Goal: Task Accomplishment & Management: Complete application form

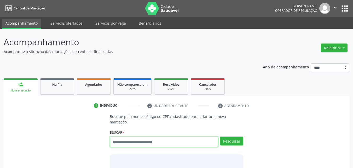
click at [166, 137] on input "text" at bounding box center [164, 141] width 109 height 10
click at [161, 136] on input "text" at bounding box center [164, 141] width 109 height 10
type input "******"
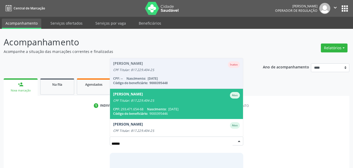
scroll to position [73, 0]
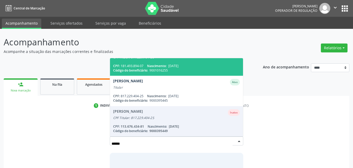
click at [195, 68] on div "Código do beneficiário: 9001016255" at bounding box center [176, 70] width 127 height 4
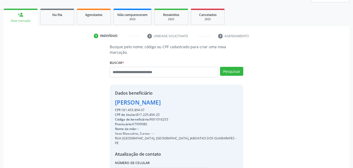
scroll to position [96, 0]
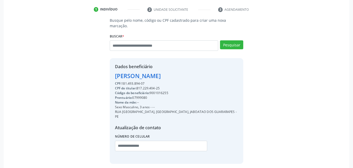
click at [163, 90] on div "Código do beneficiário: 9001016255" at bounding box center [176, 92] width 123 height 5
copy div "9001016255"
click at [182, 100] on div "Nome da mãe: --" at bounding box center [176, 102] width 123 height 5
click at [120, 140] on input "text" at bounding box center [161, 145] width 93 height 10
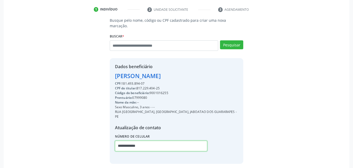
click at [120, 140] on input "**********" at bounding box center [161, 145] width 93 height 10
click at [121, 140] on input "**********" at bounding box center [161, 145] width 93 height 10
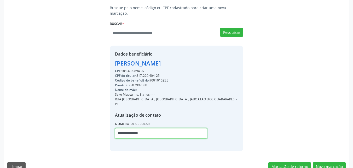
type input "**********"
click at [197, 118] on div "**********" at bounding box center [176, 127] width 123 height 30
click at [338, 162] on button "Nova marcação" at bounding box center [329, 166] width 33 height 9
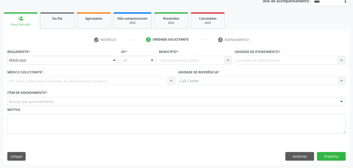
scroll to position [66, 0]
click at [305, 158] on button "Anterior" at bounding box center [300, 156] width 29 height 9
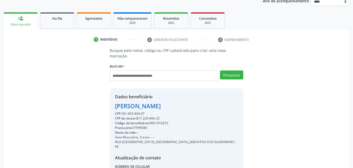
click at [145, 116] on div "CPF do titular: 817.229.404-25" at bounding box center [176, 118] width 123 height 5
copy div "817.229.404"
click at [161, 70] on input "text" at bounding box center [164, 75] width 109 height 10
paste input "**********"
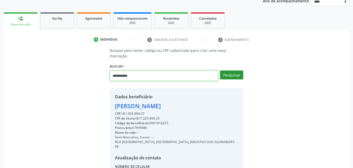
type input "**********"
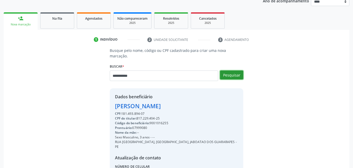
click at [229, 72] on button "Pesquisar" at bounding box center [231, 74] width 23 height 9
type input "**********"
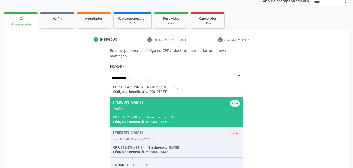
click at [191, 106] on div "Titular" at bounding box center [176, 108] width 127 height 4
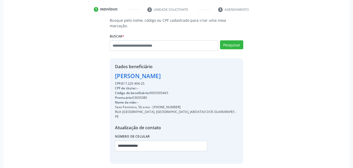
scroll to position [109, 0]
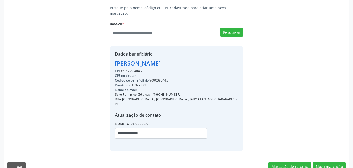
click at [160, 78] on div "Código do beneficiário: 9000395445" at bounding box center [176, 80] width 123 height 5
copy div "9000395445"
click at [327, 162] on button "Nova marcação" at bounding box center [329, 166] width 33 height 9
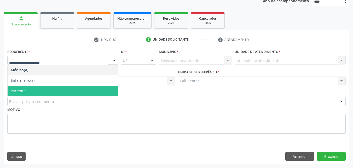
click at [66, 87] on span "Paciente" at bounding box center [63, 91] width 111 height 10
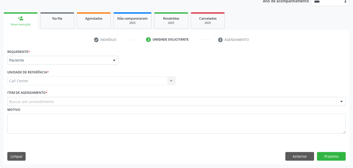
click at [69, 102] on div "Buscar por procedimento" at bounding box center [176, 101] width 339 height 9
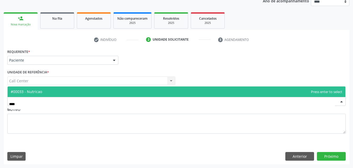
type input "*****"
click at [79, 92] on span "#00033 - Nutricao" at bounding box center [177, 91] width 338 height 10
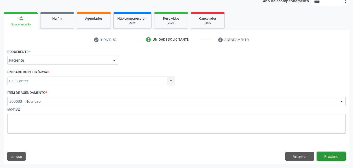
click at [327, 155] on button "Próximo" at bounding box center [331, 156] width 29 height 9
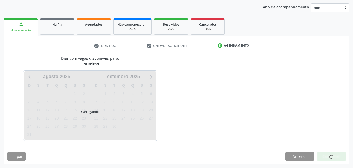
scroll to position [60, 0]
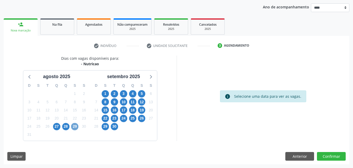
click at [73, 127] on span "29" at bounding box center [74, 126] width 7 height 7
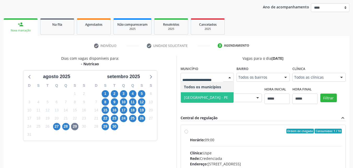
drag, startPoint x: 202, startPoint y: 93, endPoint x: 236, endPoint y: 98, distance: 35.2
click at [202, 94] on span "[GEOGRAPHIC_DATA] - PE" at bounding box center [207, 97] width 53 height 10
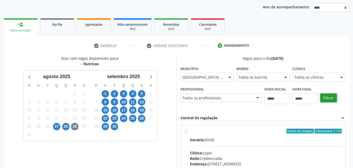
click at [325, 98] on button "Filtrar" at bounding box center [329, 97] width 16 height 9
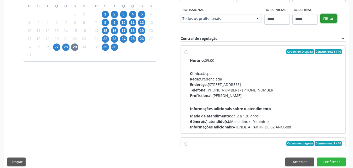
scroll to position [145, 0]
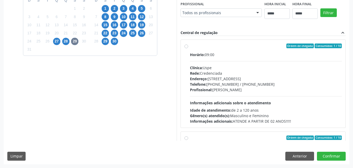
click at [308, 67] on div "Clínica: Uspe" at bounding box center [266, 67] width 152 height 5
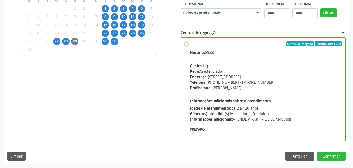
scroll to position [0, 0]
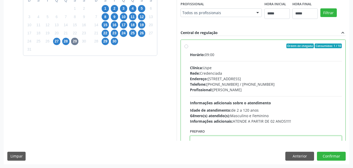
click at [226, 140] on textarea at bounding box center [266, 145] width 152 height 20
paste textarea "**********"
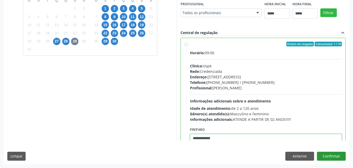
type textarea "**********"
click at [331, 155] on button "Confirmar" at bounding box center [331, 155] width 29 height 9
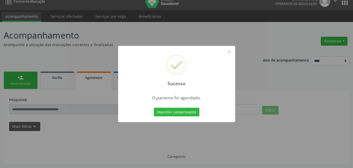
scroll to position [7, 0]
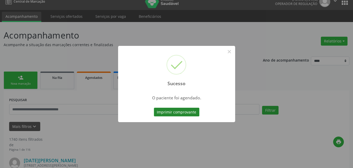
click at [193, 114] on button "Imprimir comprovante" at bounding box center [177, 111] width 46 height 9
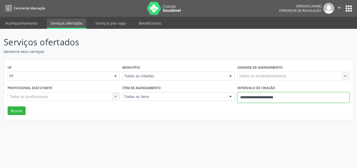
click at [282, 95] on input "**********" at bounding box center [293, 97] width 112 height 10
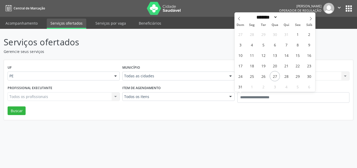
click at [198, 116] on div "UF PE PE Nenhum resultado encontrado para: " " Não há nenhuma opção para ser ex…" at bounding box center [178, 90] width 349 height 60
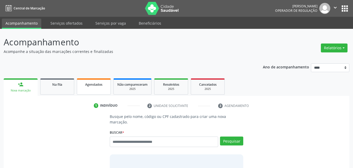
click at [95, 91] on link "Agendados" at bounding box center [94, 86] width 34 height 16
select select "*"
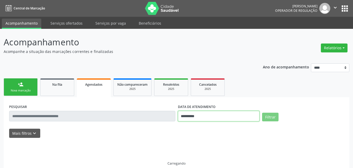
click at [207, 117] on input "**********" at bounding box center [219, 116] width 82 height 10
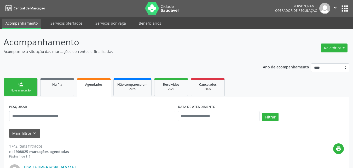
click at [153, 49] on p "Acompanhe a situação das marcações correntes e finalizadas" at bounding box center [125, 51] width 242 height 5
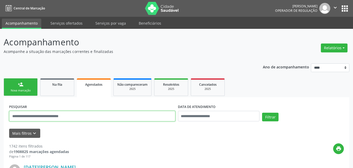
click at [134, 115] on input "text" at bounding box center [92, 116] width 166 height 10
paste input "**********"
type input "**********"
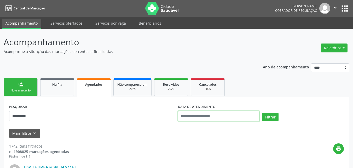
click at [195, 115] on input "text" at bounding box center [219, 116] width 82 height 10
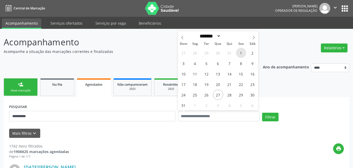
click at [239, 55] on span "1" at bounding box center [241, 53] width 10 height 10
type input "**********"
click at [252, 37] on icon at bounding box center [254, 38] width 4 height 4
select select "*"
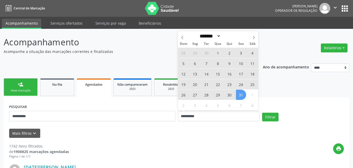
click at [239, 97] on span "31" at bounding box center [241, 94] width 10 height 10
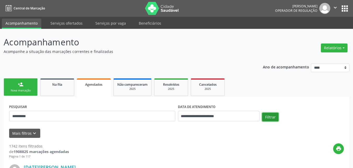
click at [268, 118] on button "Filtrar" at bounding box center [270, 116] width 16 height 9
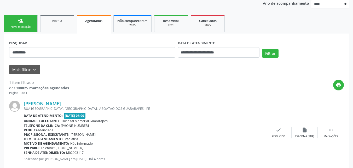
scroll to position [75, 0]
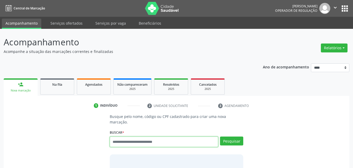
click at [145, 136] on input "text" at bounding box center [164, 141] width 109 height 10
type input "****"
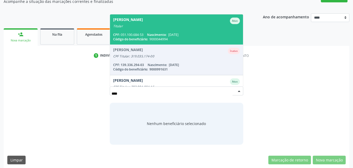
scroll to position [48, 0]
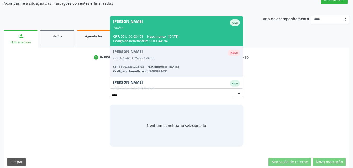
click at [177, 28] on span "Abdias Henrique de Moraes Ativo Titular CPF: 051.100.684-53 Nascimento: 12/10/1…" at bounding box center [176, 31] width 133 height 30
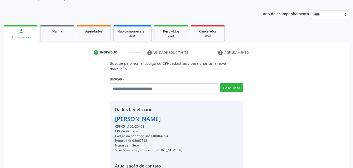
scroll to position [109, 0]
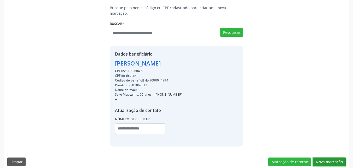
click at [334, 158] on button "Nova marcação" at bounding box center [329, 161] width 33 height 9
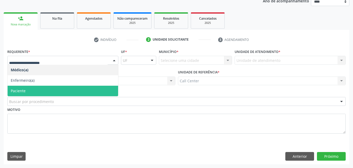
drag, startPoint x: 50, startPoint y: 92, endPoint x: 59, endPoint y: 97, distance: 10.5
click at [50, 93] on span "Paciente" at bounding box center [63, 91] width 111 height 10
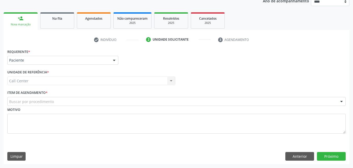
click at [68, 103] on div "Buscar por procedimento" at bounding box center [176, 101] width 339 height 9
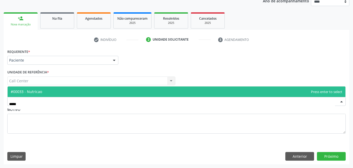
click at [83, 92] on span "#00033 - Nutricao" at bounding box center [177, 91] width 338 height 10
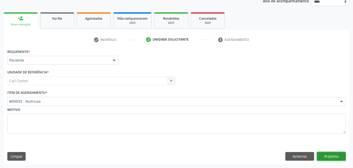
click at [336, 157] on button "Próximo" at bounding box center [331, 156] width 29 height 9
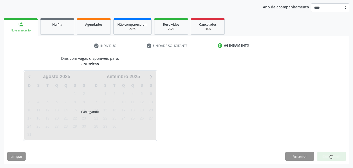
scroll to position [60, 0]
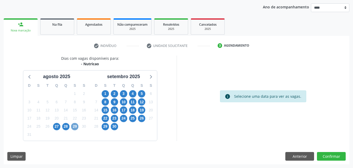
click at [75, 127] on span "29" at bounding box center [74, 126] width 7 height 7
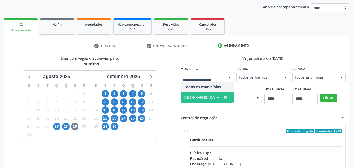
click at [195, 95] on span "Recife - PE" at bounding box center [206, 97] width 44 height 5
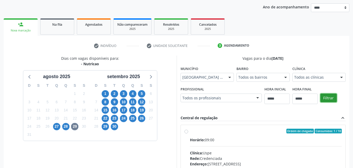
click at [330, 100] on button "Filtrar" at bounding box center [329, 97] width 16 height 9
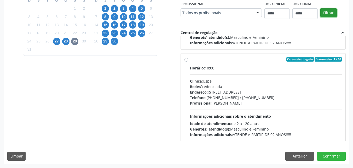
scroll to position [0, 0]
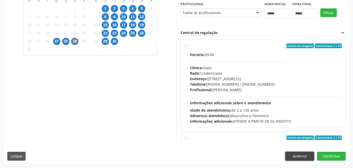
click at [305, 154] on button "Anterior" at bounding box center [300, 155] width 29 height 9
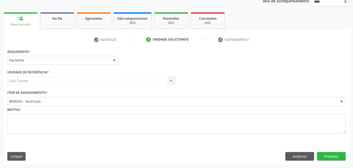
scroll to position [66, 0]
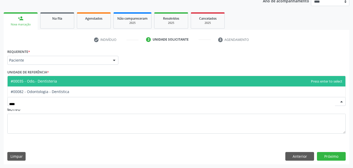
click at [120, 79] on span "#00035 - Odo.- Dentisteria" at bounding box center [177, 81] width 338 height 10
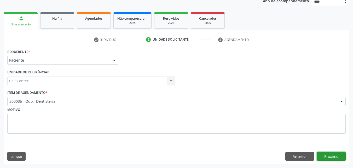
click at [340, 158] on button "Próximo" at bounding box center [331, 156] width 29 height 9
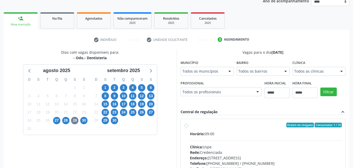
click at [81, 123] on div "30" at bounding box center [83, 120] width 7 height 8
click at [82, 121] on span "30" at bounding box center [83, 120] width 7 height 7
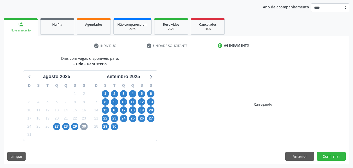
scroll to position [60, 0]
click at [65, 125] on span "28" at bounding box center [65, 126] width 7 height 7
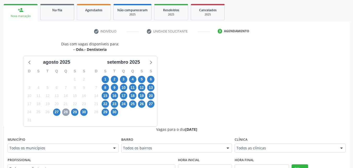
scroll to position [156, 0]
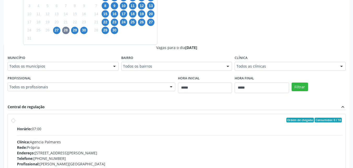
drag, startPoint x: 84, startPoint y: 66, endPoint x: 78, endPoint y: 75, distance: 10.3
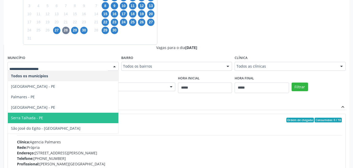
click at [58, 121] on span "Serra Talhada - PE" at bounding box center [63, 117] width 111 height 10
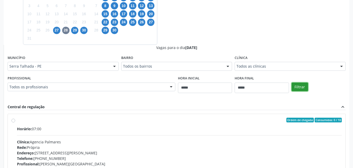
click at [305, 91] on button "Filtrar" at bounding box center [300, 86] width 16 height 9
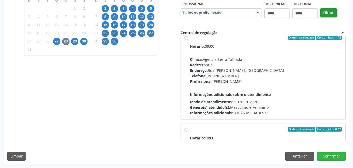
scroll to position [0, 0]
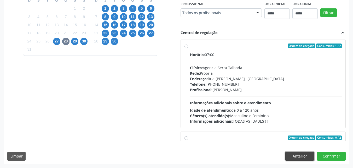
click at [294, 158] on button "Anterior" at bounding box center [300, 155] width 29 height 9
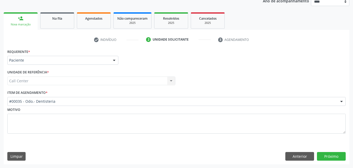
scroll to position [66, 0]
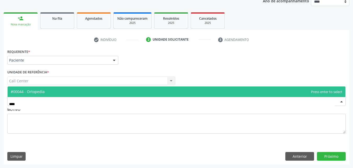
drag, startPoint x: 89, startPoint y: 93, endPoint x: 180, endPoint y: 98, distance: 91.1
click at [90, 93] on span "#00044 - Ortopedia" at bounding box center [177, 91] width 338 height 10
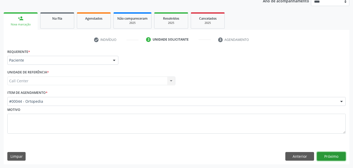
click at [332, 154] on button "Próximo" at bounding box center [331, 156] width 29 height 9
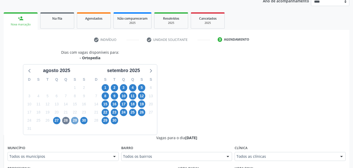
click at [73, 121] on span "29" at bounding box center [74, 120] width 7 height 7
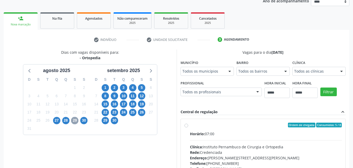
scroll to position [162, 0]
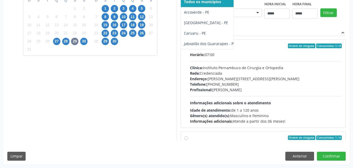
click at [195, 14] on div "Dias com vagas disponíveis para: - Ortopedia agosto 2025 D S T Q Q S S 27 28 29…" at bounding box center [177, 55] width 346 height 170
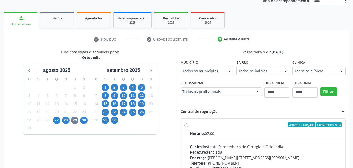
scroll to position [66, 0]
click at [83, 118] on span "30" at bounding box center [83, 120] width 7 height 7
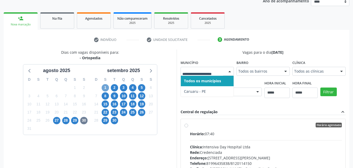
click at [103, 88] on span "1" at bounding box center [105, 87] width 7 height 7
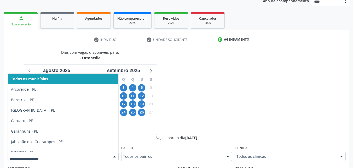
click at [85, 159] on div at bounding box center [63, 156] width 111 height 9
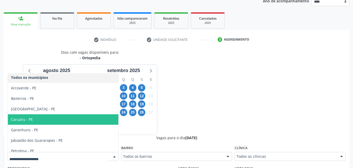
scroll to position [0, 0]
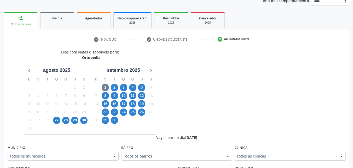
scroll to position [66, 0]
click at [112, 86] on span "2" at bounding box center [114, 87] width 7 height 7
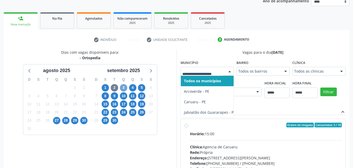
click at [123, 88] on span "3" at bounding box center [123, 87] width 7 height 7
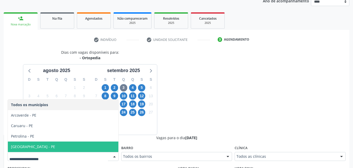
click at [107, 150] on span "Recife - PE" at bounding box center [63, 146] width 111 height 10
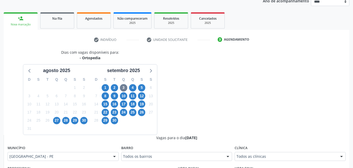
scroll to position [162, 0]
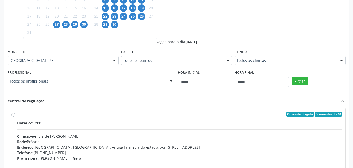
click at [303, 87] on div "Filtrar" at bounding box center [319, 81] width 57 height 24
click at [300, 81] on button "Filtrar" at bounding box center [300, 81] width 16 height 9
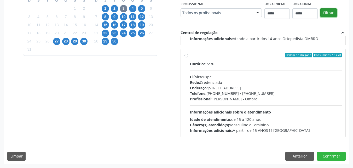
scroll to position [49, 0]
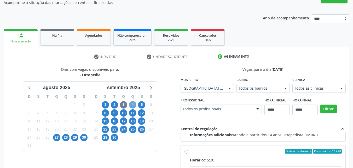
click at [134, 105] on span "4" at bounding box center [132, 104] width 7 height 7
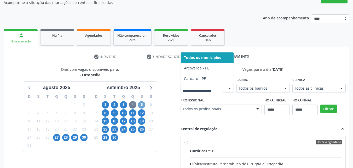
click at [143, 104] on span "5" at bounding box center [141, 104] width 7 height 7
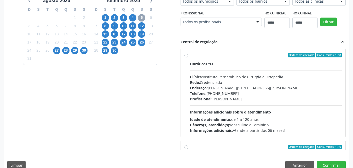
scroll to position [145, 0]
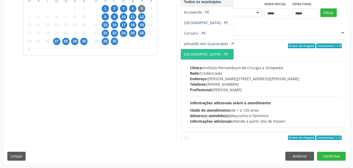
click at [190, 124] on div "Horário: 07:00 Clínica: Instituto Pernambuco de Cirurgia e Ortopedia Rede: Cred…" at bounding box center [266, 88] width 152 height 72
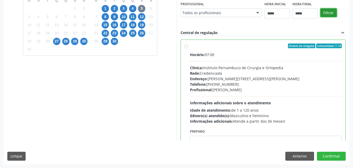
click at [321, 17] on button "Filtrar" at bounding box center [329, 12] width 16 height 9
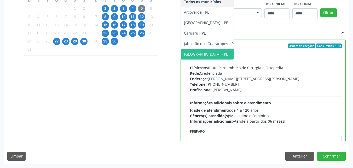
click at [181, 59] on span "Recife - PE" at bounding box center [210, 54] width 58 height 10
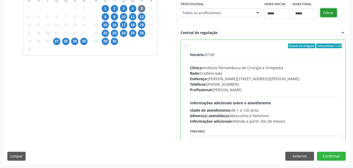
click at [321, 17] on button "Filtrar" at bounding box center [329, 12] width 16 height 9
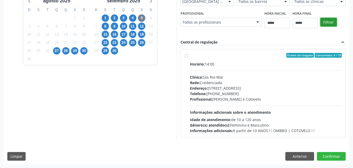
scroll to position [0, 0]
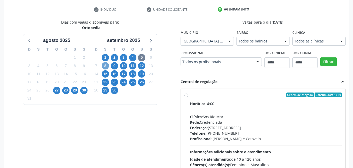
click at [103, 66] on span "8" at bounding box center [105, 65] width 7 height 7
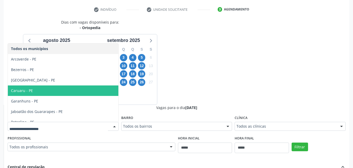
scroll to position [16, 0]
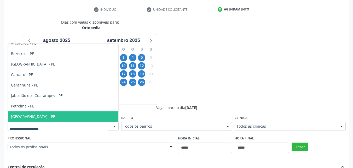
click at [33, 113] on span "Recife - PE" at bounding box center [63, 116] width 111 height 10
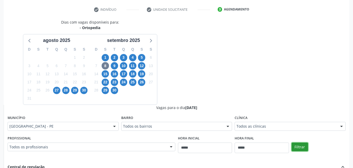
click at [299, 148] on button "Filtrar" at bounding box center [300, 146] width 16 height 9
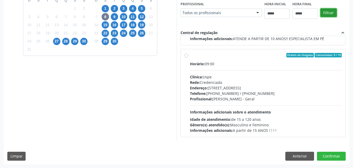
scroll to position [230, 0]
click at [298, 154] on button "Anterior" at bounding box center [300, 155] width 29 height 9
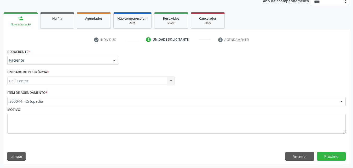
scroll to position [66, 0]
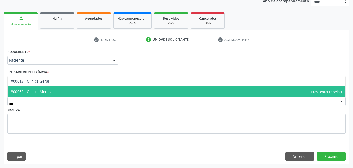
type input "****"
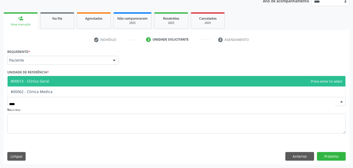
click at [177, 80] on span "#00013 - Clinica Geral" at bounding box center [177, 81] width 338 height 10
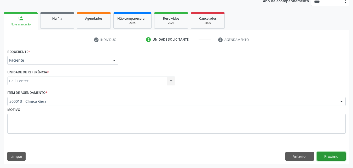
click at [334, 157] on button "Próximo" at bounding box center [331, 156] width 29 height 9
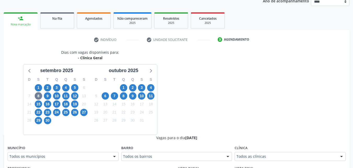
scroll to position [162, 0]
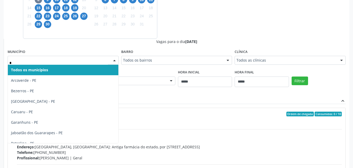
type input "**"
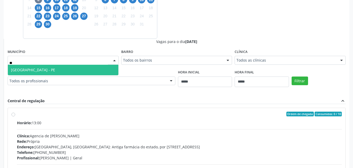
drag, startPoint x: 55, startPoint y: 69, endPoint x: 207, endPoint y: 69, distance: 151.2
click at [58, 69] on span "Recife - PE" at bounding box center [63, 70] width 111 height 10
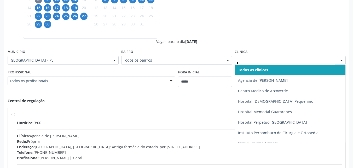
type input "**"
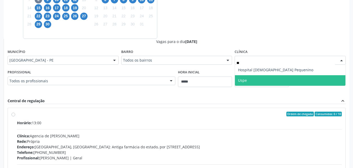
click at [254, 78] on span "Uspe" at bounding box center [290, 80] width 111 height 10
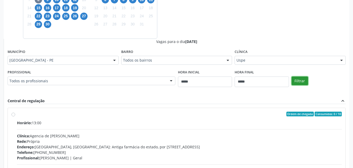
click at [303, 82] on button "Filtrar" at bounding box center [300, 80] width 16 height 9
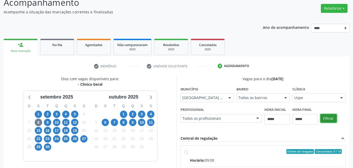
scroll to position [135, 0]
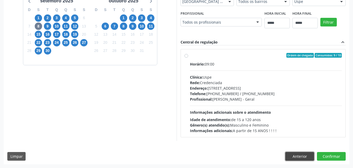
click at [304, 155] on button "Anterior" at bounding box center [300, 156] width 29 height 9
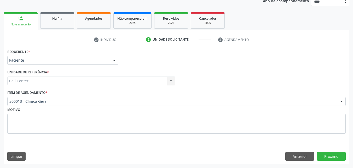
scroll to position [66, 0]
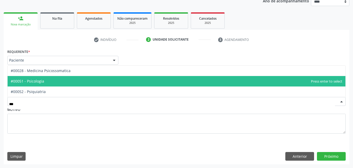
click at [58, 79] on span "#00051 - Psicologia" at bounding box center [177, 81] width 338 height 10
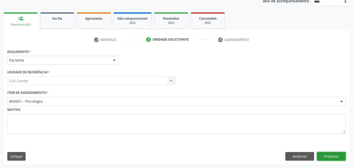
click at [332, 158] on button "Próximo" at bounding box center [331, 156] width 29 height 9
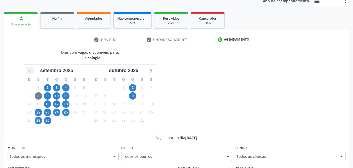
click at [31, 71] on icon at bounding box center [29, 70] width 7 height 7
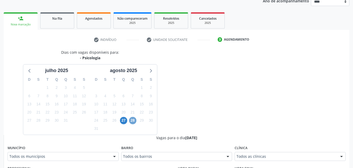
click at [133, 120] on span "28" at bounding box center [132, 120] width 7 height 7
drag, startPoint x: 184, startPoint y: 60, endPoint x: 177, endPoint y: 65, distance: 8.5
click at [153, 70] on icon at bounding box center [150, 70] width 7 height 7
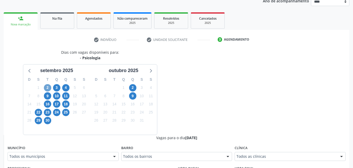
click at [49, 89] on span "2" at bounding box center [47, 87] width 7 height 7
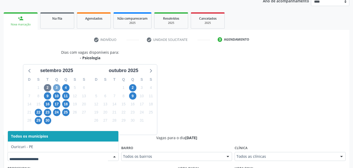
click at [58, 88] on span "3" at bounding box center [56, 87] width 7 height 7
click at [64, 88] on span "4" at bounding box center [65, 87] width 7 height 7
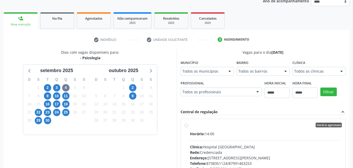
click at [203, 68] on div "Todos os municípios" at bounding box center [207, 71] width 53 height 9
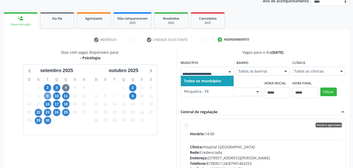
click at [46, 95] on span "9" at bounding box center [47, 95] width 7 height 7
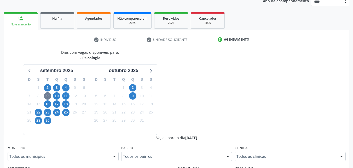
drag, startPoint x: 81, startPoint y: 158, endPoint x: 77, endPoint y: 152, distance: 7.2
click at [55, 95] on span "10" at bounding box center [56, 95] width 7 height 7
click at [67, 97] on span "11" at bounding box center [65, 95] width 7 height 7
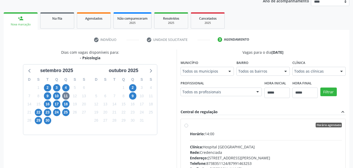
click at [191, 77] on fieldset "Município Todos os municípios Todos os municípios Pesqueira - PE Nenhum resulta…" at bounding box center [207, 69] width 53 height 20
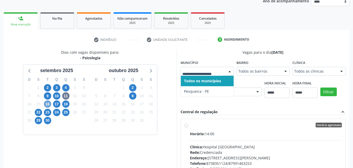
click at [44, 105] on span "16" at bounding box center [47, 103] width 7 height 7
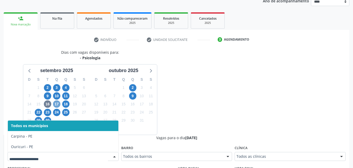
click at [56, 104] on span "17" at bounding box center [56, 103] width 7 height 7
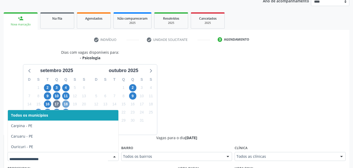
click at [66, 105] on span "18" at bounding box center [65, 103] width 7 height 7
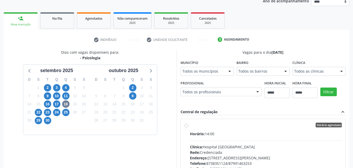
click at [196, 77] on fieldset "Município Todos os municípios Todos os municípios Pesqueira - PE Nenhum resulta…" at bounding box center [207, 69] width 53 height 20
click at [39, 112] on span "22" at bounding box center [38, 112] width 7 height 7
click at [45, 113] on span "23" at bounding box center [47, 112] width 7 height 7
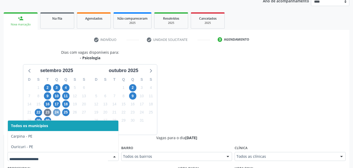
click at [56, 113] on span "24" at bounding box center [56, 112] width 7 height 7
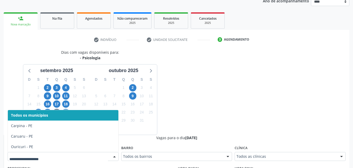
click at [67, 109] on span "25" at bounding box center [65, 112] width 7 height 7
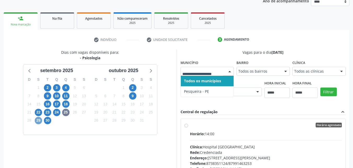
click at [39, 121] on span "29" at bounding box center [38, 120] width 7 height 7
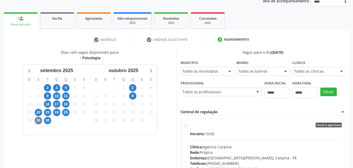
click at [211, 66] on div "Município Todos os municípios Todos os municípios Carpina - PE Nenhum resultado…" at bounding box center [207, 67] width 53 height 17
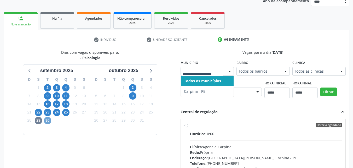
click at [47, 120] on span "30" at bounding box center [47, 120] width 7 height 7
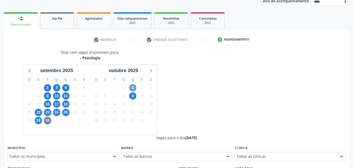
click at [135, 90] on span "2" at bounding box center [132, 87] width 7 height 7
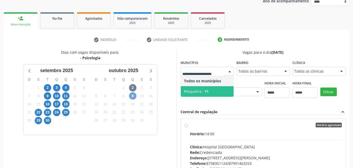
click at [131, 93] on span "9" at bounding box center [132, 95] width 7 height 7
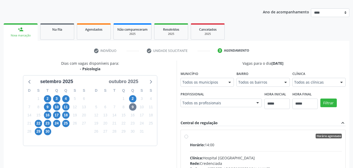
scroll to position [49, 0]
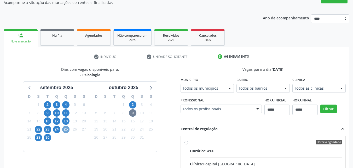
click at [66, 128] on span "25" at bounding box center [65, 129] width 7 height 7
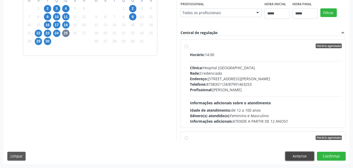
click at [300, 154] on button "Anterior" at bounding box center [300, 155] width 29 height 9
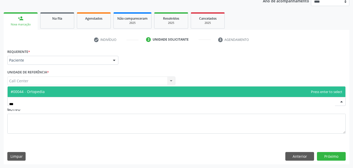
type input "****"
click at [141, 94] on span "#00044 - Ortopedia" at bounding box center [177, 91] width 338 height 10
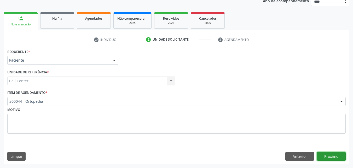
click at [338, 156] on button "Próximo" at bounding box center [331, 156] width 29 height 9
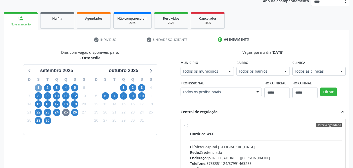
click at [39, 89] on span "1" at bounding box center [38, 87] width 7 height 7
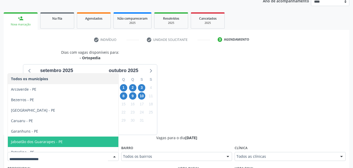
click at [89, 139] on span "Jaboatão dos Guararapes - PE" at bounding box center [63, 141] width 111 height 10
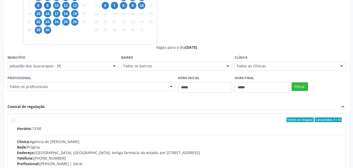
scroll to position [162, 0]
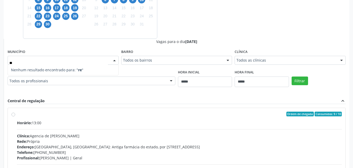
click at [82, 59] on input "**" at bounding box center [58, 63] width 99 height 10
type input "*"
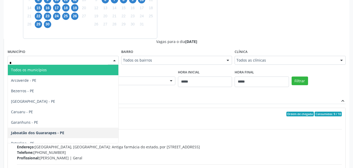
type input "**"
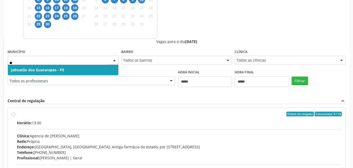
click at [73, 69] on span "Jaboatão dos Guararapes - PE" at bounding box center [63, 70] width 111 height 10
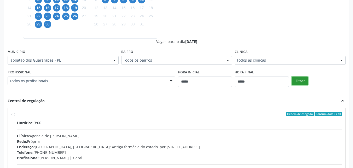
click at [299, 81] on button "Filtrar" at bounding box center [300, 80] width 16 height 9
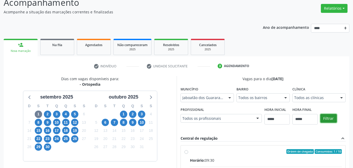
scroll to position [135, 0]
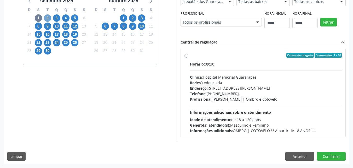
click at [49, 17] on span "2" at bounding box center [47, 17] width 7 height 7
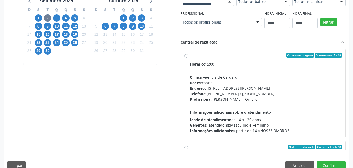
scroll to position [39, 0]
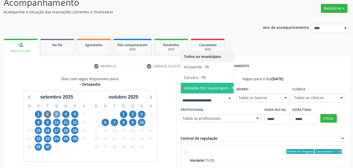
click at [55, 111] on span "3" at bounding box center [56, 113] width 7 height 7
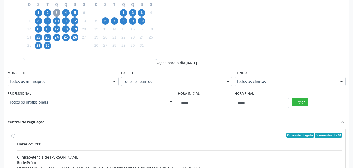
scroll to position [134, 0]
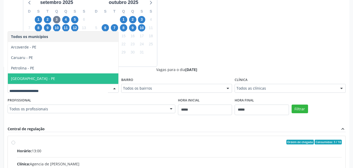
click at [106, 80] on span "[GEOGRAPHIC_DATA] - PE" at bounding box center [63, 78] width 111 height 10
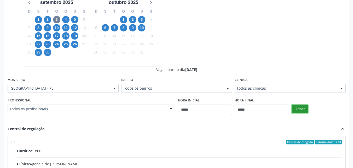
click at [302, 108] on button "Filtrar" at bounding box center [300, 108] width 16 height 9
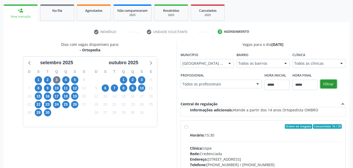
scroll to position [49, 0]
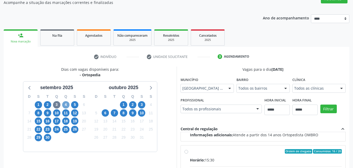
click at [64, 105] on span "4" at bounding box center [65, 104] width 7 height 7
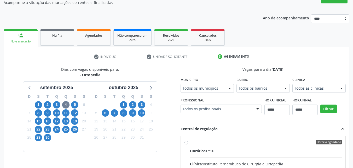
click at [205, 83] on div "Município Todos os municípios Todos os municípios Arcoverde - PE Caruaru - PE N…" at bounding box center [207, 84] width 53 height 17
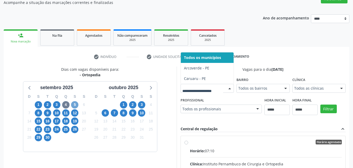
click at [74, 103] on span "5" at bounding box center [74, 104] width 7 height 7
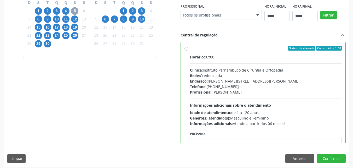
scroll to position [145, 0]
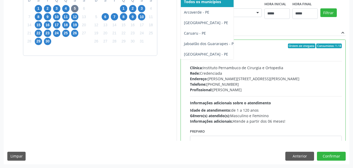
click at [210, 23] on div "Dias com vagas disponíveis para: - Ortopedia setembro 2025 D S T Q Q S S 31 1 2…" at bounding box center [177, 55] width 346 height 170
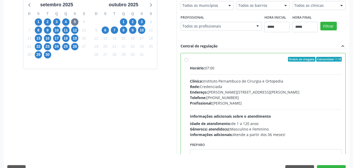
scroll to position [134, 0]
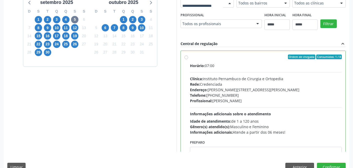
click at [321, 28] on button "Filtrar" at bounding box center [329, 23] width 16 height 9
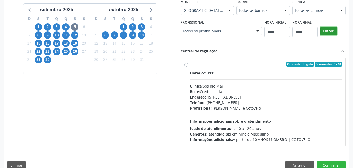
scroll to position [124, 0]
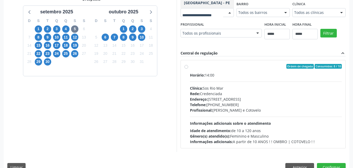
drag, startPoint x: 71, startPoint y: 79, endPoint x: 74, endPoint y: 81, distance: 3.3
click at [321, 38] on button "Filtrar" at bounding box center [329, 33] width 16 height 9
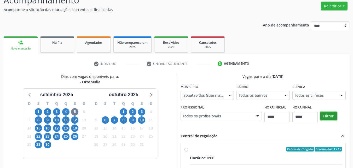
scroll to position [39, 0]
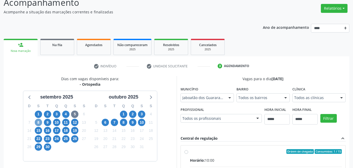
click at [38, 121] on span "8" at bounding box center [38, 121] width 7 height 7
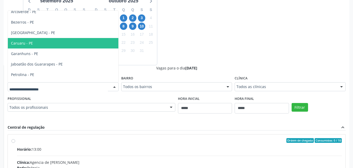
scroll to position [23, 0]
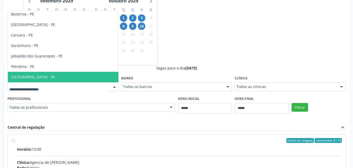
drag, startPoint x: 47, startPoint y: 75, endPoint x: 58, endPoint y: 79, distance: 12.2
click at [48, 76] on span "[GEOGRAPHIC_DATA] - PE" at bounding box center [63, 77] width 111 height 10
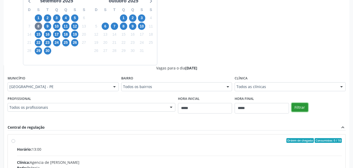
click at [305, 108] on button "Filtrar" at bounding box center [300, 107] width 16 height 9
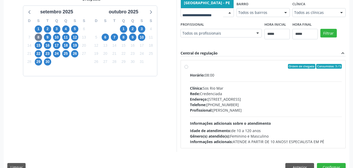
scroll to position [16, 0]
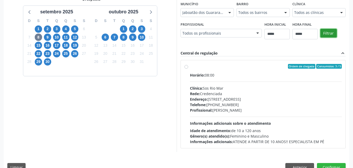
click at [321, 38] on button "Filtrar" at bounding box center [329, 33] width 16 height 9
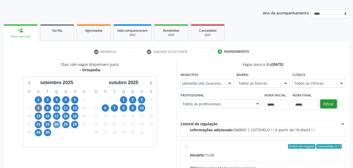
scroll to position [49, 0]
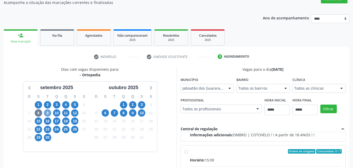
click at [45, 112] on span "9" at bounding box center [47, 112] width 7 height 7
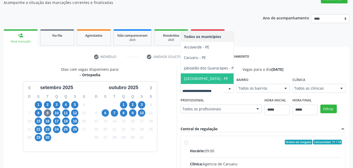
drag, startPoint x: 202, startPoint y: 77, endPoint x: 225, endPoint y: 81, distance: 23.4
click at [202, 76] on span "[GEOGRAPHIC_DATA] - PE" at bounding box center [210, 78] width 58 height 10
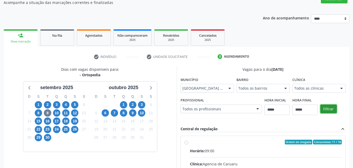
click at [332, 109] on button "Filtrar" at bounding box center [329, 108] width 16 height 9
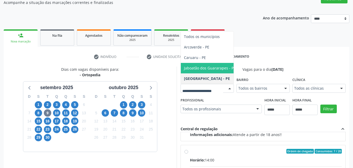
click at [206, 65] on span "Jaboatão dos Guararapes - PE" at bounding box center [210, 67] width 52 height 5
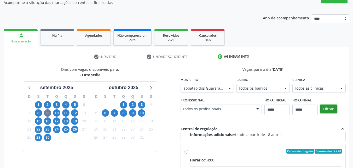
click at [330, 109] on button "Filtrar" at bounding box center [329, 108] width 16 height 9
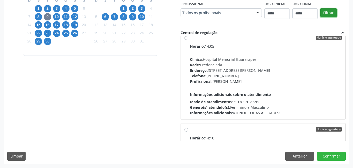
scroll to position [96, 0]
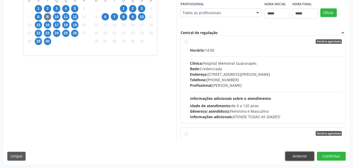
click at [308, 156] on button "Anterior" at bounding box center [300, 155] width 29 height 9
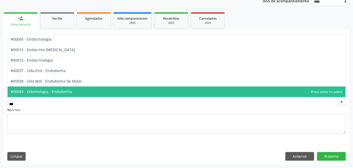
type input "****"
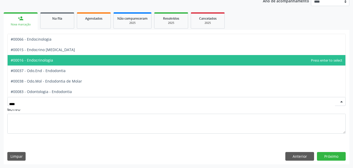
click at [69, 59] on span "#00016 - Endocrinologia" at bounding box center [177, 60] width 338 height 10
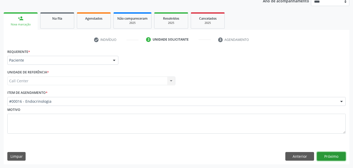
click at [337, 154] on button "Próximo" at bounding box center [331, 156] width 29 height 9
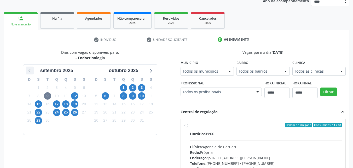
click at [27, 70] on icon at bounding box center [29, 70] width 7 height 7
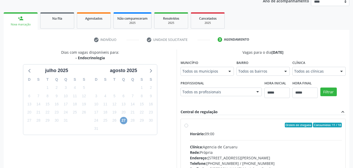
click at [126, 121] on span "27" at bounding box center [123, 120] width 7 height 7
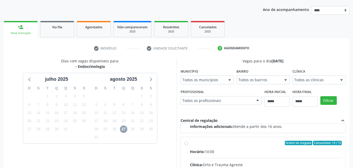
scroll to position [49, 0]
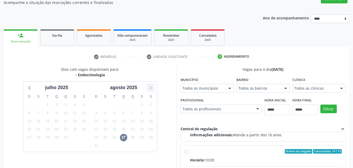
click at [150, 86] on icon at bounding box center [150, 87] width 7 height 7
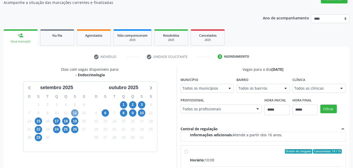
click at [75, 113] on span "12" at bounding box center [74, 112] width 7 height 7
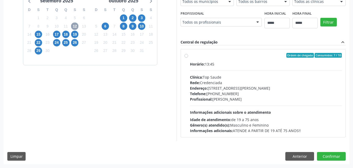
scroll to position [39, 0]
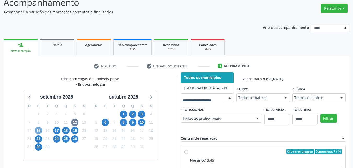
click at [38, 129] on span "15" at bounding box center [38, 130] width 7 height 7
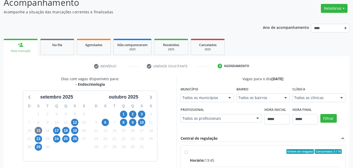
click at [224, 97] on div "Todos os municípios" at bounding box center [207, 97] width 53 height 9
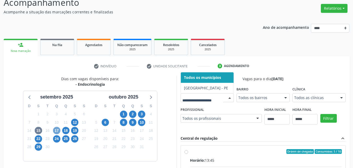
click at [57, 128] on span "17" at bounding box center [56, 130] width 7 height 7
drag, startPoint x: 68, startPoint y: 129, endPoint x: 114, endPoint y: 120, distance: 47.0
click at [68, 130] on span "18" at bounding box center [65, 130] width 7 height 7
click at [77, 130] on span "19" at bounding box center [74, 130] width 7 height 7
click at [36, 138] on span "22" at bounding box center [38, 138] width 7 height 7
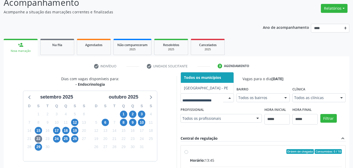
drag, startPoint x: 229, startPoint y: 98, endPoint x: 191, endPoint y: 106, distance: 39.1
click at [229, 98] on div at bounding box center [230, 97] width 8 height 9
click at [58, 131] on span "17" at bounding box center [56, 130] width 7 height 7
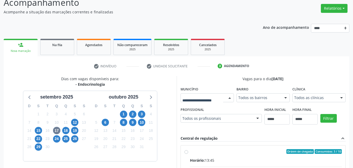
click at [207, 101] on div at bounding box center [207, 97] width 53 height 9
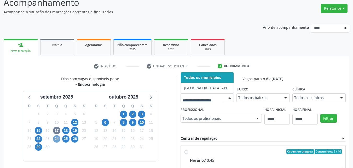
click at [55, 140] on span "24" at bounding box center [56, 138] width 7 height 7
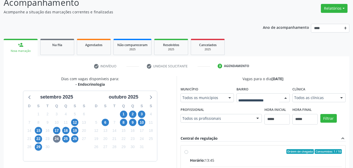
click at [237, 99] on div at bounding box center [263, 97] width 53 height 9
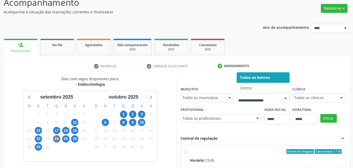
click at [228, 99] on div at bounding box center [230, 97] width 8 height 9
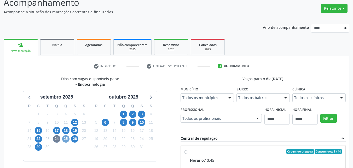
click at [66, 141] on span "25" at bounding box center [65, 138] width 7 height 7
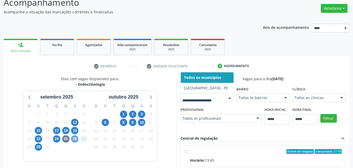
click at [75, 141] on span "26" at bounding box center [74, 138] width 7 height 7
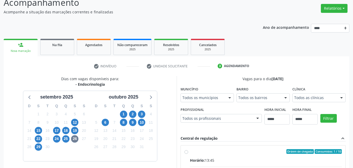
click at [206, 102] on fieldset "Município Todos os municípios Todos os municípios Cabo de Santo Agostinho - PE …" at bounding box center [207, 95] width 53 height 20
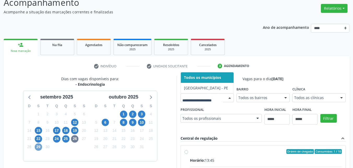
click at [38, 146] on span "29" at bounding box center [38, 146] width 7 height 7
click at [120, 114] on div "1" at bounding box center [123, 114] width 7 height 8
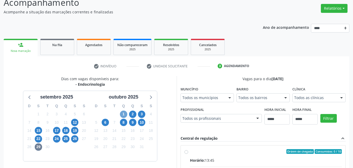
drag, startPoint x: 123, startPoint y: 113, endPoint x: 177, endPoint y: 109, distance: 53.5
click at [123, 113] on span "1" at bounding box center [123, 113] width 7 height 7
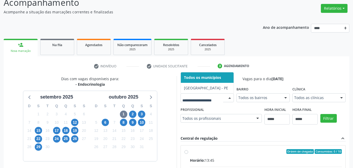
click at [227, 96] on div at bounding box center [230, 97] width 8 height 9
click at [131, 113] on span "2" at bounding box center [132, 113] width 7 height 7
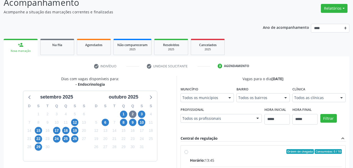
drag, startPoint x: 208, startPoint y: 97, endPoint x: 191, endPoint y: 103, distance: 18.3
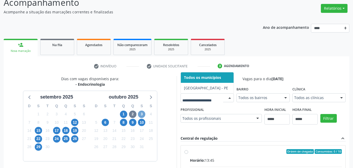
click at [142, 114] on span "3" at bounding box center [141, 113] width 7 height 7
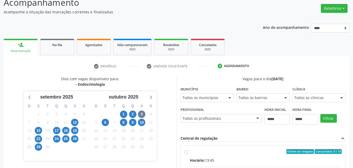
click at [191, 102] on fieldset "Município Todos os municípios Todos os municípios Cabo de Santo Agostinho - PE …" at bounding box center [207, 95] width 53 height 20
click at [191, 100] on div "Todos os municípios" at bounding box center [207, 97] width 53 height 9
click at [102, 124] on span "6" at bounding box center [105, 121] width 7 height 7
click at [124, 124] on span "8" at bounding box center [123, 121] width 7 height 7
click at [130, 123] on span "9" at bounding box center [132, 121] width 7 height 7
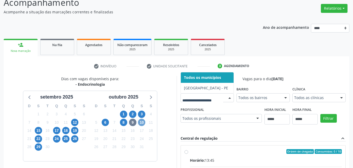
click at [144, 122] on span "10" at bounding box center [141, 121] width 7 height 7
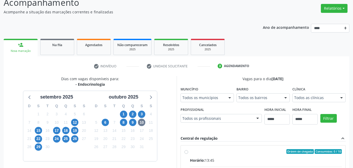
click at [191, 100] on div "Todos os municípios" at bounding box center [207, 97] width 53 height 9
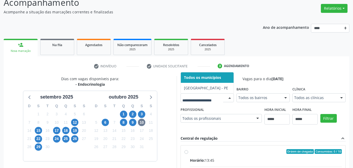
click at [178, 119] on div "Vagas para o dia 10/10/2025 Município Todos os municípios Cabo de Santo Agostin…" at bounding box center [263, 156] width 173 height 161
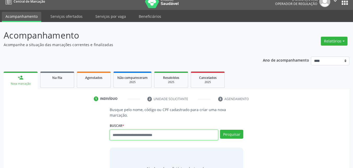
scroll to position [7, 0]
click at [156, 129] on input "text" at bounding box center [164, 134] width 109 height 10
click at [162, 133] on input "text" at bounding box center [164, 134] width 109 height 10
type input "******"
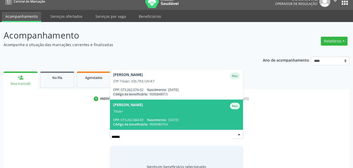
click at [170, 109] on div "Titular" at bounding box center [176, 111] width 127 height 4
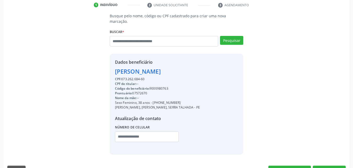
scroll to position [103, 0]
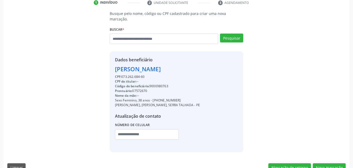
click at [163, 84] on div "Código do beneficiário: 9000980763" at bounding box center [157, 86] width 85 height 5
copy div "9000980763"
click at [329, 163] on button "Nova marcação" at bounding box center [329, 167] width 33 height 9
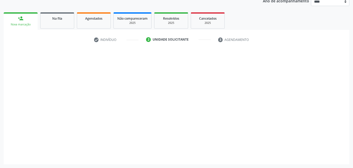
scroll to position [66, 0]
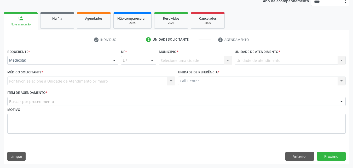
drag, startPoint x: 77, startPoint y: 60, endPoint x: 73, endPoint y: 77, distance: 18.0
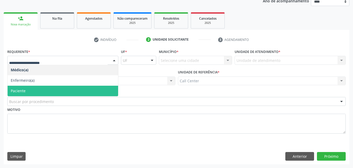
drag, startPoint x: 66, startPoint y: 88, endPoint x: 68, endPoint y: 96, distance: 7.5
click at [66, 89] on span "Paciente" at bounding box center [63, 91] width 111 height 10
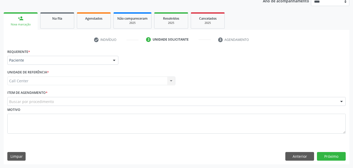
click at [70, 100] on div "Buscar por procedimento" at bounding box center [176, 101] width 339 height 9
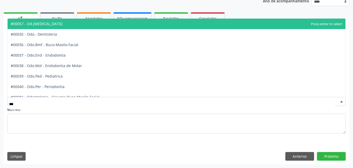
type input "****"
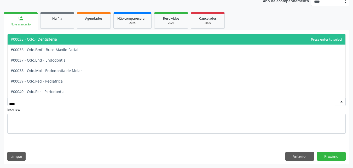
click at [74, 42] on span "#00035 - Odo.- Dentisteria" at bounding box center [177, 39] width 338 height 10
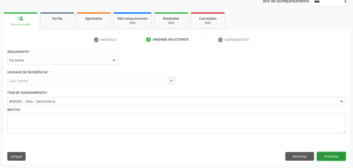
click at [331, 156] on button "Próximo" at bounding box center [331, 156] width 29 height 9
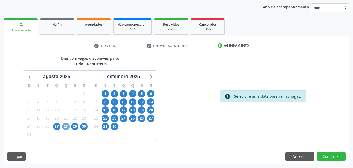
click at [66, 129] on span "28" at bounding box center [65, 126] width 7 height 7
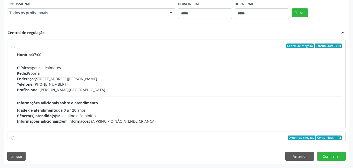
scroll to position [134, 0]
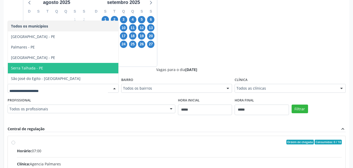
click at [57, 70] on span "Serra Talhada - PE" at bounding box center [63, 68] width 111 height 10
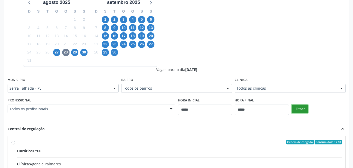
click at [300, 109] on button "Filtrar" at bounding box center [300, 108] width 16 height 9
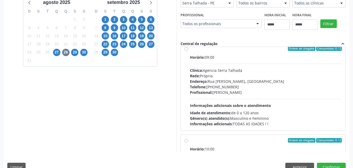
click at [271, 90] on div "Profissional: Liana Cavalcanti Santos Carneiro" at bounding box center [266, 91] width 152 height 5
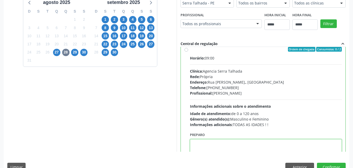
click at [228, 145] on textarea at bounding box center [266, 149] width 152 height 20
paste textarea "**********"
type textarea "**********"
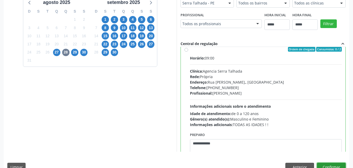
click at [337, 165] on button "Confirmar" at bounding box center [331, 166] width 29 height 9
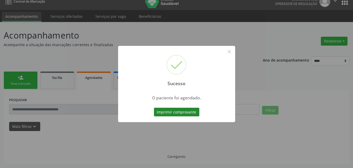
click at [181, 109] on button "Imprimir comprovante" at bounding box center [177, 111] width 46 height 9
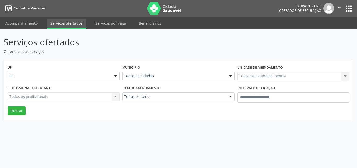
click at [186, 72] on div "Todas as cidades" at bounding box center [178, 75] width 112 height 9
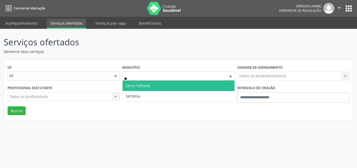
type input "***"
click at [166, 88] on span "Serra Talhada" at bounding box center [179, 85] width 112 height 10
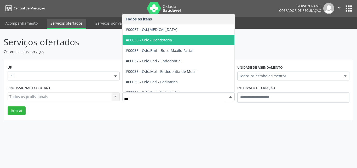
click at [173, 42] on span "#00035 - Odo.- Dentisteria" at bounding box center [192, 40] width 139 height 10
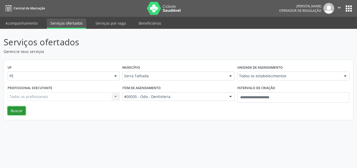
click at [18, 111] on button "Buscar" at bounding box center [17, 110] width 18 height 9
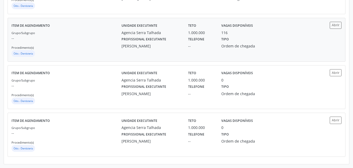
scroll to position [76, 0]
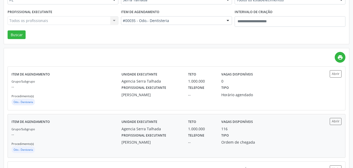
click at [84, 127] on div "Grupo/Subgrupo -- Procedimento(s) Odo.- Dentisteria" at bounding box center [67, 140] width 110 height 28
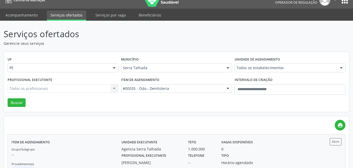
scroll to position [0, 0]
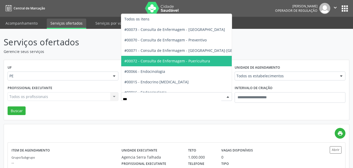
type input "****"
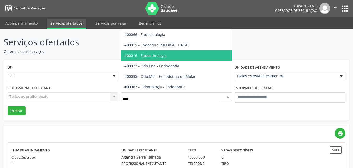
click at [168, 58] on span "#00016 - Endocrinologia" at bounding box center [176, 55] width 110 height 10
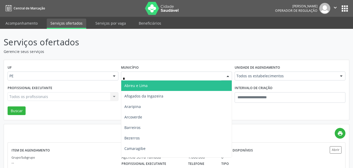
type input "**"
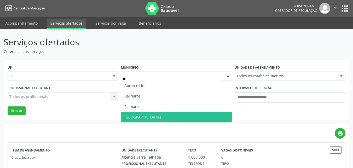
click at [159, 116] on span "Recife" at bounding box center [176, 117] width 110 height 10
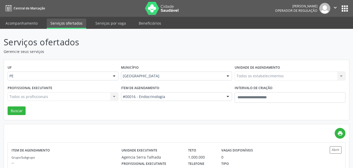
click at [258, 77] on div "Todos os estabelecimentos Todos os estabelecimentos Agencia Serra Talhada Cem C…" at bounding box center [290, 75] width 111 height 9
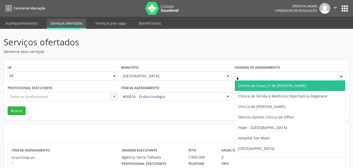
type input "**"
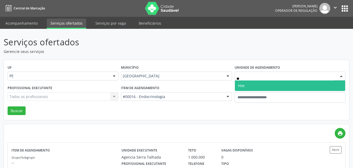
drag, startPoint x: 257, startPoint y: 87, endPoint x: 248, endPoint y: 88, distance: 9.5
click at [257, 87] on span "Hse" at bounding box center [290, 85] width 110 height 10
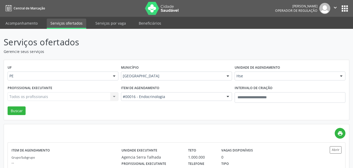
click at [65, 96] on div "Todos os profissionais Todos os profissionais Nenhum resultado encontrado para:…" at bounding box center [63, 96] width 111 height 9
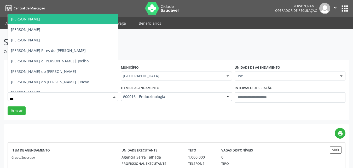
type input "****"
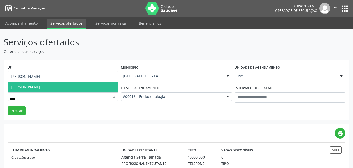
click at [67, 88] on span "Rosalia de Oliveira Nunes" at bounding box center [63, 87] width 110 height 10
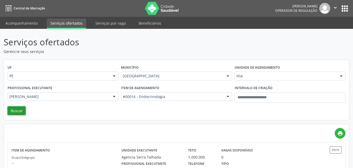
click at [21, 110] on button "Buscar" at bounding box center [17, 110] width 18 height 9
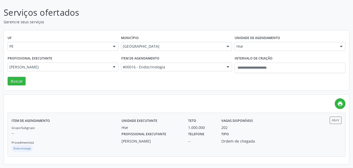
click at [97, 133] on p "--" at bounding box center [67, 132] width 110 height 5
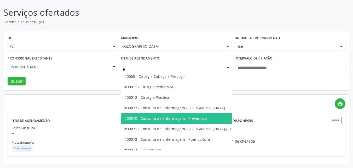
type input "**"
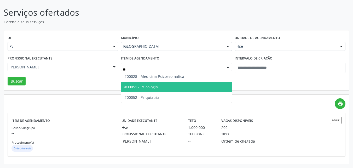
drag, startPoint x: 179, startPoint y: 86, endPoint x: 208, endPoint y: 72, distance: 31.8
click at [180, 86] on span "#00051 - Psicologia" at bounding box center [176, 87] width 110 height 10
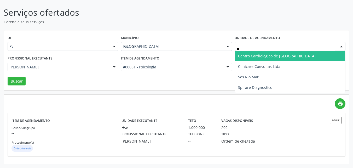
type input "*"
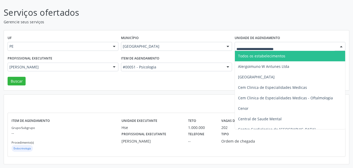
click at [225, 34] on div "Município Recife Todas as cidades Abreu e Lima Afogados da Ingazeira Araripina …" at bounding box center [176, 44] width 113 height 20
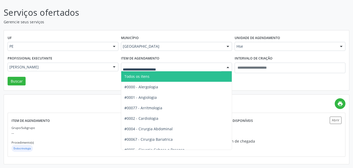
type input "*"
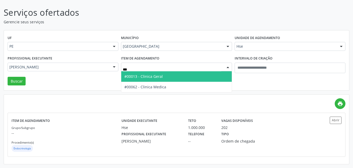
type input "****"
click at [168, 77] on span "#00013 - Clinica Geral" at bounding box center [176, 76] width 110 height 10
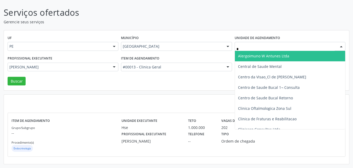
type input "**"
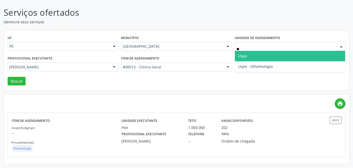
click at [251, 54] on span "Uspe" at bounding box center [290, 56] width 110 height 10
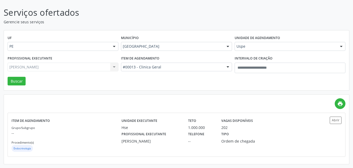
click at [76, 68] on div "Rosalia de Oliveira Nunes Todos os profissionais Adalberto Aguiar Interaminense…" at bounding box center [63, 67] width 111 height 9
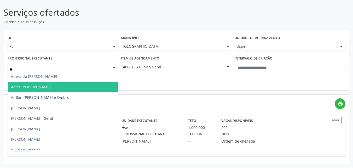
type input "***"
click at [62, 87] on span "Elias Jose de Melo" at bounding box center [63, 87] width 110 height 10
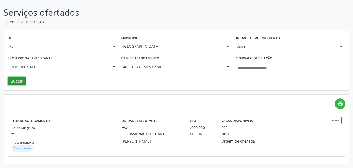
click at [19, 81] on button "Buscar" at bounding box center [17, 81] width 18 height 9
click at [106, 127] on div "Grupo/Subgrupo -- Procedimento(s) Clinica Geral" at bounding box center [67, 138] width 110 height 28
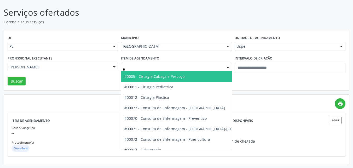
type input "**"
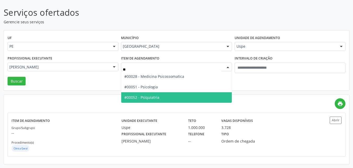
click at [176, 92] on span "#00052 - Psiquiatria" at bounding box center [176, 97] width 110 height 10
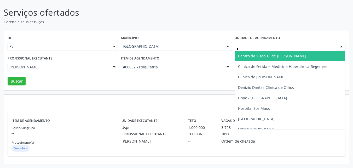
type input "**"
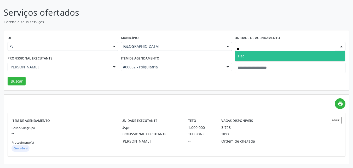
click at [256, 57] on span "Hse" at bounding box center [290, 56] width 110 height 10
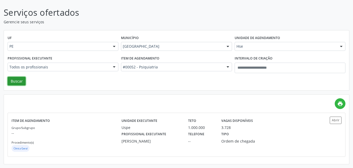
click at [14, 80] on button "Buscar" at bounding box center [17, 81] width 18 height 9
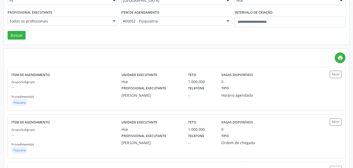
scroll to position [74, 0]
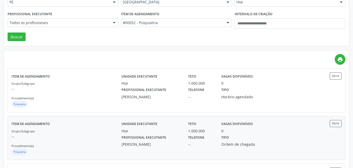
click at [81, 125] on div "Item de agendamento Grupo/Subgrupo -- Procedimento(s) Psiquiatria" at bounding box center [67, 138] width 110 height 36
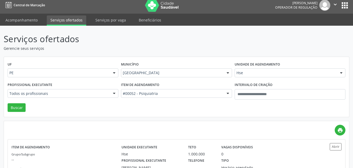
scroll to position [96, 0]
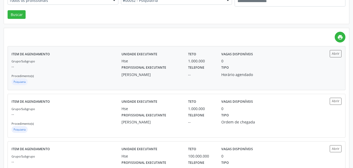
click at [73, 72] on div "Grupo/Subgrupo -- Procedimento(s) Psiquiatria" at bounding box center [67, 72] width 110 height 28
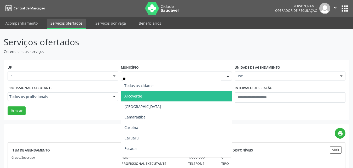
type input "***"
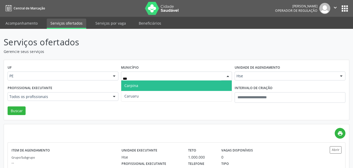
click at [160, 86] on span "Carpina" at bounding box center [176, 85] width 110 height 10
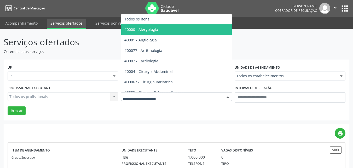
click at [169, 94] on div at bounding box center [176, 96] width 111 height 9
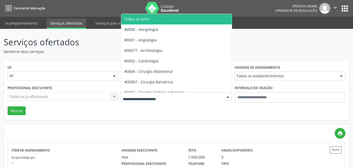
drag, startPoint x: 160, startPoint y: 19, endPoint x: 183, endPoint y: 35, distance: 28.0
click at [160, 20] on span "Todos os itens" at bounding box center [193, 19] width 145 height 10
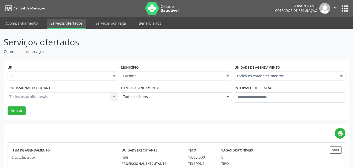
click at [82, 97] on div "Todos os profissionais Todos os profissionais Adalberto Aguiar Interaminense Ju…" at bounding box center [63, 96] width 111 height 9
click at [272, 72] on div "Todos os estabelecimentos" at bounding box center [290, 75] width 111 height 9
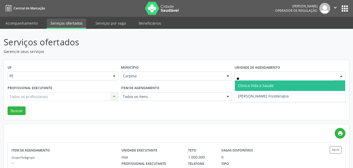
type input "***"
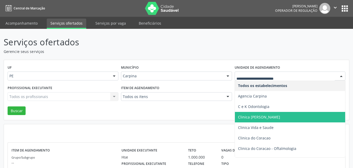
click at [279, 115] on span "Clinica Dioclecio Coutinho" at bounding box center [259, 116] width 42 height 5
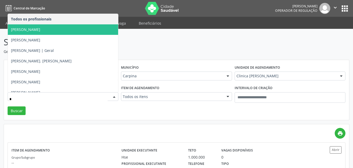
type input "**"
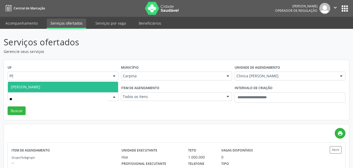
click at [83, 87] on span "Haroldo Renato Pina Moreira" at bounding box center [63, 87] width 110 height 10
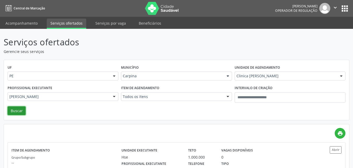
click at [20, 109] on button "Buscar" at bounding box center [17, 110] width 18 height 9
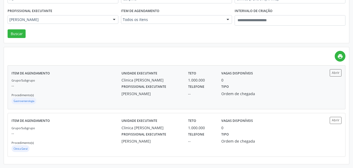
click at [76, 93] on div "Grupo/Subgrupo -- Procedimento(s) Gastroenterologia" at bounding box center [67, 91] width 110 height 28
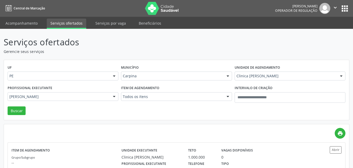
click at [175, 105] on div "Item de agendamento Todos os itens Todos os itens #0000 - Alergologia #0001 - A…" at bounding box center [176, 95] width 113 height 22
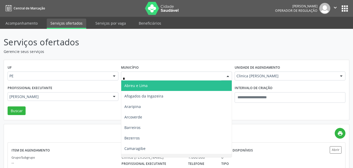
type input "**"
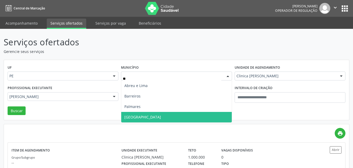
click at [141, 118] on span "Recife" at bounding box center [176, 117] width 110 height 10
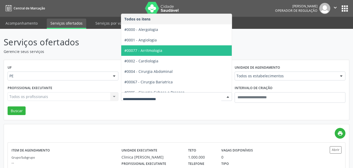
click at [177, 99] on div at bounding box center [176, 96] width 111 height 9
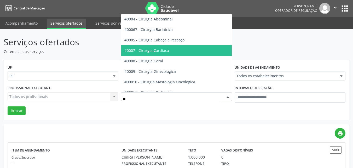
type input "***"
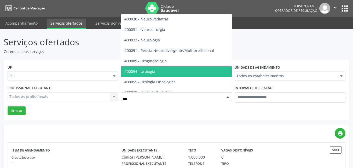
drag, startPoint x: 173, startPoint y: 71, endPoint x: 177, endPoint y: 72, distance: 4.5
click at [173, 71] on span "#00054 - Urologia" at bounding box center [176, 71] width 110 height 10
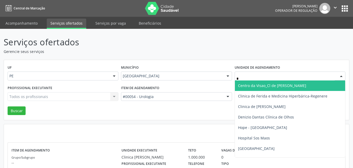
type input "**"
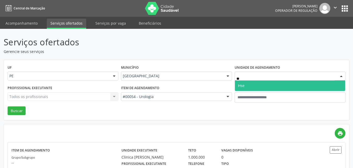
click at [267, 87] on span "Hse" at bounding box center [290, 85] width 110 height 10
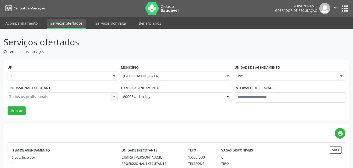
click at [69, 99] on div "Todos os profissionais Todos os profissionais Carlos Eduardo de Franca Albuquer…" at bounding box center [63, 96] width 111 height 9
click at [69, 97] on div "Todos os profissionais Todos os profissionais Carlos Eduardo de Franca Albuquer…" at bounding box center [63, 96] width 111 height 9
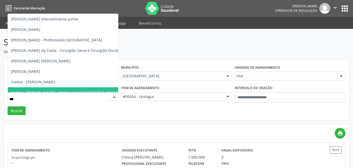
type input "****"
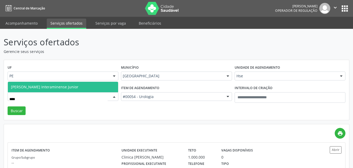
click at [69, 87] on span "Adalberto Aguiar Interaminense Junior" at bounding box center [44, 86] width 67 height 5
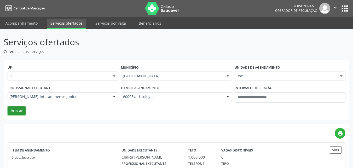
click at [17, 111] on button "Buscar" at bounding box center [17, 110] width 18 height 9
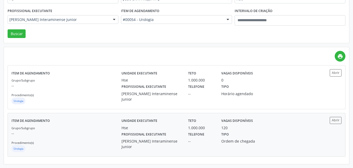
click at [79, 133] on p "--" at bounding box center [67, 132] width 110 height 5
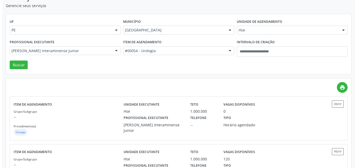
scroll to position [0, 0]
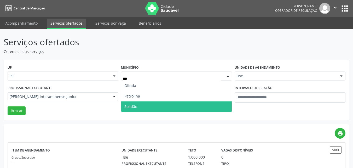
type input "****"
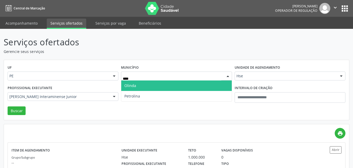
drag, startPoint x: 168, startPoint y: 84, endPoint x: 169, endPoint y: 90, distance: 6.1
click at [168, 85] on span "Olinda" at bounding box center [176, 85] width 110 height 10
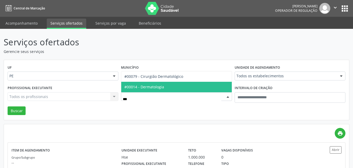
type input "****"
click at [172, 86] on span "#00014 - Dermatologia" at bounding box center [176, 87] width 110 height 10
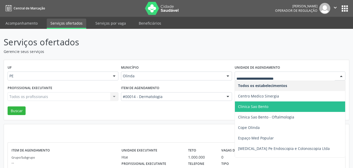
click at [262, 104] on span "Clinica Sao Bento" at bounding box center [253, 106] width 30 height 5
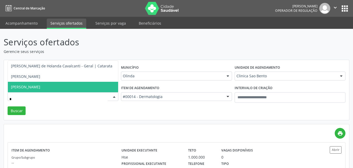
type input "**"
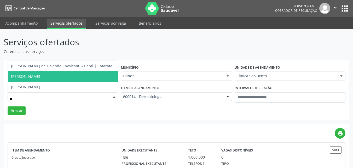
click at [55, 78] on span "Danielle Pimentel" at bounding box center [63, 76] width 110 height 10
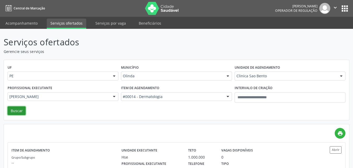
click at [21, 107] on button "Buscar" at bounding box center [17, 110] width 18 height 9
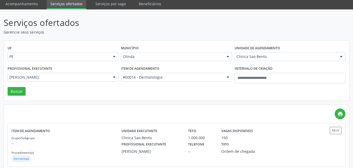
scroll to position [30, 0]
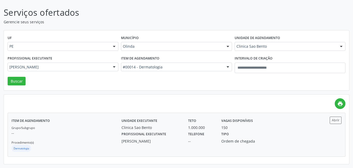
click at [70, 128] on div "Grupo/Subgrupo -- Procedimento(s) Dermatologia" at bounding box center [67, 138] width 110 height 28
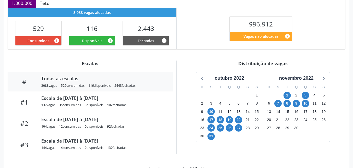
scroll to position [164, 0]
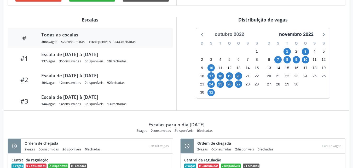
click at [232, 35] on div "outubro 2022" at bounding box center [230, 34] width 34 height 7
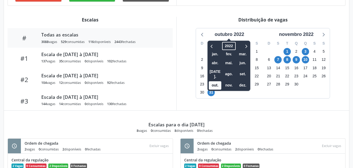
drag, startPoint x: 231, startPoint y: 47, endPoint x: 223, endPoint y: 64, distance: 18.9
click at [231, 47] on span "2022" at bounding box center [229, 46] width 13 height 8
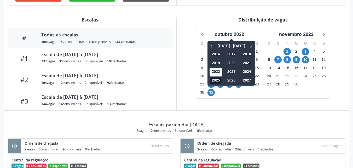
click at [219, 81] on span "2025" at bounding box center [216, 80] width 13 height 8
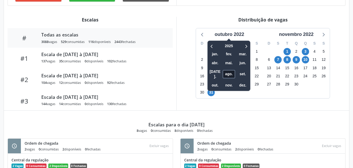
click at [227, 73] on span "ago." at bounding box center [229, 74] width 13 height 8
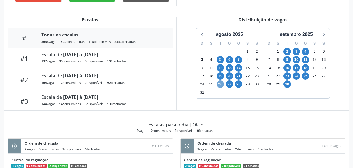
click at [222, 84] on span "26" at bounding box center [220, 83] width 7 height 7
click at [239, 84] on span "28" at bounding box center [238, 83] width 7 height 7
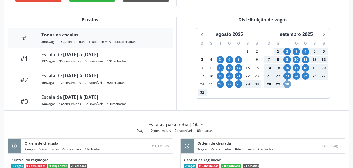
click at [290, 83] on span "30" at bounding box center [287, 83] width 7 height 7
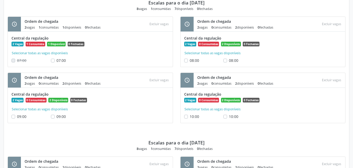
scroll to position [288, 0]
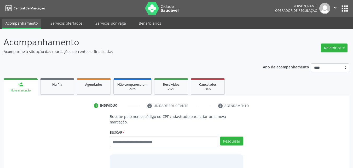
scroll to position [7, 0]
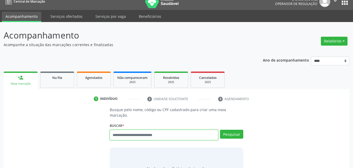
click at [158, 131] on input "text" at bounding box center [164, 134] width 109 height 10
type input "******"
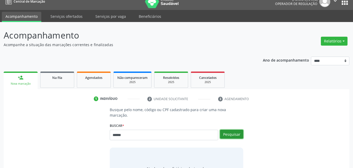
click at [231, 129] on button "Pesquisar" at bounding box center [231, 133] width 23 height 9
type input "******"
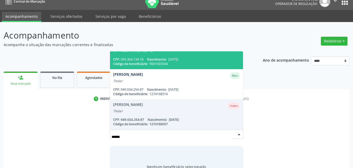
scroll to position [0, 0]
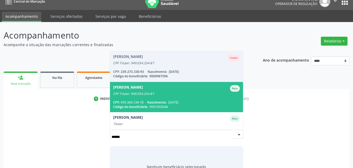
click at [202, 92] on span "[PERSON_NAME] Ativo CPF Titular: 949.034.254-87 CPF: 095.364.134-18 Nascimento:…" at bounding box center [176, 97] width 133 height 30
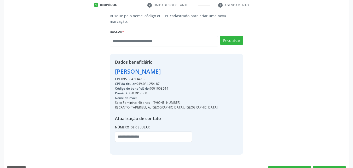
scroll to position [103, 0]
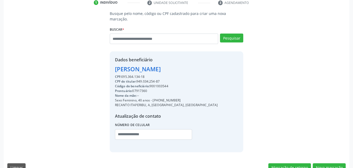
click at [165, 84] on div "Código do beneficiário: 9001003544" at bounding box center [166, 86] width 103 height 5
copy div "9001003544"
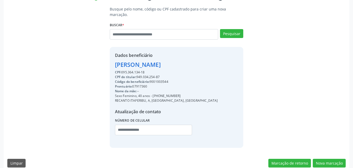
scroll to position [109, 0]
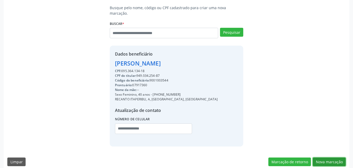
click at [325, 157] on button "Nova marcação" at bounding box center [329, 161] width 33 height 9
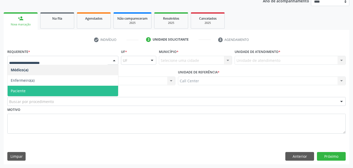
click at [78, 88] on span "Paciente" at bounding box center [63, 91] width 111 height 10
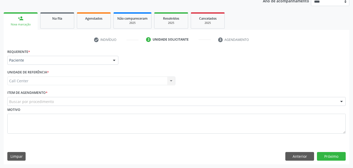
click at [76, 99] on div "Buscar por procedimento" at bounding box center [176, 101] width 339 height 9
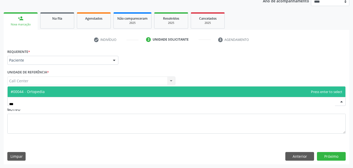
type input "****"
click at [81, 94] on span "#00044 - Ortopedia" at bounding box center [177, 91] width 338 height 10
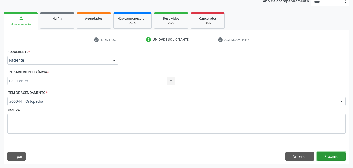
click at [337, 156] on button "Próximo" at bounding box center [331, 156] width 29 height 9
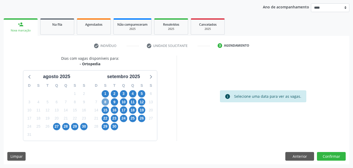
click at [107, 101] on span "8" at bounding box center [105, 101] width 7 height 7
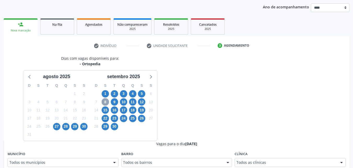
scroll to position [156, 0]
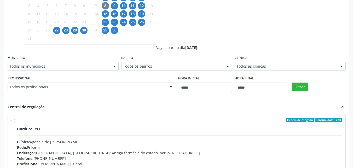
drag, startPoint x: 96, startPoint y: 70, endPoint x: 93, endPoint y: 70, distance: 3.7
click at [95, 70] on div "Todos os municípios" at bounding box center [63, 66] width 111 height 9
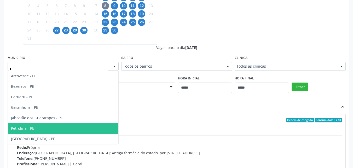
type input "**"
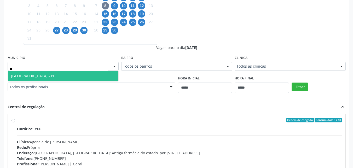
drag, startPoint x: 52, startPoint y: 78, endPoint x: 124, endPoint y: 78, distance: 71.9
click at [56, 78] on span "[GEOGRAPHIC_DATA] - PE" at bounding box center [63, 76] width 111 height 10
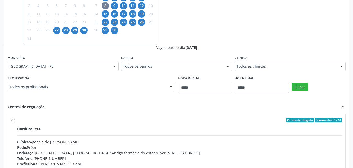
click at [308, 90] on div "Filtrar" at bounding box center [319, 86] width 57 height 24
click at [302, 87] on button "Filtrar" at bounding box center [300, 86] width 16 height 9
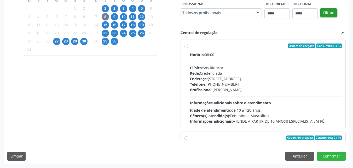
scroll to position [230, 0]
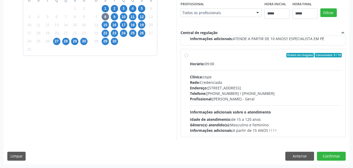
click at [266, 87] on div "Endereço: Rua do Espinheiro, nº 71, Espinheiro, Recife - PE" at bounding box center [266, 87] width 152 height 5
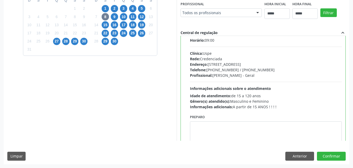
scroll to position [118, 0]
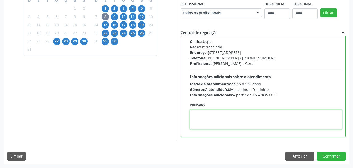
click at [190, 117] on textarea at bounding box center [266, 119] width 152 height 20
paste textarea "**********"
type textarea "**********"
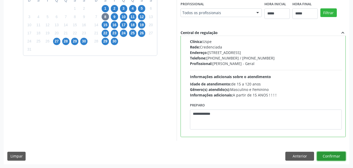
click at [326, 155] on button "Confirmar" at bounding box center [331, 155] width 29 height 9
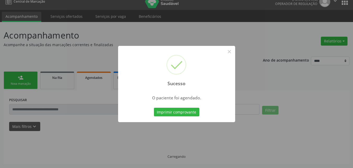
scroll to position [7, 0]
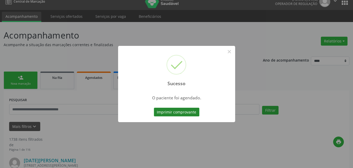
click at [190, 113] on button "Imprimir comprovante" at bounding box center [177, 111] width 46 height 9
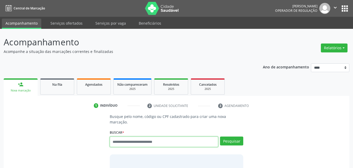
scroll to position [7, 0]
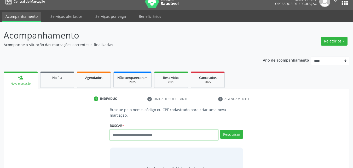
click at [179, 131] on input "text" at bounding box center [164, 134] width 109 height 10
click at [160, 129] on input "text" at bounding box center [164, 134] width 109 height 10
click at [142, 130] on input "text" at bounding box center [164, 134] width 109 height 10
click at [217, 133] on input "******" at bounding box center [164, 134] width 109 height 10
type input "******"
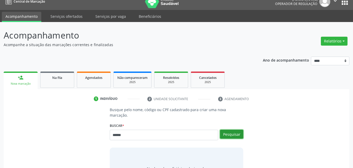
click at [231, 129] on button "Pesquisar" at bounding box center [231, 133] width 23 height 9
type input "******"
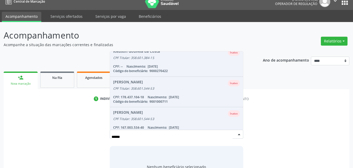
scroll to position [192, 0]
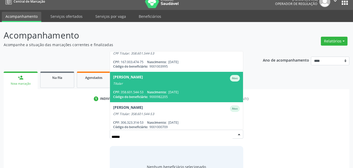
click at [188, 81] on span "[PERSON_NAME] Ativo Titular CPF: 358.601.544-53 Nascimento: [DATE] Código do be…" at bounding box center [176, 87] width 133 height 30
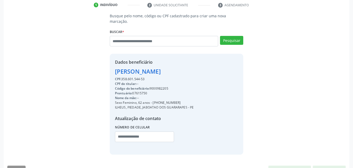
scroll to position [103, 0]
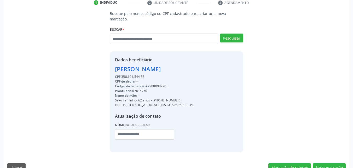
click at [164, 84] on div "Código do beneficiário: 9000982205" at bounding box center [154, 86] width 79 height 5
copy div "9000982205"
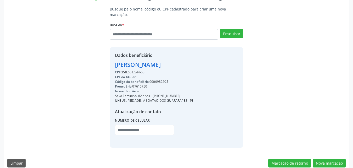
scroll to position [109, 0]
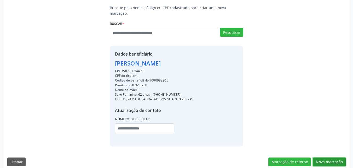
click at [333, 157] on button "Nova marcação" at bounding box center [329, 161] width 33 height 9
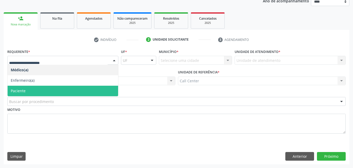
click at [59, 93] on span "Paciente" at bounding box center [63, 91] width 111 height 10
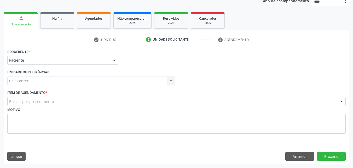
click at [67, 101] on div "Buscar por procedimento" at bounding box center [176, 101] width 339 height 9
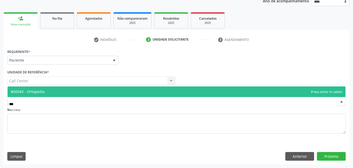
type input "****"
click at [79, 90] on span "#00044 - Ortopedia" at bounding box center [177, 91] width 338 height 10
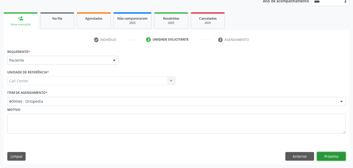
click at [328, 157] on button "Próximo" at bounding box center [331, 156] width 29 height 9
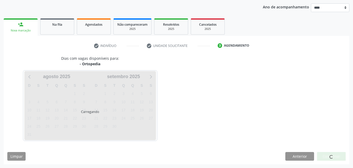
scroll to position [60, 0]
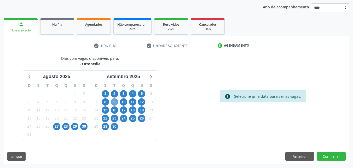
click at [116, 104] on span "9" at bounding box center [114, 101] width 7 height 7
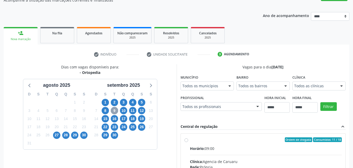
scroll to position [49, 0]
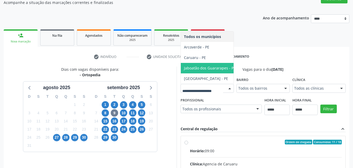
drag, startPoint x: 212, startPoint y: 64, endPoint x: 271, endPoint y: 95, distance: 67.0
click at [212, 65] on span "Jaboatão dos Guararapes - PE" at bounding box center [210, 67] width 52 height 5
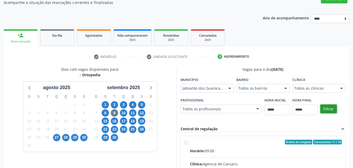
click at [328, 106] on button "Filtrar" at bounding box center [329, 108] width 16 height 9
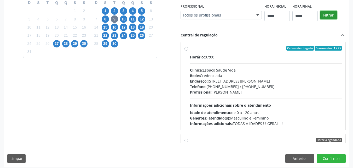
scroll to position [145, 0]
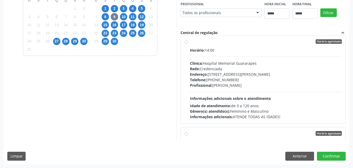
click at [287, 88] on div "Profissional: [PERSON_NAME]" at bounding box center [266, 84] width 152 height 5
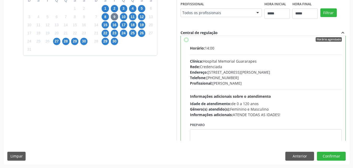
scroll to position [96, 0]
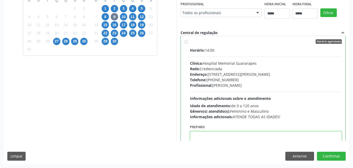
click at [241, 136] on textarea at bounding box center [266, 141] width 152 height 20
paste textarea "**********"
type textarea "**********"
click at [332, 154] on button "Confirmar" at bounding box center [331, 155] width 29 height 9
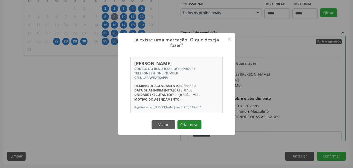
click at [196, 124] on button "Criar novo" at bounding box center [190, 124] width 24 height 9
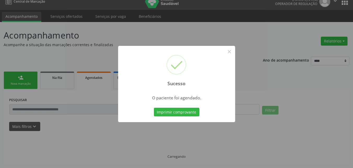
scroll to position [7, 0]
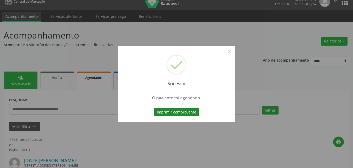
click at [188, 114] on button "Imprimir comprovante" at bounding box center [177, 111] width 46 height 9
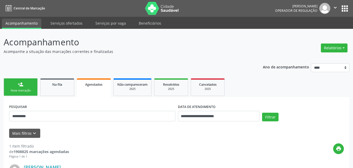
scroll to position [75, 0]
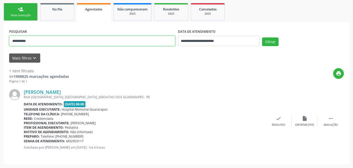
click at [109, 42] on input "**********" at bounding box center [92, 41] width 166 height 10
paste input "text"
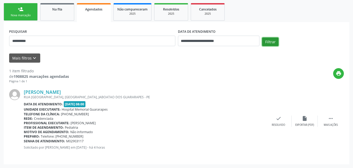
click at [266, 41] on button "Filtrar" at bounding box center [270, 41] width 16 height 9
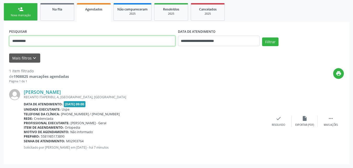
click at [107, 44] on input "**********" at bounding box center [92, 41] width 166 height 10
paste input "text"
type input "**********"
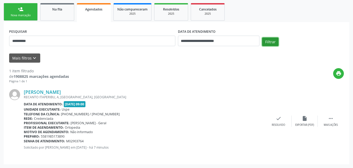
click at [275, 40] on button "Filtrar" at bounding box center [270, 41] width 16 height 9
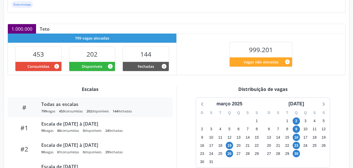
scroll to position [164, 0]
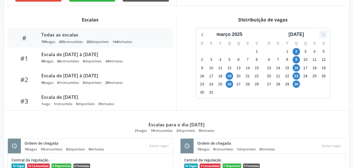
click at [325, 34] on icon at bounding box center [323, 34] width 7 height 7
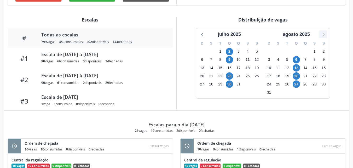
click at [323, 35] on icon at bounding box center [323, 34] width 7 height 7
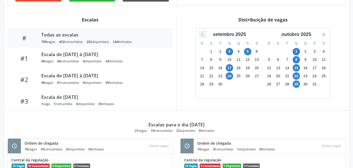
click at [202, 34] on icon at bounding box center [202, 35] width 2 height 4
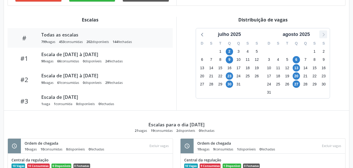
click at [324, 35] on icon at bounding box center [324, 35] width 2 height 4
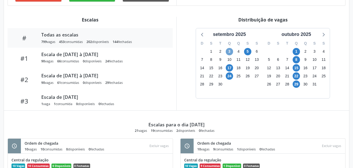
click at [229, 53] on span "3" at bounding box center [229, 51] width 7 height 7
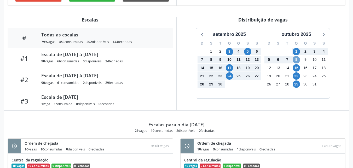
click at [297, 61] on span "8" at bounding box center [296, 59] width 7 height 7
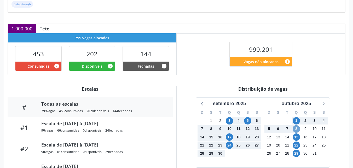
scroll to position [96, 0]
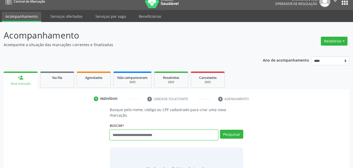
scroll to position [7, 0]
click at [162, 131] on input "text" at bounding box center [164, 134] width 109 height 10
type input "******"
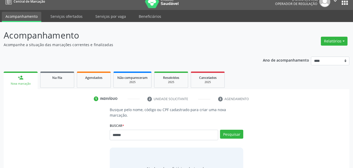
click at [229, 133] on div "Pesquisar" at bounding box center [230, 136] width 25 height 14
click at [233, 129] on button "Pesquisar" at bounding box center [231, 133] width 23 height 9
type input "******"
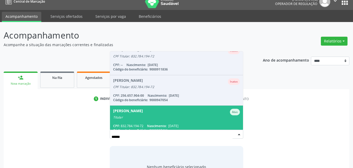
scroll to position [13, 0]
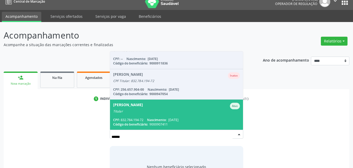
click at [192, 109] on div "Titular" at bounding box center [176, 111] width 127 height 4
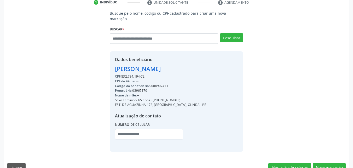
scroll to position [109, 0]
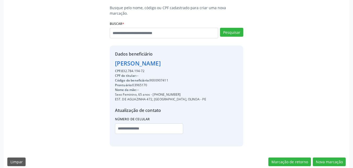
click at [157, 78] on div "Código do beneficiário: 9000907411" at bounding box center [160, 80] width 91 height 5
copy div "9000907411"
click at [171, 28] on input "text" at bounding box center [164, 33] width 109 height 10
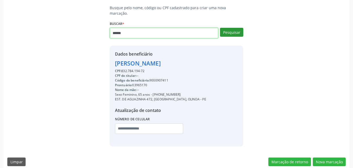
type input "******"
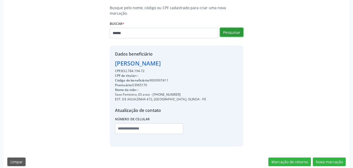
click at [229, 28] on button "Pesquisar" at bounding box center [231, 32] width 23 height 9
type input "******"
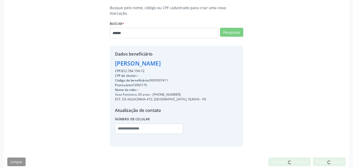
scroll to position [0, 0]
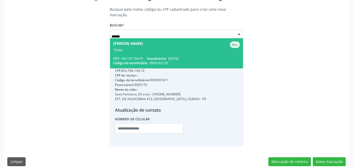
click at [198, 47] on span "Maria Cleonice Souza Nabuco Ativo Titular CPF: 180.107.764-91 Nascimento: 09/04…" at bounding box center [176, 53] width 133 height 30
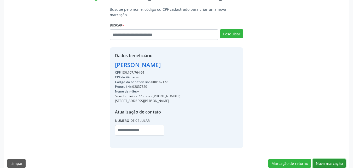
click at [328, 159] on button "Nova marcação" at bounding box center [329, 163] width 33 height 9
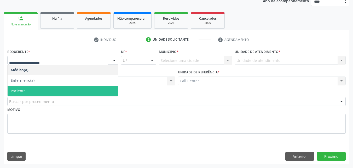
click at [67, 88] on span "Paciente" at bounding box center [63, 91] width 111 height 10
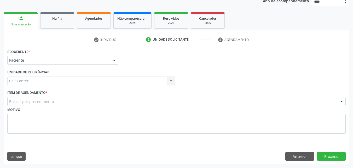
click at [72, 100] on div "Buscar por procedimento" at bounding box center [176, 101] width 339 height 9
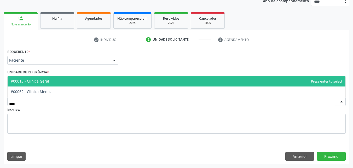
type input "*****"
click at [76, 82] on span "#00013 - Clinica Geral" at bounding box center [177, 81] width 338 height 10
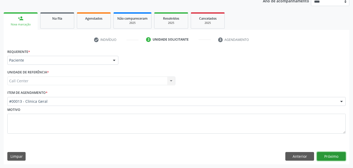
click at [338, 156] on button "Próximo" at bounding box center [331, 156] width 29 height 9
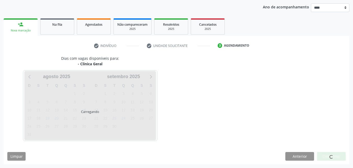
scroll to position [60, 0]
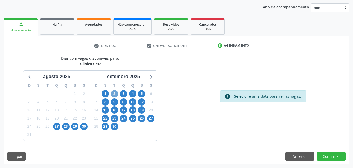
click at [113, 94] on span "2" at bounding box center [114, 93] width 7 height 7
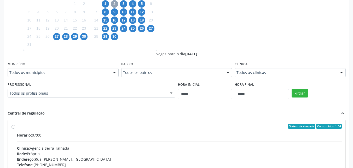
scroll to position [156, 0]
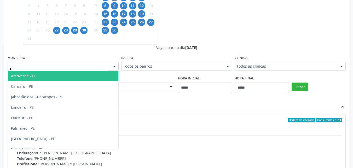
type input "**"
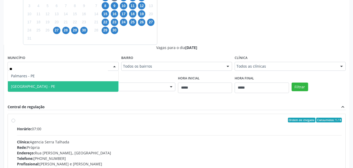
click at [67, 83] on span "Recife - PE" at bounding box center [63, 86] width 111 height 10
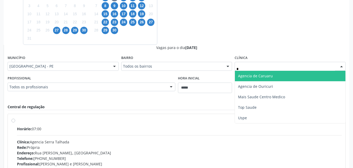
type input "**"
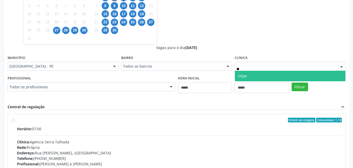
click at [237, 81] on span "Uspe" at bounding box center [290, 76] width 111 height 10
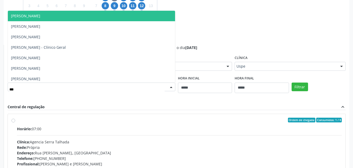
type input "****"
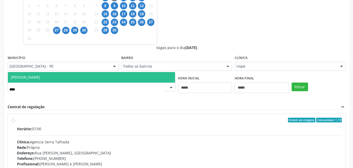
click at [76, 80] on span "[PERSON_NAME]" at bounding box center [91, 77] width 167 height 10
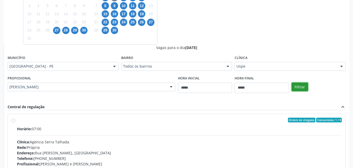
click at [298, 86] on button "Filtrar" at bounding box center [300, 86] width 16 height 9
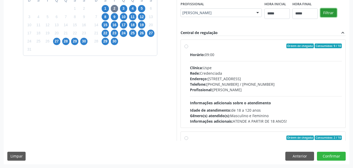
scroll to position [96, 0]
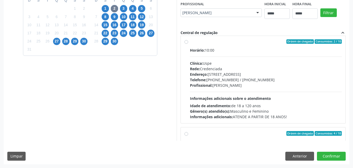
click at [317, 90] on div "Horário: 10:00 Clínica: Uspe Rede: Credenciada Endereço: Rua do Espinheiro, nº …" at bounding box center [266, 83] width 152 height 72
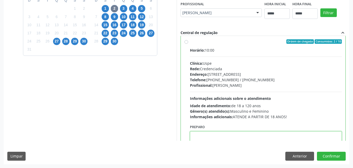
click at [240, 135] on textarea at bounding box center [266, 141] width 152 height 20
paste textarea "**********"
type textarea "**********"
click at [333, 157] on button "Confirmar" at bounding box center [331, 155] width 29 height 9
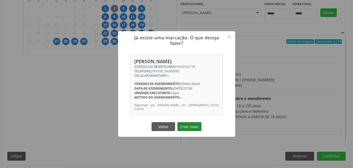
click at [193, 127] on button "Criar novo" at bounding box center [190, 126] width 24 height 9
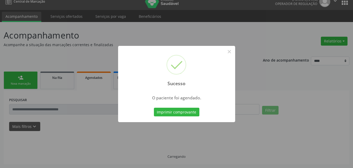
scroll to position [7, 0]
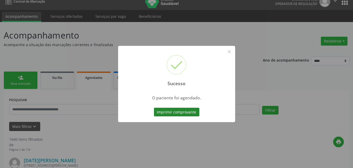
click at [188, 111] on button "Imprimir comprovante" at bounding box center [177, 111] width 46 height 9
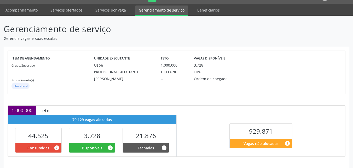
scroll to position [164, 0]
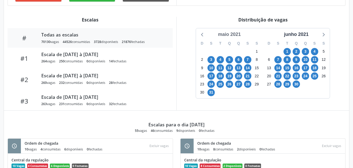
click at [234, 34] on div "maio 2021" at bounding box center [229, 34] width 27 height 7
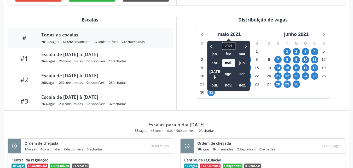
click at [233, 46] on span "2021" at bounding box center [228, 46] width 13 height 8
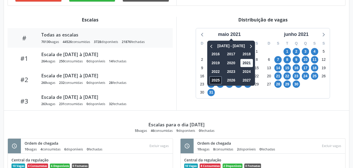
click at [219, 81] on span "2025" at bounding box center [216, 80] width 13 height 8
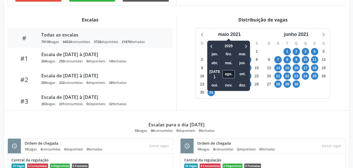
click at [228, 72] on span "ago." at bounding box center [229, 74] width 13 height 8
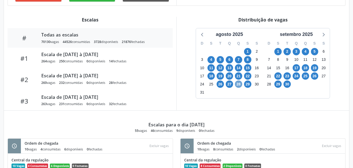
click at [240, 85] on span "28" at bounding box center [238, 83] width 7 height 7
click at [324, 35] on icon at bounding box center [324, 35] width 2 height 4
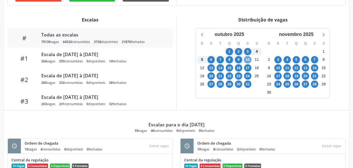
click at [248, 60] on span "10" at bounding box center [247, 59] width 7 height 7
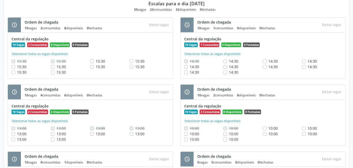
scroll to position [959, 0]
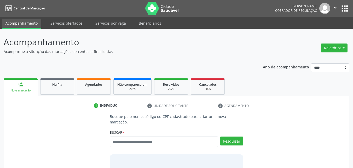
scroll to position [7, 0]
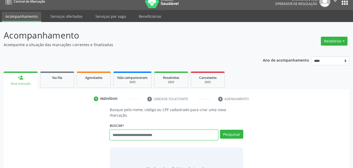
click at [163, 130] on input "text" at bounding box center [164, 134] width 109 height 10
type input "******"
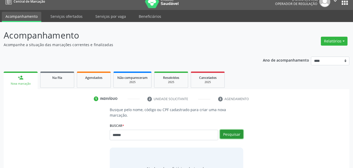
click at [234, 129] on button "Pesquisar" at bounding box center [231, 133] width 23 height 9
type input "******"
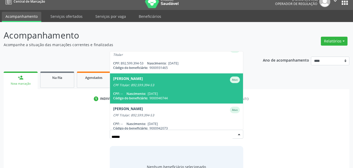
scroll to position [12, 0]
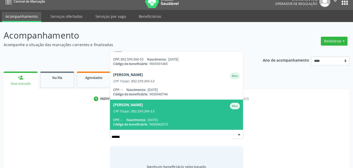
click at [197, 109] on span "Ana Paula Oliveira Vinezof de Lima Ativo CPF Titular: 892.599.394-53 CPF: -- Na…" at bounding box center [176, 114] width 133 height 30
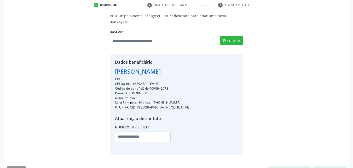
scroll to position [103, 0]
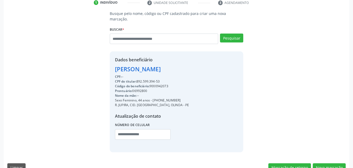
click at [164, 84] on div "Código do beneficiário: 9000942073" at bounding box center [152, 86] width 74 height 5
copy div "9000942073"
click at [331, 163] on button "Nova marcação" at bounding box center [329, 167] width 33 height 9
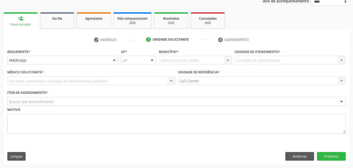
scroll to position [66, 0]
click at [98, 63] on div "Médico(a)" at bounding box center [62, 60] width 111 height 9
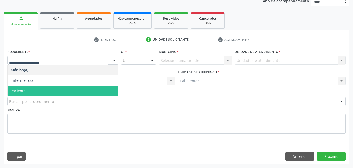
drag, startPoint x: 69, startPoint y: 91, endPoint x: 67, endPoint y: 97, distance: 6.2
click at [69, 91] on span "Paciente" at bounding box center [63, 91] width 111 height 10
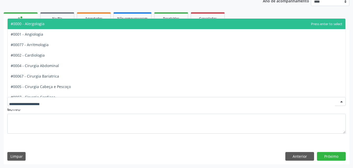
click at [67, 98] on div at bounding box center [176, 101] width 339 height 9
click at [72, 27] on span "#0000 - Alergologia" at bounding box center [177, 24] width 338 height 10
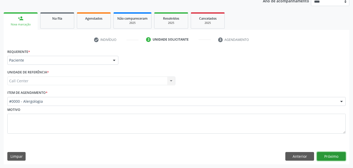
click at [327, 156] on button "Próximo" at bounding box center [331, 156] width 29 height 9
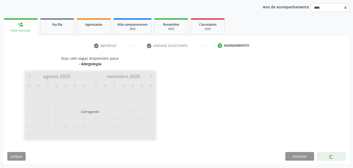
scroll to position [60, 0]
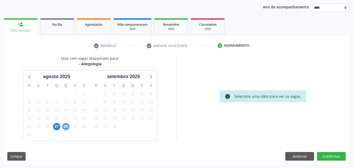
click at [65, 127] on span "28" at bounding box center [65, 126] width 7 height 7
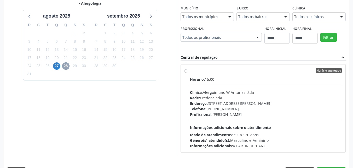
scroll to position [135, 0]
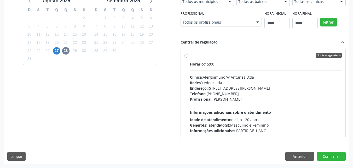
click at [228, 98] on div "Profissional: Roberta Barros de Sousa" at bounding box center [266, 98] width 152 height 5
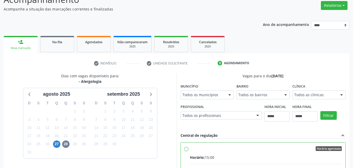
scroll to position [39, 0]
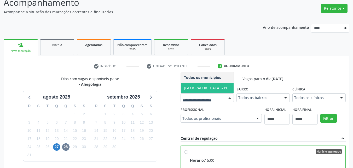
click at [207, 89] on span "Recife - PE" at bounding box center [207, 88] width 53 height 10
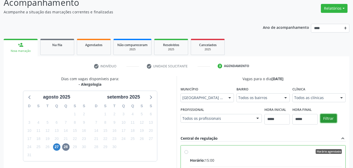
click at [335, 119] on button "Filtrar" at bounding box center [329, 118] width 16 height 9
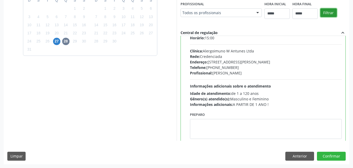
scroll to position [26, 0]
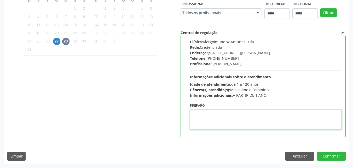
click at [226, 117] on textarea at bounding box center [266, 120] width 152 height 20
paste textarea "**********"
type textarea "**********"
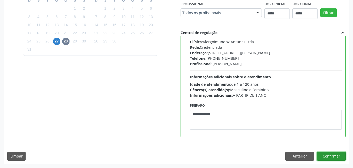
click at [332, 155] on button "Confirmar" at bounding box center [331, 155] width 29 height 9
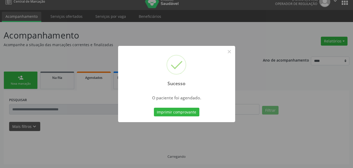
scroll to position [7, 0]
click at [182, 110] on button "Imprimir comprovante" at bounding box center [177, 111] width 46 height 9
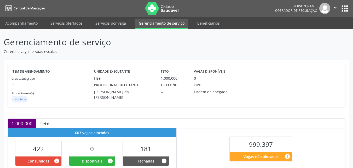
scroll to position [137, 0]
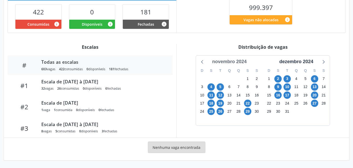
click at [237, 61] on div "novembro 2024" at bounding box center [229, 61] width 39 height 7
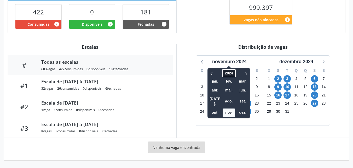
click at [230, 73] on span "2024" at bounding box center [228, 73] width 13 height 8
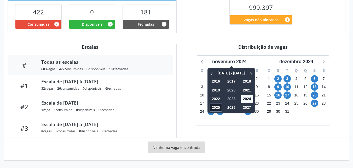
click at [218, 106] on span "2025" at bounding box center [216, 107] width 13 height 8
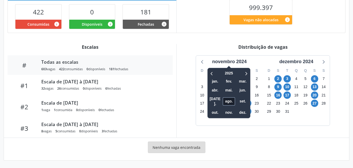
click at [227, 100] on span "ago." at bounding box center [229, 101] width 13 height 8
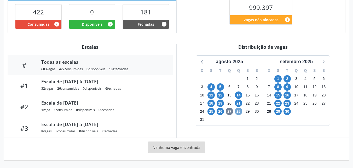
click at [238, 112] on span "28" at bounding box center [238, 110] width 7 height 7
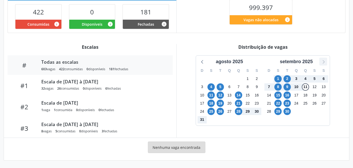
click at [321, 64] on icon at bounding box center [323, 61] width 7 height 7
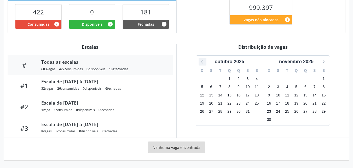
click at [203, 61] on icon at bounding box center [202, 61] width 7 height 7
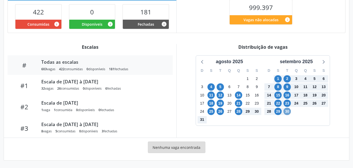
click at [287, 110] on span "30" at bounding box center [287, 110] width 7 height 7
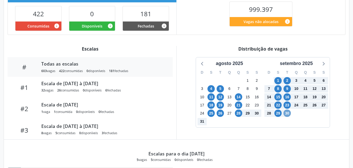
scroll to position [288, 0]
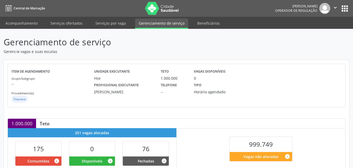
scroll to position [137, 0]
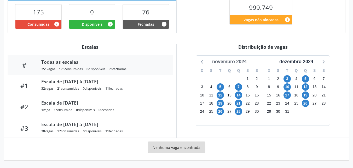
click at [224, 58] on div "novembro 2024" at bounding box center [229, 61] width 39 height 7
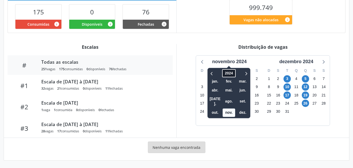
click at [227, 71] on span "2024" at bounding box center [228, 73] width 13 height 8
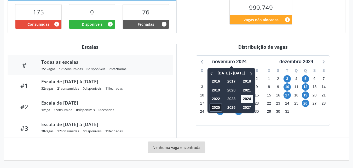
click at [218, 109] on span "2025" at bounding box center [216, 107] width 13 height 8
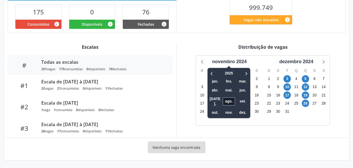
click at [226, 98] on span "ago." at bounding box center [229, 101] width 13 height 8
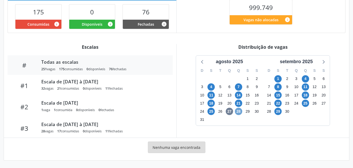
click at [239, 112] on span "28" at bounding box center [238, 110] width 7 height 7
click at [323, 63] on icon at bounding box center [323, 61] width 7 height 7
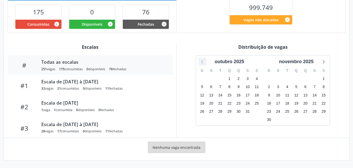
click at [205, 61] on icon at bounding box center [202, 61] width 7 height 7
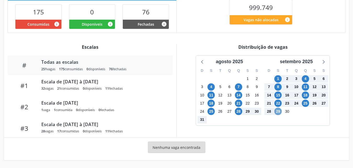
click at [280, 113] on span "29" at bounding box center [278, 110] width 7 height 7
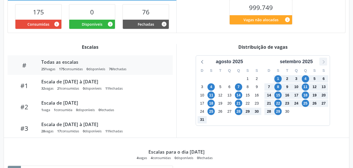
click at [323, 64] on icon at bounding box center [323, 61] width 7 height 7
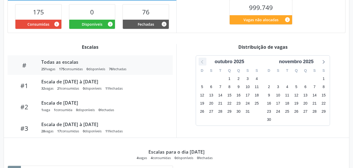
click at [206, 65] on icon at bounding box center [202, 61] width 7 height 7
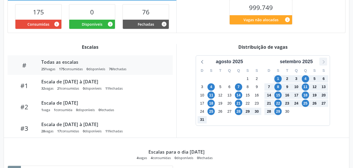
click at [322, 61] on icon at bounding box center [323, 61] width 7 height 7
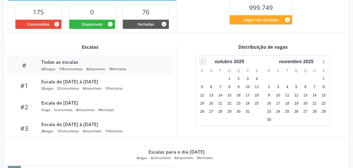
click at [205, 61] on icon at bounding box center [202, 61] width 7 height 7
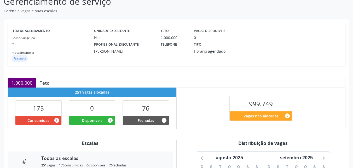
scroll to position [0, 0]
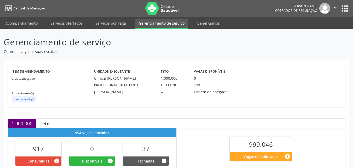
scroll to position [96, 0]
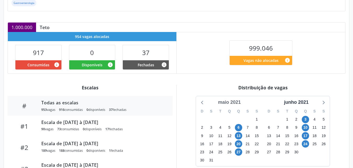
click at [233, 103] on div "maio 2021" at bounding box center [229, 102] width 27 height 7
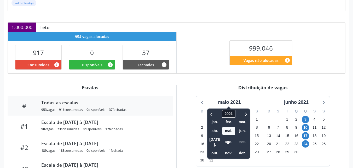
click at [231, 111] on span "2021" at bounding box center [228, 114] width 13 height 8
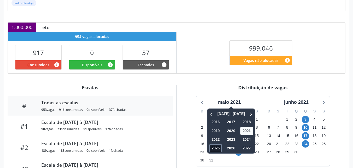
click at [218, 150] on span "2025" at bounding box center [216, 148] width 13 height 8
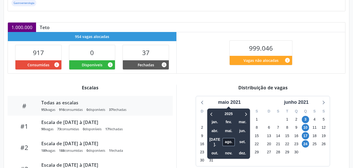
click at [225, 139] on span "ago." at bounding box center [229, 142] width 13 height 8
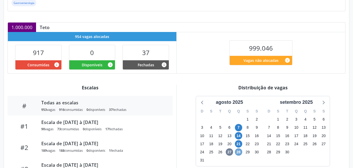
click at [240, 151] on span "28" at bounding box center [238, 151] width 7 height 7
click at [240, 153] on span "28" at bounding box center [238, 151] width 7 height 7
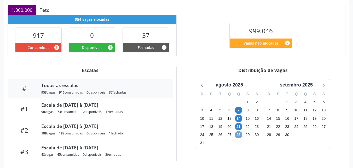
scroll to position [111, 0]
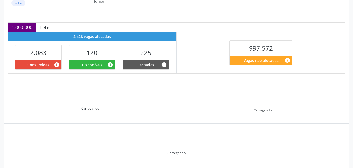
scroll to position [109, 0]
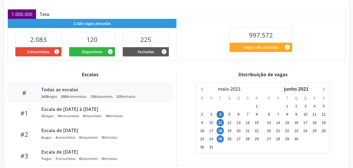
click at [235, 90] on div "maio 2021" at bounding box center [229, 89] width 27 height 7
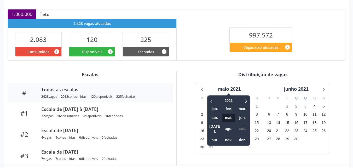
click at [230, 117] on span "mai." at bounding box center [229, 117] width 13 height 8
click at [230, 102] on span "2021" at bounding box center [228, 100] width 13 height 8
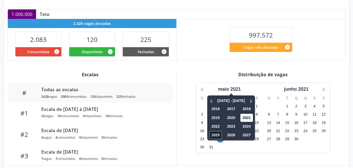
click at [219, 135] on span "2025" at bounding box center [216, 135] width 13 height 8
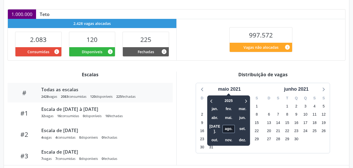
click at [229, 127] on span "ago." at bounding box center [229, 128] width 13 height 8
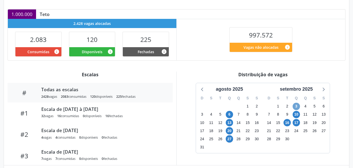
click at [295, 107] on span "3" at bounding box center [296, 106] width 7 height 7
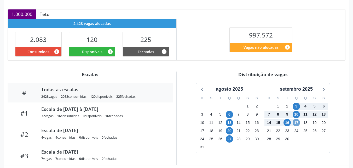
click at [298, 124] on span "17" at bounding box center [296, 122] width 7 height 7
click at [323, 91] on icon at bounding box center [323, 89] width 7 height 7
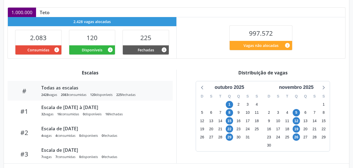
scroll to position [113, 0]
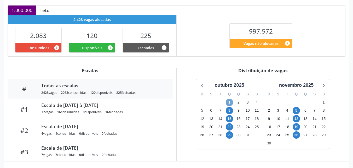
click at [230, 102] on span "1" at bounding box center [229, 102] width 7 height 7
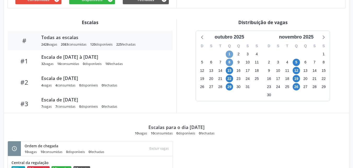
scroll to position [164, 0]
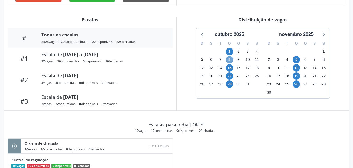
click at [232, 62] on span "8" at bounding box center [229, 59] width 7 height 7
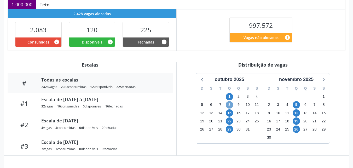
scroll to position [116, 0]
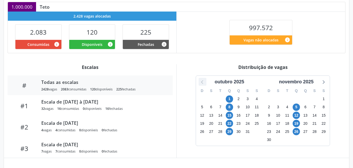
click at [205, 81] on icon at bounding box center [202, 81] width 7 height 7
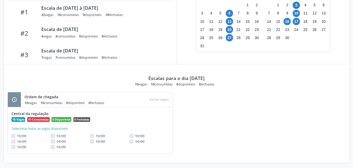
scroll to position [212, 0]
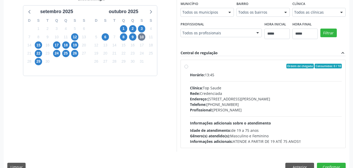
scroll to position [135, 0]
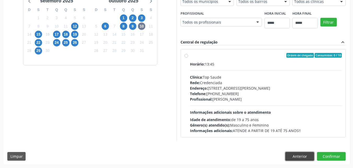
click at [303, 157] on button "Anterior" at bounding box center [300, 156] width 29 height 9
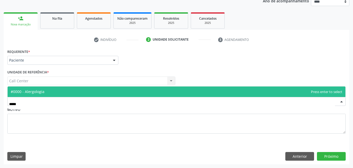
click at [126, 94] on span "#0000 - Alergologia" at bounding box center [177, 91] width 338 height 10
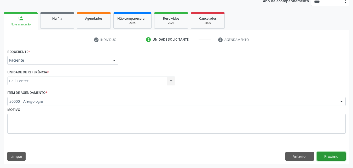
click at [333, 154] on button "Próximo" at bounding box center [331, 156] width 29 height 9
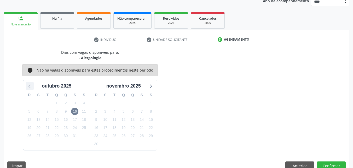
click at [30, 86] on icon at bounding box center [29, 85] width 7 height 7
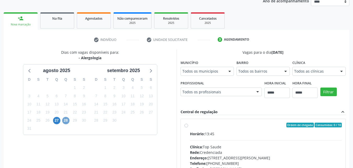
click at [65, 121] on span "28" at bounding box center [65, 120] width 7 height 7
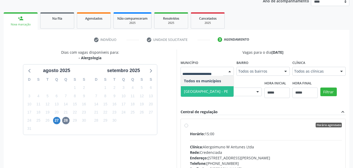
click at [200, 87] on span "Recife - PE" at bounding box center [207, 91] width 53 height 10
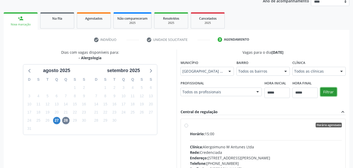
click at [332, 92] on button "Filtrar" at bounding box center [329, 91] width 16 height 9
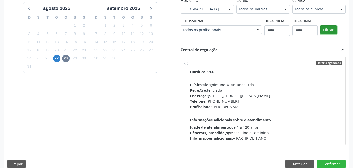
scroll to position [135, 0]
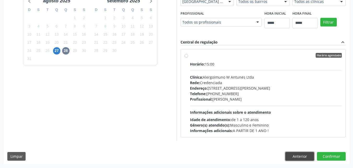
click at [300, 156] on button "Anterior" at bounding box center [300, 156] width 29 height 9
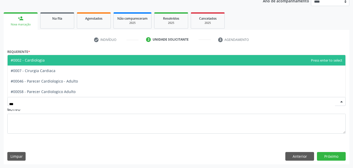
click at [77, 62] on span "#0002 - Cardiologia" at bounding box center [177, 60] width 338 height 10
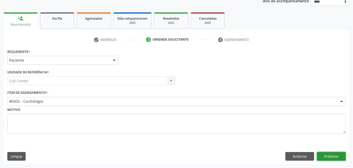
click at [332, 154] on button "Próximo" at bounding box center [331, 156] width 29 height 9
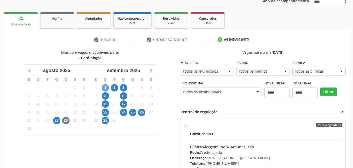
click at [107, 87] on span "1" at bounding box center [105, 87] width 7 height 7
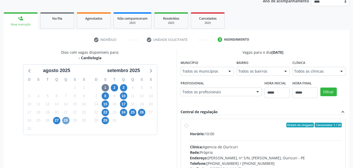
click at [65, 122] on span "28" at bounding box center [65, 120] width 7 height 7
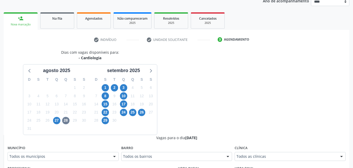
click at [75, 159] on div "Todos os municípios" at bounding box center [63, 156] width 111 height 9
drag, startPoint x: 206, startPoint y: 99, endPoint x: 146, endPoint y: 88, distance: 61.0
click at [105, 88] on span "1" at bounding box center [105, 87] width 7 height 7
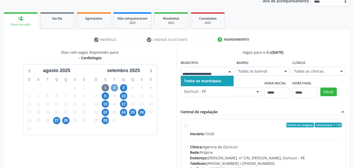
click at [112, 86] on span "2" at bounding box center [114, 87] width 7 height 7
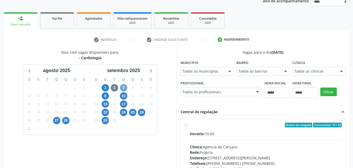
drag, startPoint x: 122, startPoint y: 89, endPoint x: 155, endPoint y: 84, distance: 32.6
click at [124, 89] on span "3" at bounding box center [123, 87] width 7 height 7
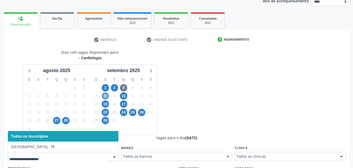
click at [108, 97] on span "8" at bounding box center [105, 95] width 7 height 7
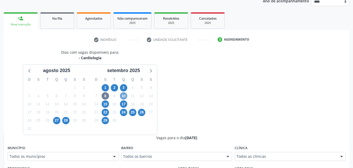
click at [124, 96] on span "10" at bounding box center [123, 95] width 7 height 7
click at [90, 152] on div "Todos os municípios" at bounding box center [63, 156] width 111 height 9
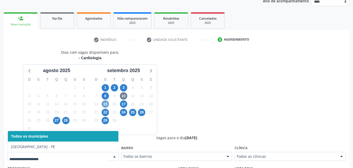
click at [107, 103] on span "15" at bounding box center [105, 103] width 7 height 7
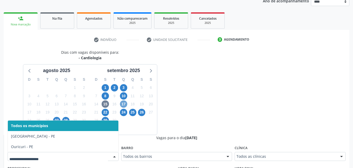
click at [125, 105] on span "17" at bounding box center [123, 103] width 7 height 7
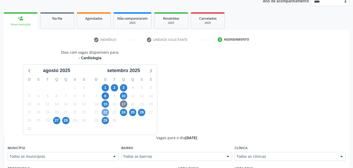
click at [105, 112] on span "22" at bounding box center [105, 112] width 7 height 7
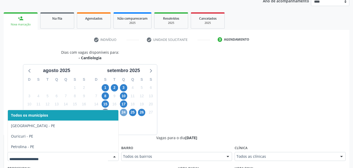
click at [126, 113] on span "24" at bounding box center [123, 112] width 7 height 7
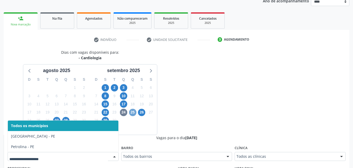
click at [133, 113] on span "25" at bounding box center [132, 112] width 7 height 7
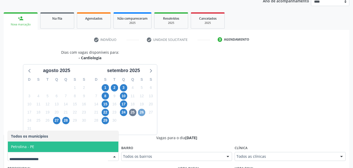
click at [144, 113] on span "26" at bounding box center [141, 112] width 7 height 7
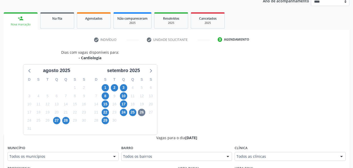
drag, startPoint x: 176, startPoint y: 128, endPoint x: 119, endPoint y: 125, distance: 57.3
click at [174, 128] on div "Dias com vagas disponíveis para: - Cardiologia agosto 2025 D S T Q Q S S 27 28 …" at bounding box center [90, 91] width 173 height 85
click at [106, 120] on span "29" at bounding box center [105, 120] width 7 height 7
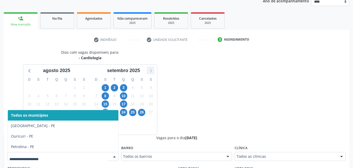
click at [153, 73] on icon at bounding box center [150, 70] width 7 height 7
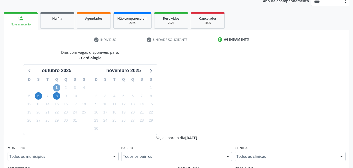
click at [58, 87] on span "1" at bounding box center [56, 87] width 7 height 7
click at [39, 96] on span "6" at bounding box center [38, 95] width 7 height 7
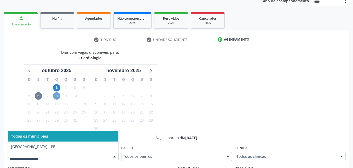
click at [57, 95] on span "8" at bounding box center [56, 95] width 7 height 7
click at [31, 72] on icon at bounding box center [29, 70] width 7 height 7
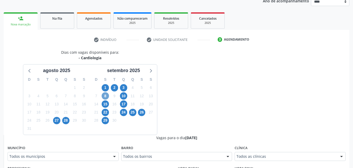
click at [106, 95] on span "8" at bounding box center [105, 95] width 7 height 7
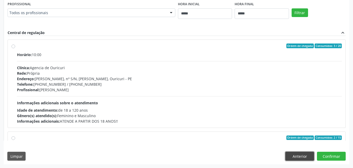
click at [302, 157] on button "Anterior" at bounding box center [300, 155] width 29 height 9
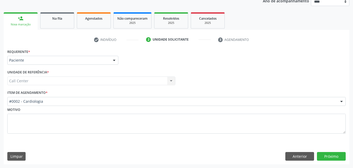
click at [108, 99] on div "#0002 - Cardiologia" at bounding box center [176, 101] width 339 height 9
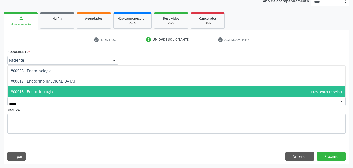
click at [85, 92] on span "#00016 - Endocrinologia" at bounding box center [177, 91] width 338 height 10
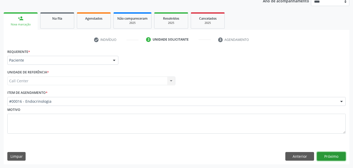
click at [332, 155] on button "Próximo" at bounding box center [331, 156] width 29 height 9
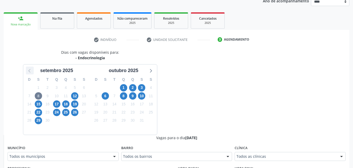
click at [30, 72] on icon at bounding box center [29, 70] width 7 height 7
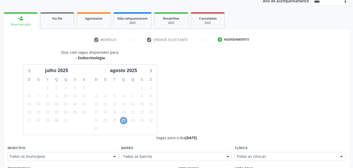
click at [123, 122] on span "27" at bounding box center [123, 120] width 7 height 7
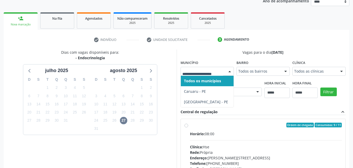
click at [160, 71] on div "Dias com vagas disponíveis para: - Endocrinologia julho 2025 D S T Q Q S S 29 3…" at bounding box center [90, 134] width 173 height 170
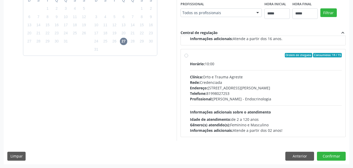
scroll to position [49, 0]
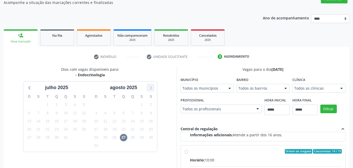
click at [152, 85] on icon at bounding box center [150, 87] width 7 height 7
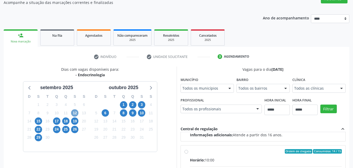
click at [77, 112] on span "12" at bounding box center [74, 112] width 7 height 7
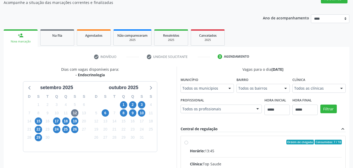
drag, startPoint x: 213, startPoint y: 87, endPoint x: 205, endPoint y: 89, distance: 8.0
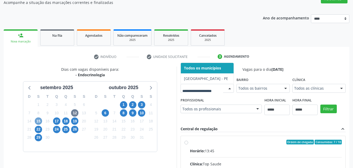
click at [38, 120] on span "15" at bounding box center [38, 120] width 7 height 7
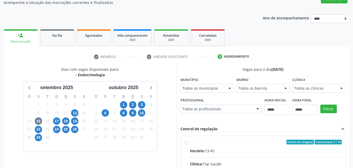
drag, startPoint x: 185, startPoint y: 88, endPoint x: 178, endPoint y: 93, distance: 8.4
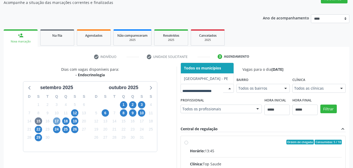
click at [56, 121] on span "17" at bounding box center [56, 120] width 7 height 7
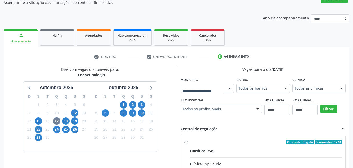
click at [186, 91] on div at bounding box center [207, 88] width 53 height 9
click at [65, 122] on span "18" at bounding box center [65, 120] width 7 height 7
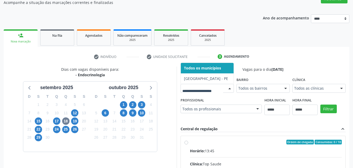
click at [181, 92] on div at bounding box center [207, 88] width 53 height 9
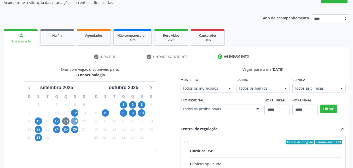
drag, startPoint x: 73, startPoint y: 120, endPoint x: 115, endPoint y: 110, distance: 42.8
click at [74, 120] on span "19" at bounding box center [74, 120] width 7 height 7
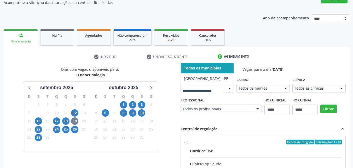
click at [189, 85] on div at bounding box center [207, 88] width 53 height 9
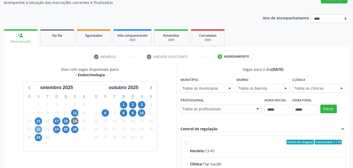
click at [39, 130] on span "22" at bounding box center [38, 129] width 7 height 7
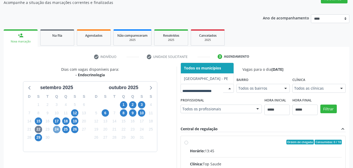
click at [58, 128] on span "24" at bounding box center [56, 129] width 7 height 7
click at [67, 131] on span "25" at bounding box center [65, 129] width 7 height 7
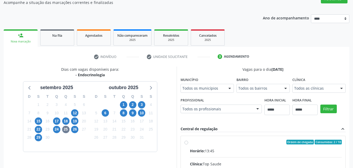
click at [195, 92] on div "Todos os municípios" at bounding box center [207, 88] width 53 height 9
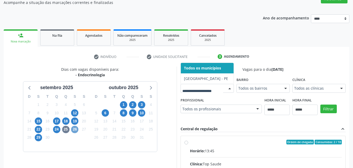
click at [73, 129] on span "26" at bounding box center [74, 129] width 7 height 7
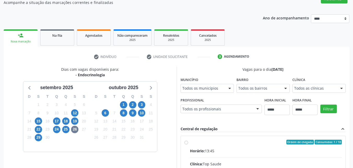
click at [194, 82] on label "Município" at bounding box center [190, 80] width 18 height 8
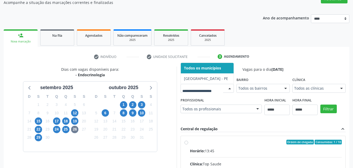
drag, startPoint x: 190, startPoint y: 87, endPoint x: 165, endPoint y: 99, distance: 27.6
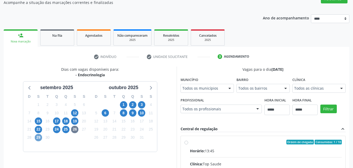
click at [40, 138] on span "29" at bounding box center [38, 137] width 7 height 7
click at [191, 85] on div "Todos os municípios" at bounding box center [207, 88] width 53 height 9
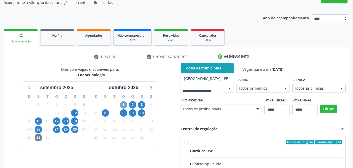
click at [123, 104] on span "1" at bounding box center [123, 104] width 7 height 7
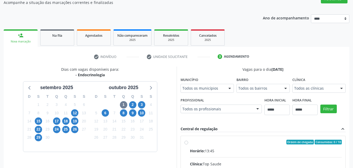
click at [196, 92] on div "Todos os municípios" at bounding box center [207, 88] width 53 height 9
click at [133, 105] on span "2" at bounding box center [132, 104] width 7 height 7
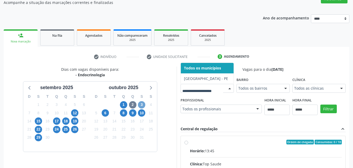
click at [140, 106] on span "3" at bounding box center [141, 104] width 7 height 7
drag, startPoint x: 193, startPoint y: 92, endPoint x: 157, endPoint y: 100, distance: 37.0
click at [192, 92] on div at bounding box center [207, 88] width 53 height 9
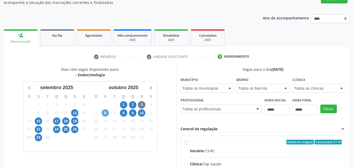
click at [103, 115] on span "6" at bounding box center [105, 112] width 7 height 7
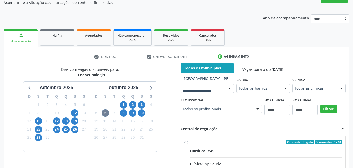
click at [188, 91] on div at bounding box center [207, 88] width 53 height 9
click at [125, 115] on span "8" at bounding box center [123, 112] width 7 height 7
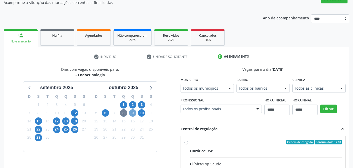
drag, startPoint x: 131, startPoint y: 112, endPoint x: 137, endPoint y: 111, distance: 5.8
click at [133, 112] on span "9" at bounding box center [132, 112] width 7 height 7
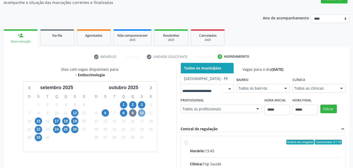
drag, startPoint x: 142, startPoint y: 114, endPoint x: 151, endPoint y: 109, distance: 11.0
click at [142, 114] on span "10" at bounding box center [141, 112] width 7 height 7
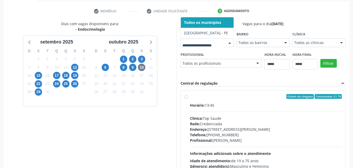
scroll to position [96, 0]
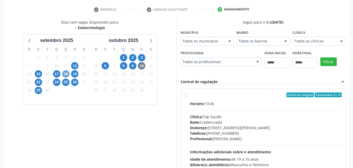
click at [66, 76] on span "18" at bounding box center [65, 73] width 7 height 7
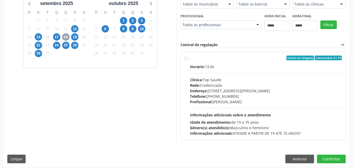
scroll to position [135, 0]
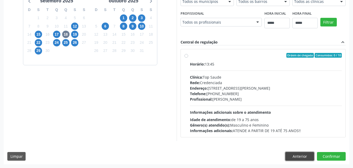
click at [304, 157] on button "Anterior" at bounding box center [300, 156] width 29 height 9
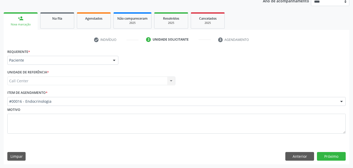
scroll to position [66, 0]
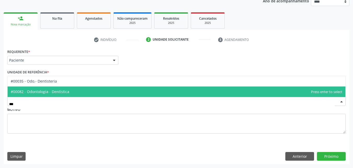
click at [118, 89] on span "#00082 - Odontologia - Dentística" at bounding box center [177, 91] width 338 height 10
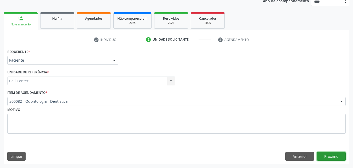
click at [329, 157] on button "Próximo" at bounding box center [331, 156] width 29 height 9
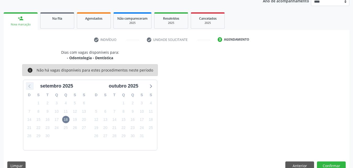
click at [30, 85] on icon at bounding box center [29, 85] width 7 height 7
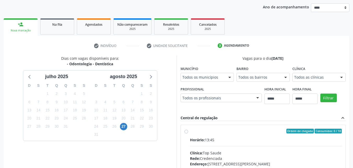
scroll to position [135, 0]
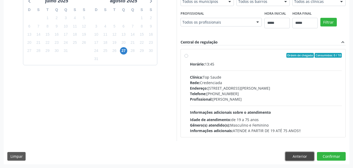
click at [300, 158] on button "Anterior" at bounding box center [300, 156] width 29 height 9
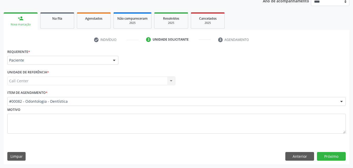
scroll to position [66, 0]
click at [84, 105] on div "#00082 - Odontologia - Dentística" at bounding box center [176, 101] width 339 height 9
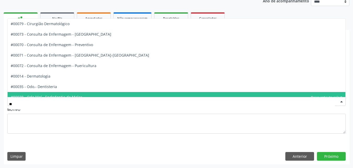
type input "***"
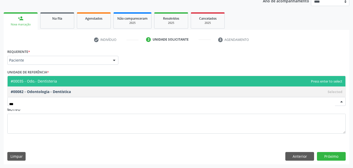
click at [90, 79] on span "#00035 - Odo.- Dentisteria" at bounding box center [177, 81] width 338 height 10
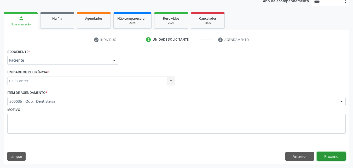
click at [326, 159] on button "Próximo" at bounding box center [331, 156] width 29 height 9
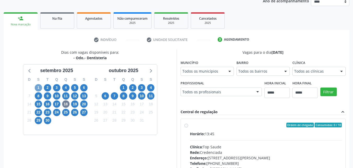
click at [41, 89] on span "1" at bounding box center [38, 87] width 7 height 7
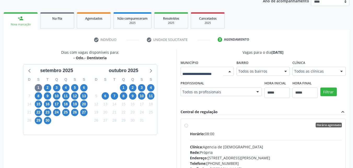
click at [181, 76] on div at bounding box center [207, 71] width 53 height 9
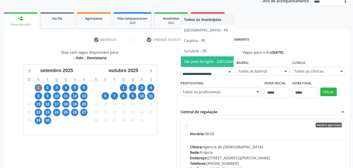
drag, startPoint x: 220, startPoint y: 102, endPoint x: 191, endPoint y: 96, distance: 29.6
click at [219, 102] on div "Dias com vagas disponíveis para: - Odo.- Dentisteria setembro 2025 D S T Q Q S …" at bounding box center [177, 134] width 346 height 170
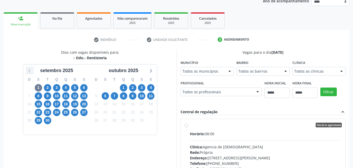
click at [26, 69] on div at bounding box center [30, 70] width 8 height 8
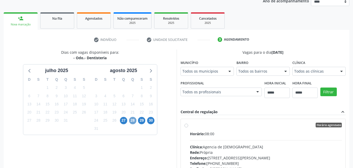
click at [135, 122] on span "28" at bounding box center [132, 120] width 7 height 7
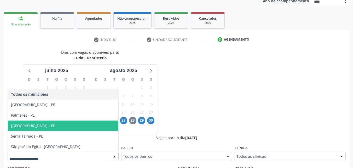
click at [77, 122] on span "Recife - PE" at bounding box center [63, 125] width 111 height 10
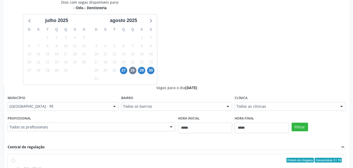
scroll to position [162, 0]
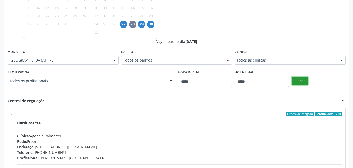
click at [299, 81] on button "Filtrar" at bounding box center [300, 80] width 16 height 9
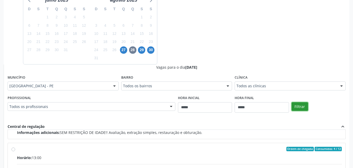
scroll to position [134, 0]
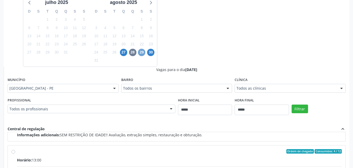
click at [140, 54] on span "29" at bounding box center [141, 52] width 7 height 7
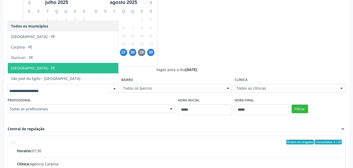
drag, startPoint x: 78, startPoint y: 70, endPoint x: 244, endPoint y: 80, distance: 166.9
click at [80, 70] on span "Recife - PE" at bounding box center [63, 68] width 111 height 10
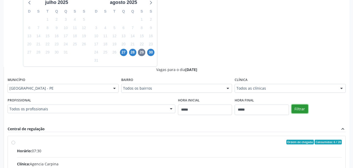
click at [299, 108] on button "Filtrar" at bounding box center [300, 108] width 16 height 9
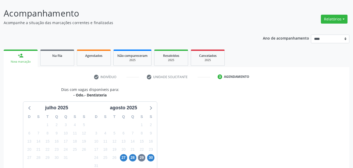
scroll to position [124, 0]
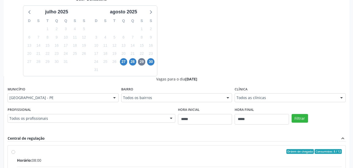
click at [154, 64] on div "30" at bounding box center [150, 62] width 7 height 8
click at [152, 62] on span "30" at bounding box center [150, 61] width 7 height 7
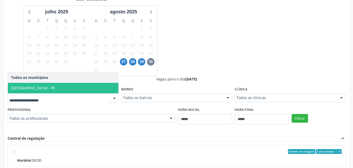
drag, startPoint x: 88, startPoint y: 90, endPoint x: 115, endPoint y: 90, distance: 26.7
click at [92, 90] on span "Recife - PE" at bounding box center [63, 88] width 111 height 10
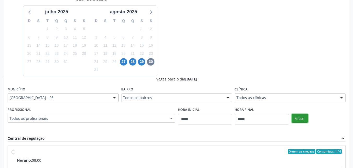
click at [300, 116] on button "Filtrar" at bounding box center [300, 118] width 16 height 9
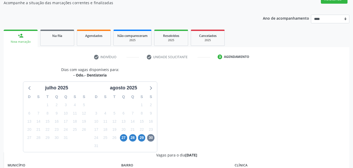
scroll to position [29, 0]
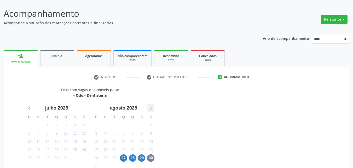
click at [151, 109] on icon at bounding box center [150, 107] width 7 height 7
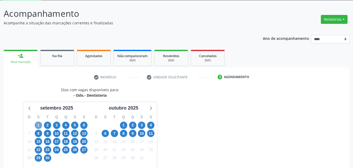
click at [38, 125] on span "1" at bounding box center [38, 124] width 7 height 7
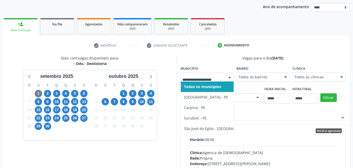
scroll to position [60, 0]
click at [48, 93] on span "2" at bounding box center [47, 93] width 7 height 7
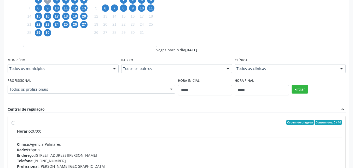
scroll to position [156, 0]
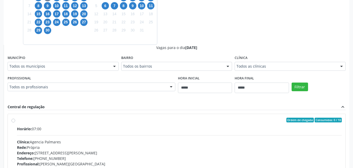
click at [99, 71] on fieldset "Município Todos os municípios Todos os municípios Arcoverde - PE Cabo de Santo …" at bounding box center [63, 64] width 111 height 20
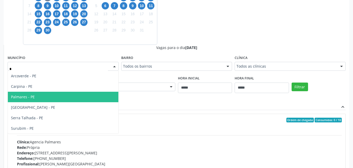
type input "**"
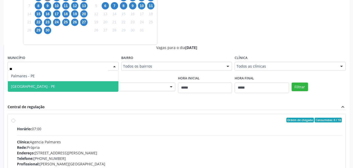
click at [68, 89] on span "Recife - PE" at bounding box center [63, 86] width 111 height 10
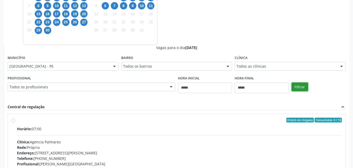
click at [298, 86] on button "Filtrar" at bounding box center [300, 86] width 16 height 9
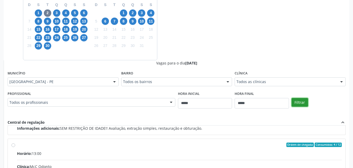
scroll to position [134, 0]
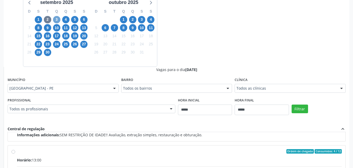
click at [58, 20] on span "3" at bounding box center [56, 19] width 7 height 7
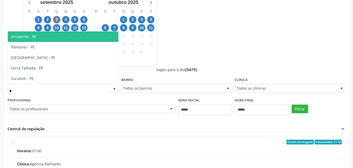
type input "**"
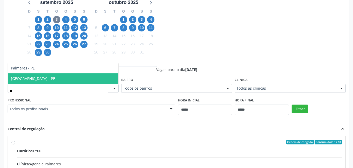
drag, startPoint x: 65, startPoint y: 78, endPoint x: 144, endPoint y: 87, distance: 80.0
click at [65, 78] on span "Recife - PE" at bounding box center [63, 78] width 111 height 10
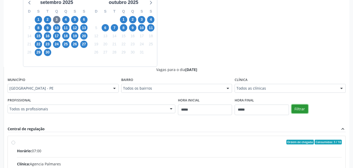
click at [303, 107] on button "Filtrar" at bounding box center [300, 108] width 16 height 9
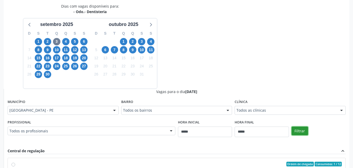
scroll to position [38, 0]
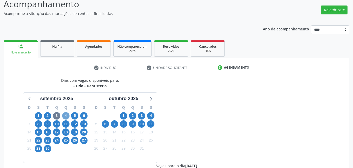
click at [69, 115] on span "4" at bounding box center [65, 115] width 7 height 7
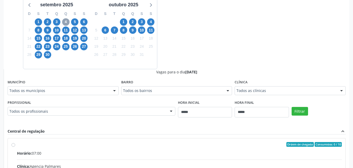
scroll to position [134, 0]
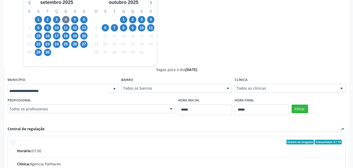
click at [97, 91] on div at bounding box center [63, 88] width 111 height 9
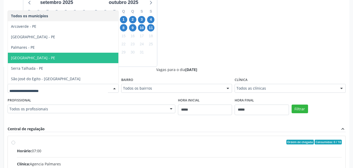
click at [55, 61] on span "Recife - PE" at bounding box center [63, 58] width 111 height 10
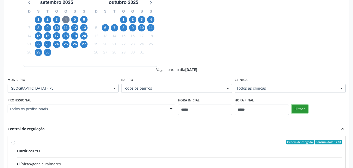
click at [305, 109] on button "Filtrar" at bounding box center [300, 108] width 16 height 9
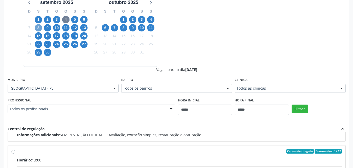
click at [39, 27] on span "8" at bounding box center [38, 27] width 7 height 7
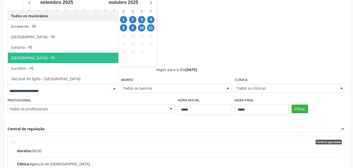
click at [63, 63] on span "Recife - PE" at bounding box center [63, 58] width 111 height 10
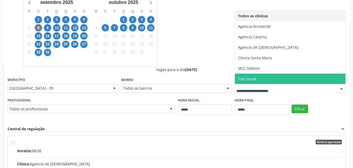
click at [214, 33] on div "Dias com vagas disponíveis para: - Odo.- Dentisteria setembro 2025 D S T Q Q S …" at bounding box center [177, 108] width 346 height 255
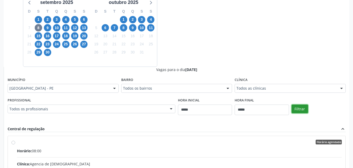
click at [302, 108] on button "Filtrar" at bounding box center [300, 108] width 16 height 9
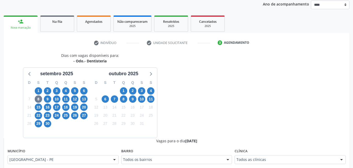
scroll to position [0, 0]
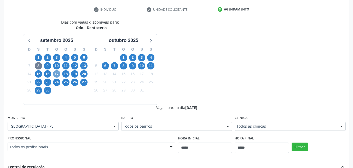
click at [58, 73] on span "17" at bounding box center [56, 73] width 7 height 7
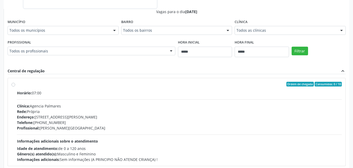
click at [88, 35] on fieldset "Município Todos os municípios Todos os municípios Arcoverde - PE Cabo de Santo …" at bounding box center [63, 28] width 111 height 20
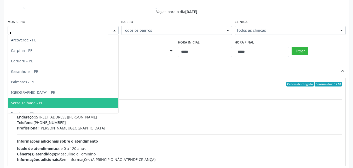
type input "**"
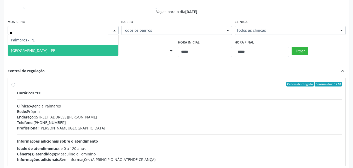
click at [58, 52] on span "Recife - PE" at bounding box center [63, 50] width 111 height 10
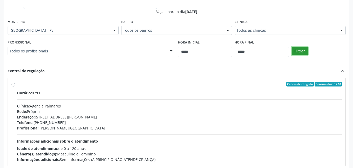
click at [302, 52] on button "Filtrar" at bounding box center [300, 51] width 16 height 9
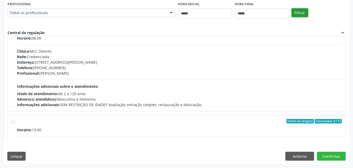
scroll to position [0, 0]
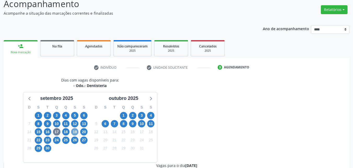
click at [76, 132] on span "19" at bounding box center [74, 131] width 7 height 7
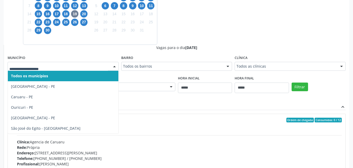
click at [109, 63] on div at bounding box center [63, 66] width 111 height 9
type input "**"
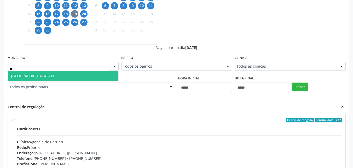
drag, startPoint x: 64, startPoint y: 77, endPoint x: 88, endPoint y: 80, distance: 23.5
click at [65, 77] on span "Recife - PE" at bounding box center [63, 76] width 111 height 10
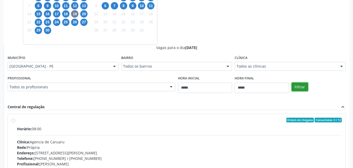
click at [301, 86] on button "Filtrar" at bounding box center [300, 86] width 16 height 9
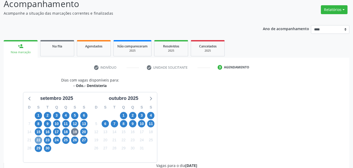
click at [40, 141] on span "22" at bounding box center [38, 139] width 7 height 7
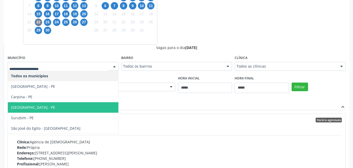
click at [52, 107] on span "Recife - PE" at bounding box center [63, 107] width 111 height 10
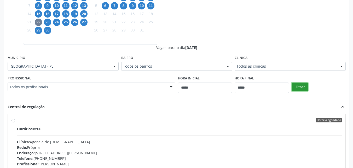
click at [304, 86] on button "Filtrar" at bounding box center [300, 86] width 16 height 9
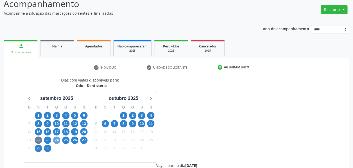
click at [58, 139] on span "24" at bounding box center [56, 139] width 7 height 7
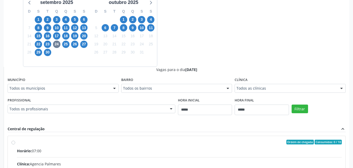
click at [78, 85] on div "Todos os municípios" at bounding box center [63, 88] width 111 height 9
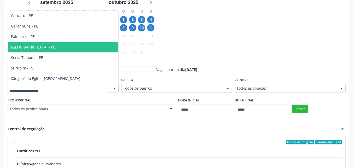
click at [59, 48] on span "Recife - PE" at bounding box center [63, 47] width 111 height 10
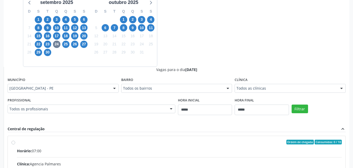
click at [308, 110] on div "Filtrar" at bounding box center [319, 108] width 57 height 24
click at [303, 109] on button "Filtrar" at bounding box center [300, 108] width 16 height 9
click at [73, 44] on span "26" at bounding box center [74, 44] width 7 height 7
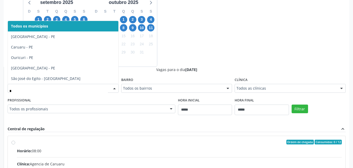
type input "**"
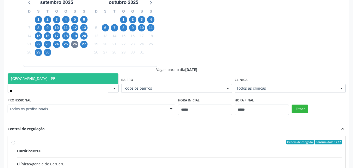
click at [50, 79] on span "Recife - PE" at bounding box center [63, 78] width 111 height 10
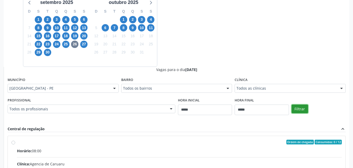
click at [302, 107] on button "Filtrar" at bounding box center [300, 108] width 16 height 9
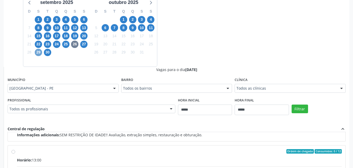
click at [38, 51] on span "29" at bounding box center [38, 52] width 7 height 7
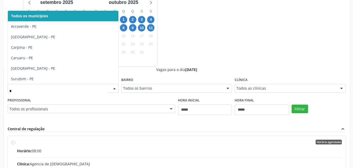
type input "**"
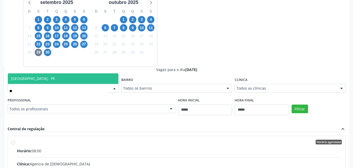
click at [84, 79] on span "Recife - PE" at bounding box center [63, 78] width 111 height 10
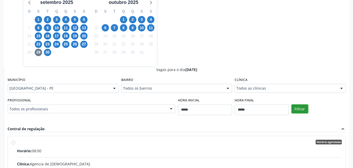
click at [299, 112] on button "Filtrar" at bounding box center [300, 108] width 16 height 9
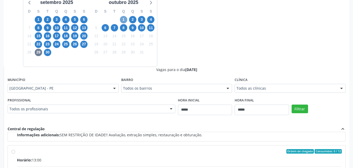
click at [124, 20] on span "1" at bounding box center [123, 19] width 7 height 7
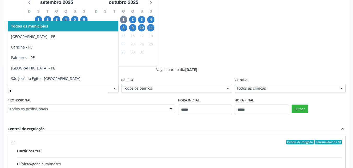
type input "**"
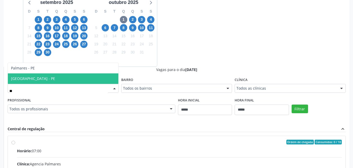
click at [67, 82] on span "Recife - PE" at bounding box center [63, 78] width 111 height 10
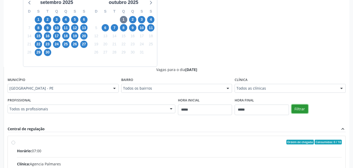
click at [298, 110] on button "Filtrar" at bounding box center [300, 108] width 16 height 9
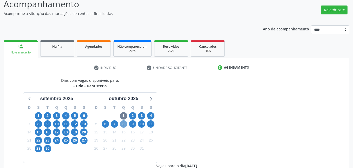
click at [126, 123] on span "8" at bounding box center [123, 123] width 7 height 7
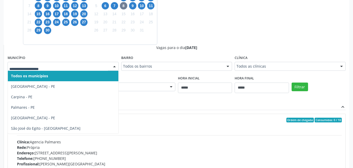
click at [97, 63] on div at bounding box center [63, 66] width 111 height 9
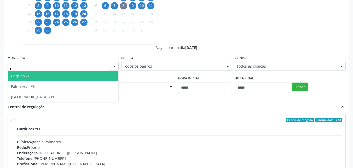
type input "**"
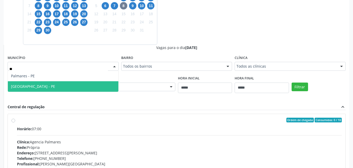
click at [66, 85] on span "Recife - PE" at bounding box center [63, 86] width 111 height 10
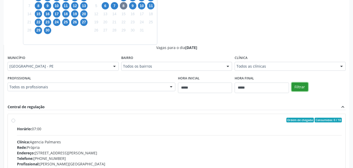
click at [303, 87] on button "Filtrar" at bounding box center [300, 86] width 16 height 9
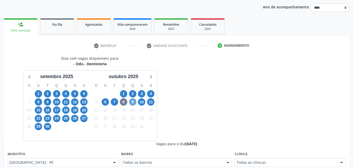
click at [133, 101] on span "9" at bounding box center [132, 101] width 7 height 7
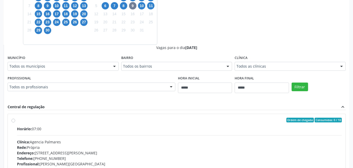
click at [98, 63] on div "Todos os municípios" at bounding box center [63, 66] width 111 height 9
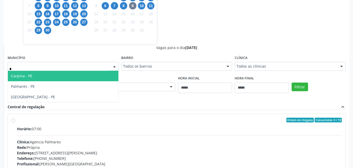
type input "**"
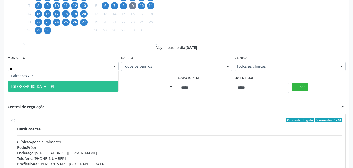
click at [72, 84] on span "Recife - PE" at bounding box center [63, 86] width 111 height 10
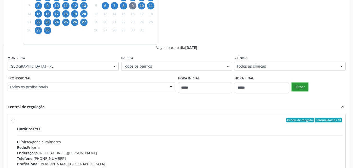
click at [304, 88] on button "Filtrar" at bounding box center [300, 86] width 16 height 9
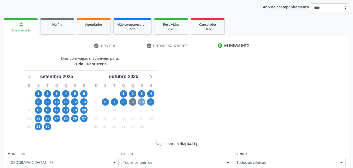
click at [144, 103] on span "10" at bounding box center [141, 101] width 7 height 7
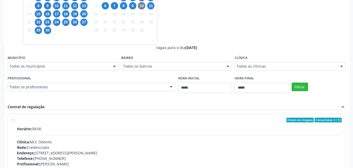
click at [111, 64] on div at bounding box center [115, 66] width 8 height 9
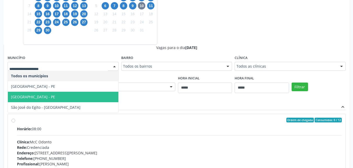
click at [68, 98] on span "Recife - PE" at bounding box center [63, 97] width 111 height 10
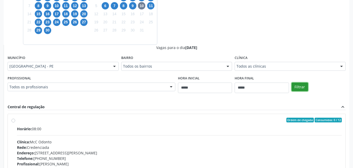
click at [301, 90] on button "Filtrar" at bounding box center [300, 86] width 16 height 9
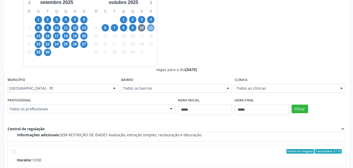
click at [150, 28] on span "11" at bounding box center [150, 27] width 7 height 7
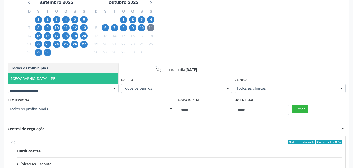
click at [58, 76] on span "Recife - PE" at bounding box center [63, 78] width 111 height 10
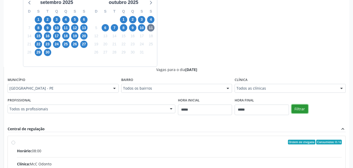
click at [303, 110] on button "Filtrar" at bounding box center [300, 108] width 16 height 9
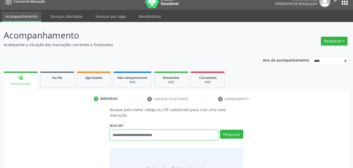
scroll to position [7, 0]
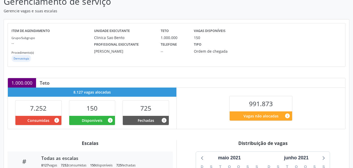
scroll to position [137, 0]
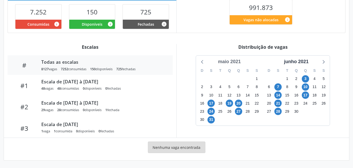
click at [231, 62] on div "maio 2021" at bounding box center [229, 61] width 27 height 7
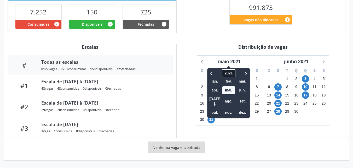
click at [230, 76] on span "2021" at bounding box center [228, 73] width 13 height 8
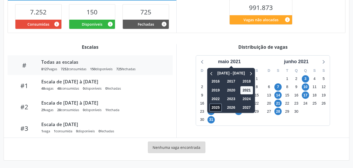
click at [216, 107] on span "2025" at bounding box center [216, 107] width 13 height 8
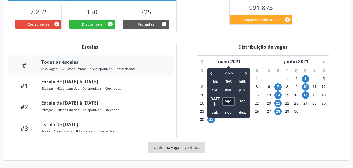
click at [228, 101] on span "ago." at bounding box center [229, 101] width 13 height 8
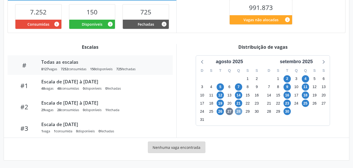
click at [241, 111] on span "28" at bounding box center [238, 110] width 7 height 7
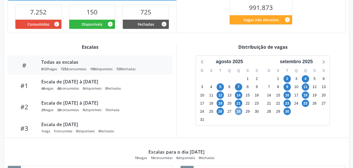
click at [240, 112] on span "28" at bounding box center [238, 110] width 7 height 7
click at [322, 62] on icon at bounding box center [323, 61] width 7 height 7
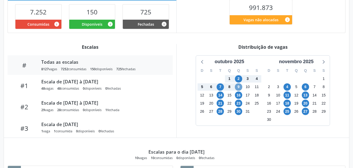
click at [239, 88] on span "9" at bounding box center [238, 86] width 7 height 7
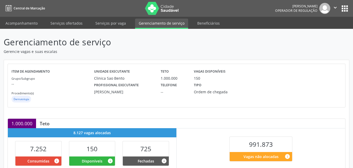
scroll to position [192, 0]
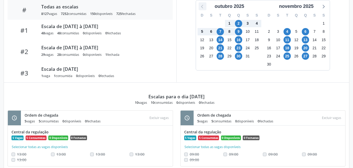
click at [203, 8] on icon at bounding box center [202, 6] width 7 height 7
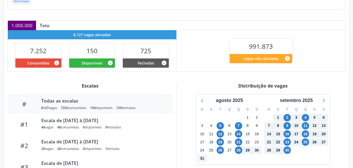
scroll to position [96, 0]
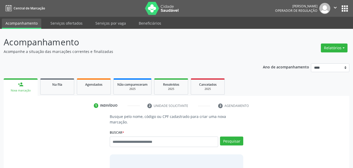
scroll to position [7, 0]
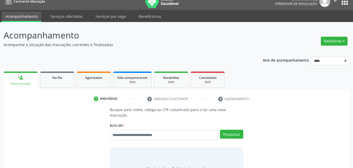
click at [140, 133] on input "text" at bounding box center [164, 134] width 109 height 10
type input "******"
click at [234, 129] on button "Pesquisar" at bounding box center [231, 133] width 23 height 9
type input "******"
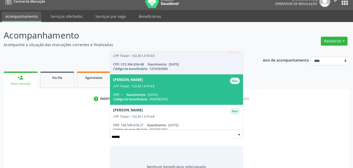
scroll to position [164, 0]
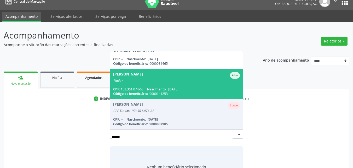
click at [184, 78] on span "[PERSON_NAME] Ativo Titular CPF: 153.361.074-68 Nascimento: [DATE] Código do be…" at bounding box center [176, 84] width 133 height 30
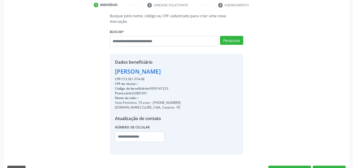
scroll to position [103, 0]
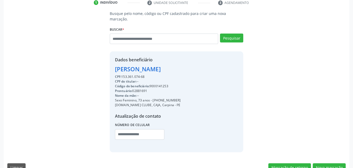
click at [159, 84] on div "Código do beneficiário: 9000141253" at bounding box center [148, 86] width 66 height 5
copy div "9000141253"
click at [182, 33] on input "text" at bounding box center [164, 38] width 109 height 10
click at [148, 33] on input "text" at bounding box center [164, 38] width 109 height 10
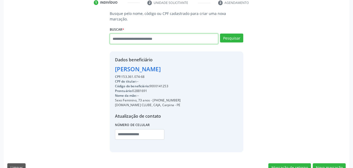
click at [165, 33] on input "text" at bounding box center [164, 38] width 109 height 10
type input "******"
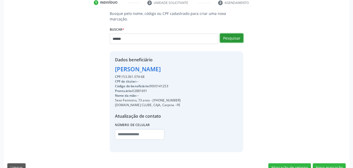
click at [229, 33] on button "Pesquisar" at bounding box center [231, 37] width 23 height 9
type input "******"
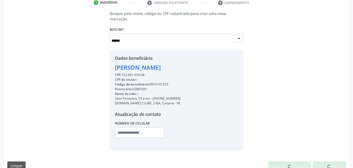
scroll to position [0, 0]
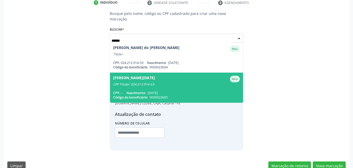
click at [189, 82] on div "CPF Titular: 024.212.914-53" at bounding box center [176, 84] width 127 height 4
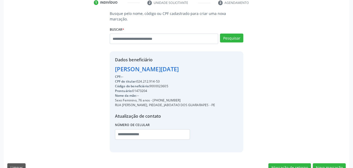
click at [160, 84] on div "Código do beneficiário: 9000023605" at bounding box center [165, 86] width 100 height 5
copy div "9000023605"
click at [330, 163] on button "Nova marcação" at bounding box center [329, 167] width 33 height 9
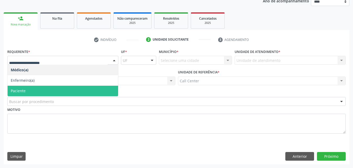
click at [76, 91] on span "Paciente" at bounding box center [63, 91] width 111 height 10
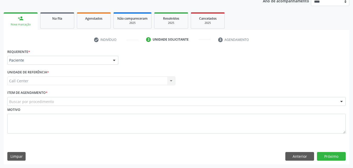
click at [95, 103] on div "Buscar por procedimento" at bounding box center [176, 101] width 339 height 9
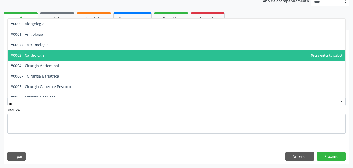
type input "***"
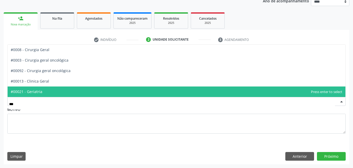
click at [66, 89] on span "#00021 - Geriatria" at bounding box center [177, 91] width 338 height 10
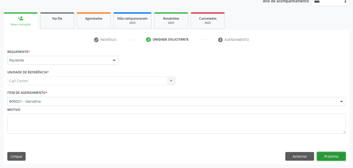
click at [339, 158] on button "Próximo" at bounding box center [331, 156] width 29 height 9
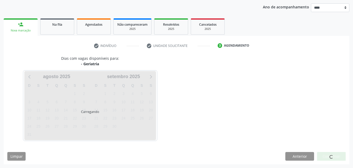
scroll to position [60, 0]
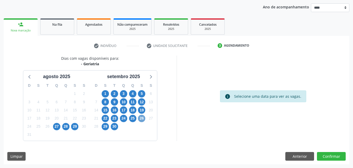
click at [140, 118] on span "26" at bounding box center [141, 118] width 7 height 7
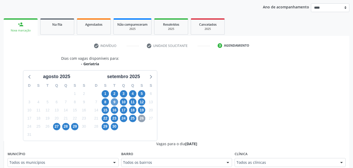
scroll to position [156, 0]
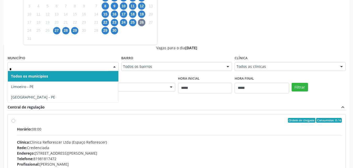
type input "**"
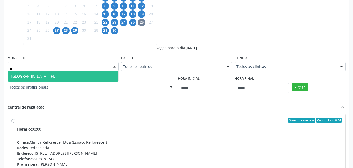
drag, startPoint x: 69, startPoint y: 77, endPoint x: 219, endPoint y: 78, distance: 149.6
click at [74, 78] on span "[GEOGRAPHIC_DATA] - PE" at bounding box center [63, 76] width 111 height 10
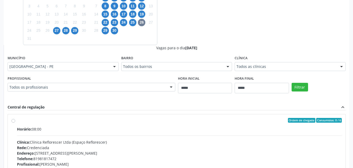
click at [253, 71] on fieldset "Clínica Todos as clínicas Todos as clínicas Clinica Alternativa Clínica Reflore…" at bounding box center [290, 64] width 111 height 20
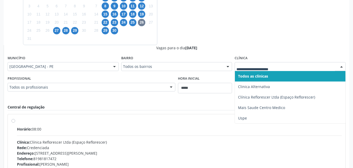
click at [253, 70] on div at bounding box center [290, 66] width 111 height 9
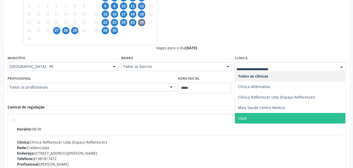
drag, startPoint x: 253, startPoint y: 118, endPoint x: 288, endPoint y: 102, distance: 39.1
click at [253, 119] on span "Uspe" at bounding box center [290, 118] width 111 height 10
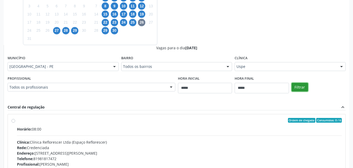
click at [302, 89] on button "Filtrar" at bounding box center [300, 87] width 16 height 9
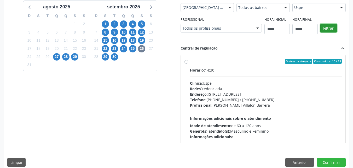
scroll to position [135, 0]
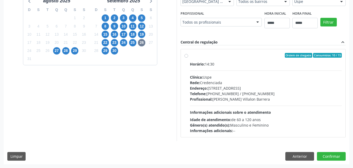
click at [300, 84] on div "Rede: Credenciada" at bounding box center [266, 82] width 152 height 5
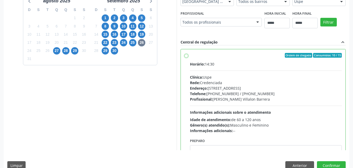
scroll to position [26, 0]
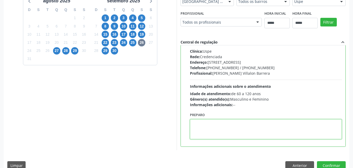
click at [233, 134] on textarea at bounding box center [266, 129] width 152 height 20
paste textarea "**********"
type textarea "**********"
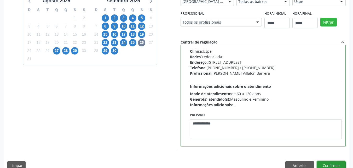
click at [337, 163] on button "Confirmar" at bounding box center [331, 165] width 29 height 9
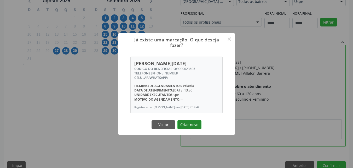
click at [190, 127] on button "Criar novo" at bounding box center [190, 124] width 24 height 9
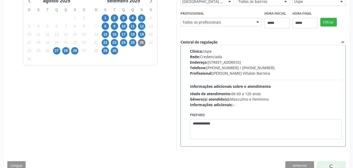
scroll to position [7, 0]
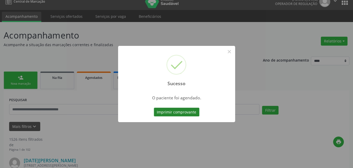
click at [191, 113] on button "Imprimir comprovante" at bounding box center [177, 111] width 46 height 9
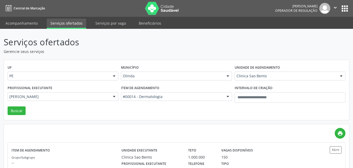
scroll to position [30, 0]
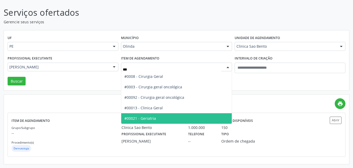
type input "****"
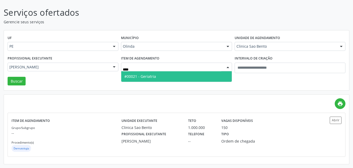
click at [175, 79] on span "#00021 - Geriatria" at bounding box center [176, 76] width 110 height 10
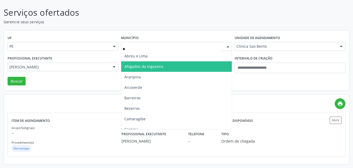
type input "**"
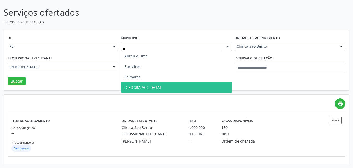
drag, startPoint x: 149, startPoint y: 91, endPoint x: 198, endPoint y: 66, distance: 54.9
click at [150, 91] on span "[GEOGRAPHIC_DATA]" at bounding box center [176, 87] width 110 height 10
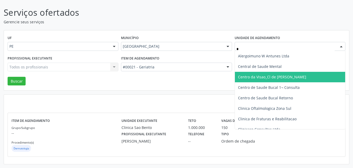
type input "**"
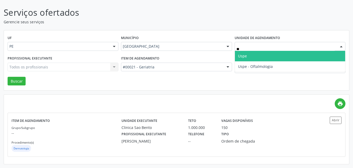
drag, startPoint x: 256, startPoint y: 59, endPoint x: 194, endPoint y: 62, distance: 61.8
click at [256, 59] on span "Uspe" at bounding box center [290, 56] width 110 height 10
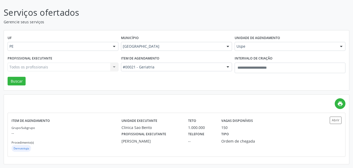
click at [62, 64] on div "Todos os profissionais Todos os profissionais [PERSON_NAME] [PERSON_NAME] - Ger…" at bounding box center [63, 67] width 111 height 9
click at [60, 67] on div "Todos os profissionais Todos os profissionais [PERSON_NAME] [PERSON_NAME] - Ger…" at bounding box center [63, 67] width 111 height 9
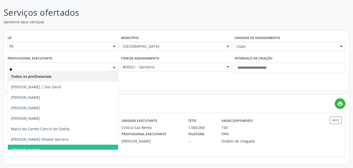
type input "***"
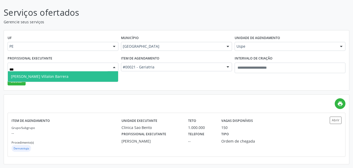
click at [58, 73] on span "[PERSON_NAME] Villalon Barrera" at bounding box center [63, 76] width 110 height 10
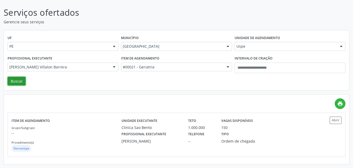
click at [21, 81] on button "Buscar" at bounding box center [17, 81] width 18 height 9
click at [74, 125] on div "Grupo/Subgrupo -- Procedimento(s) Geriatria" at bounding box center [67, 138] width 110 height 28
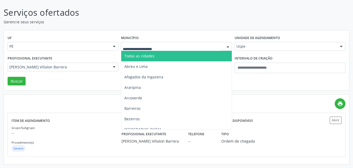
click at [160, 55] on span "Todas as cidades" at bounding box center [176, 56] width 110 height 10
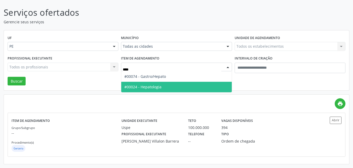
click at [161, 89] on span "#00024 - Hepatologia" at bounding box center [142, 86] width 37 height 5
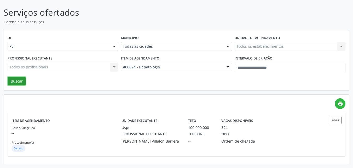
click at [21, 79] on button "Buscar" at bounding box center [17, 81] width 18 height 9
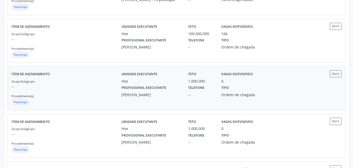
scroll to position [75, 0]
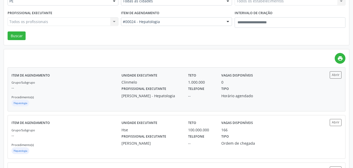
click at [103, 94] on div "Grupo/Subgrupo -- Procedimento(s) Hepatologia" at bounding box center [67, 93] width 110 height 28
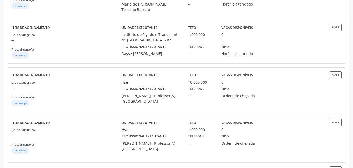
scroll to position [362, 0]
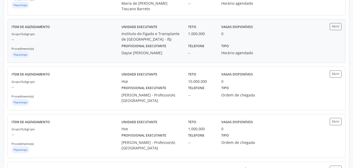
click at [88, 42] on p "--" at bounding box center [67, 38] width 110 height 5
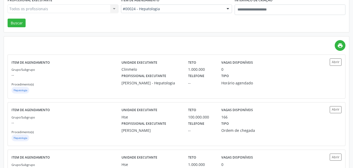
scroll to position [0, 0]
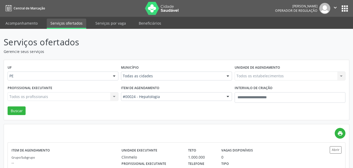
click at [167, 110] on div "UF PE PE Nenhum resultado encontrado para: " " Não há nenhuma opção para ser ex…" at bounding box center [176, 90] width 345 height 60
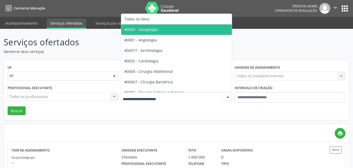
click at [162, 112] on div "UF PE PE Nenhum resultado encontrado para: " " Não há nenhuma opção para ser ex…" at bounding box center [176, 90] width 345 height 60
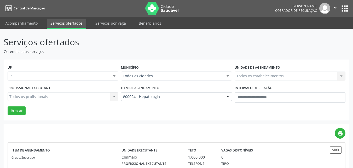
click at [164, 99] on div "#00024 - Hepatologia" at bounding box center [176, 96] width 111 height 9
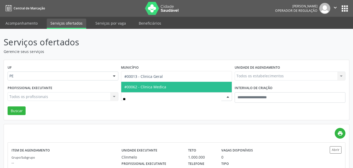
type input "***"
click at [171, 85] on span "#00062 - Clinica Medica" at bounding box center [176, 87] width 110 height 10
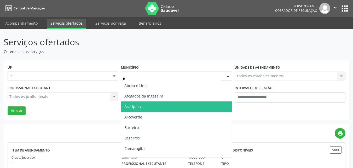
type input "**"
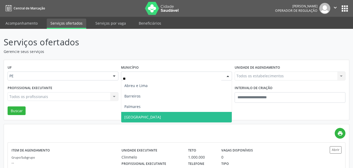
click at [145, 116] on span "[GEOGRAPHIC_DATA]" at bounding box center [176, 117] width 110 height 10
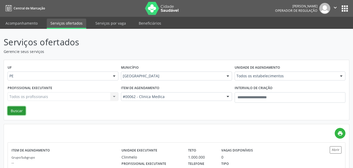
click at [20, 110] on button "Buscar" at bounding box center [17, 110] width 18 height 9
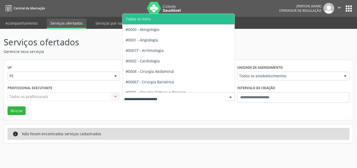
drag, startPoint x: 165, startPoint y: 20, endPoint x: 212, endPoint y: 42, distance: 52.2
click at [165, 20] on span "Todos os itens" at bounding box center [195, 19] width 145 height 10
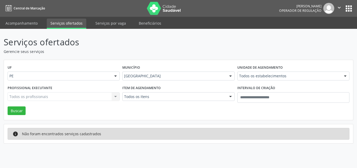
click at [268, 81] on div "Unidade de agendamento Todos os estabelecimentos Todos os estabelecimentos Aler…" at bounding box center [293, 74] width 115 height 20
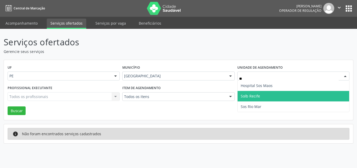
type input "***"
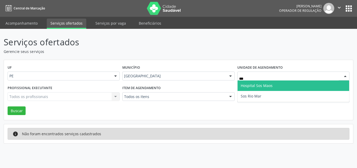
click at [271, 87] on span "Hospital Sos Maos" at bounding box center [257, 85] width 32 height 5
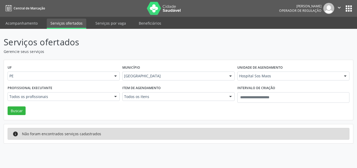
click at [76, 100] on div "Todos os profissionais" at bounding box center [64, 96] width 112 height 9
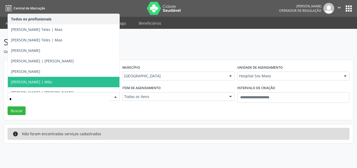
type input "**"
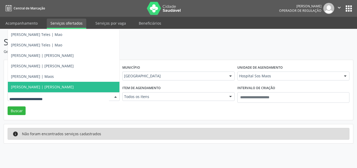
click at [41, 113] on div "UF PE PE Nenhum resultado encontrado para: " " Não há nenhuma opção para ser ex…" at bounding box center [178, 90] width 349 height 60
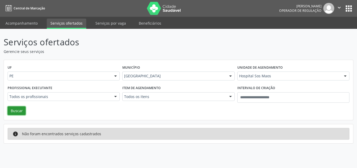
click at [18, 111] on button "Buscar" at bounding box center [17, 110] width 18 height 9
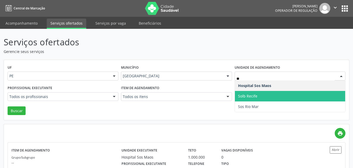
type input "***"
drag, startPoint x: 262, startPoint y: 95, endPoint x: 141, endPoint y: 96, distance: 121.1
click at [262, 95] on span "Sos Rio Mar" at bounding box center [290, 96] width 110 height 10
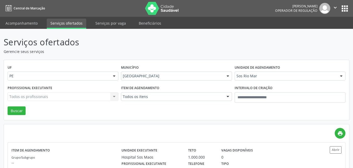
click at [90, 97] on div "Todos os profissionais Todos os profissionais [PERSON_NAME] | [PERSON_NAME] | […" at bounding box center [63, 96] width 111 height 9
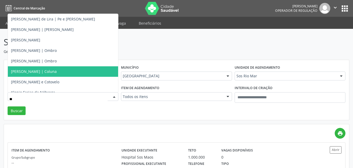
type input "***"
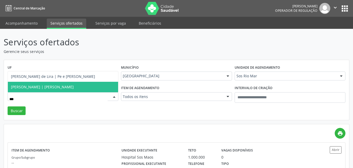
click at [89, 90] on span "[PERSON_NAME] | [PERSON_NAME]" at bounding box center [63, 87] width 110 height 10
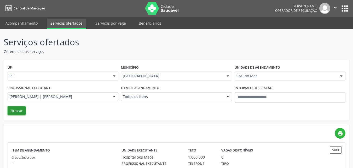
click at [20, 107] on button "Buscar" at bounding box center [17, 110] width 18 height 9
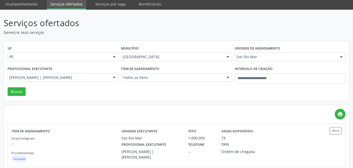
scroll to position [30, 0]
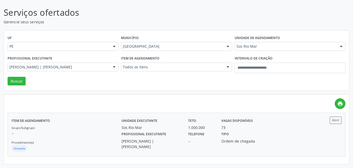
click at [94, 121] on div "Item de agendamento Grupo/Subgrupo -- Procedimento(s) Ortopedia" at bounding box center [67, 134] width 110 height 36
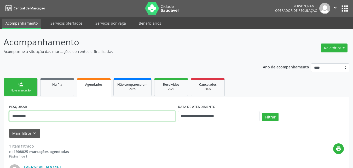
click at [130, 115] on input "**********" at bounding box center [92, 116] width 166 height 10
paste input "text"
click at [262, 112] on button "Filtrar" at bounding box center [270, 116] width 16 height 9
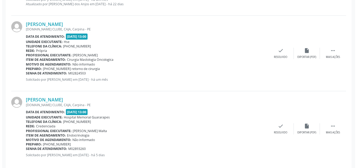
scroll to position [230, 0]
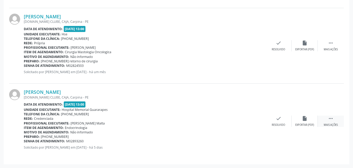
click at [328, 119] on div " Mais ações" at bounding box center [331, 120] width 26 height 11
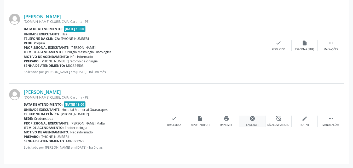
click at [254, 121] on icon "cancel" at bounding box center [253, 118] width 6 height 6
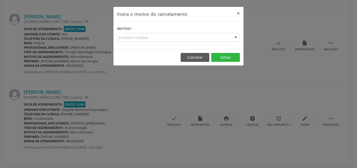
click at [196, 39] on div "Escolha o motivo" at bounding box center [178, 37] width 123 height 9
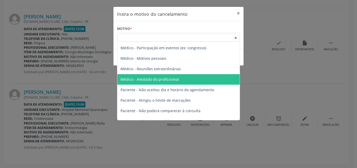
scroll to position [26, 0]
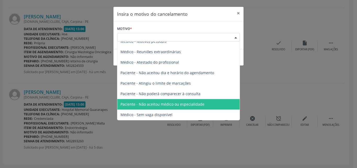
click at [195, 102] on span "Paciente - Não aceitou médico ou especialidade" at bounding box center [163, 103] width 84 height 5
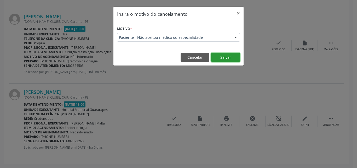
click at [224, 56] on button "Salvar" at bounding box center [225, 57] width 29 height 9
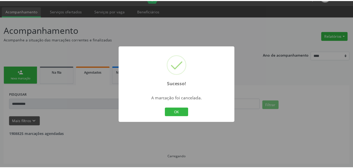
scroll to position [12, 0]
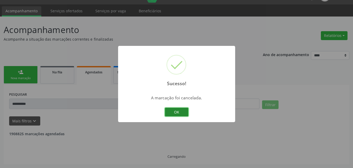
click at [180, 110] on button "OK" at bounding box center [177, 111] width 24 height 9
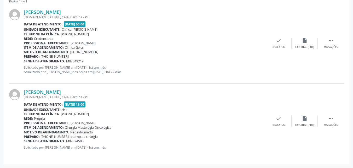
scroll to position [0, 0]
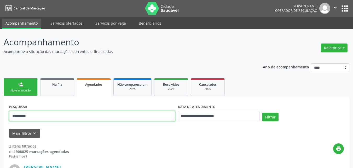
click at [131, 119] on input "**********" at bounding box center [92, 116] width 166 height 10
paste input "text"
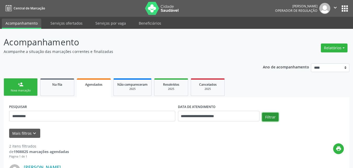
click at [271, 117] on button "Filtrar" at bounding box center [270, 116] width 16 height 9
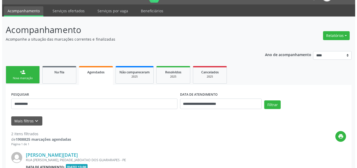
scroll to position [108, 0]
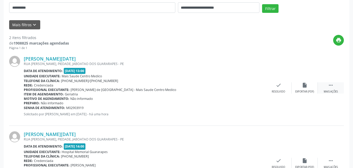
click at [329, 88] on div " Mais ações" at bounding box center [331, 87] width 26 height 11
click at [248, 90] on div "Cancelar" at bounding box center [252, 92] width 12 height 4
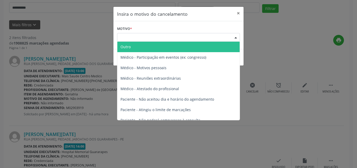
click at [180, 37] on div "Escolha o motivo" at bounding box center [178, 37] width 123 height 9
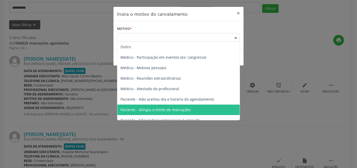
scroll to position [26, 0]
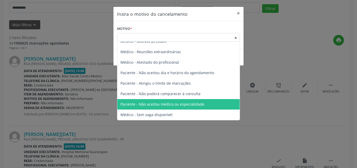
click at [184, 105] on span "Paciente - Não aceitou médico ou especialidade" at bounding box center [163, 103] width 84 height 5
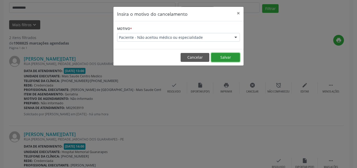
click at [221, 57] on button "Salvar" at bounding box center [225, 57] width 29 height 9
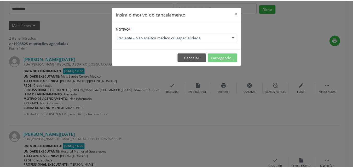
scroll to position [12, 0]
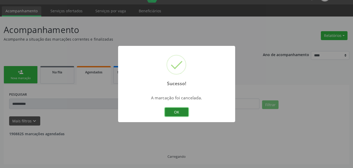
click at [174, 110] on button "OK" at bounding box center [177, 111] width 24 height 9
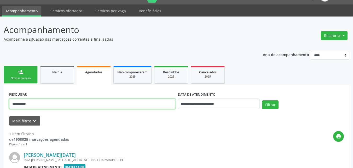
click at [111, 101] on input "**********" at bounding box center [92, 103] width 166 height 10
paste input "text"
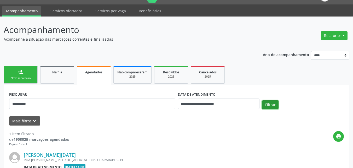
click at [276, 107] on button "Filtrar" at bounding box center [270, 104] width 16 height 9
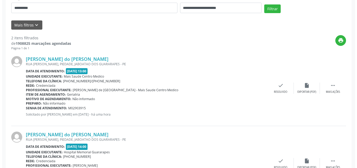
scroll to position [150, 0]
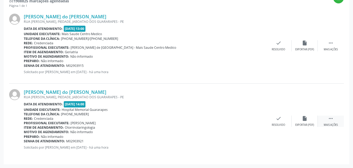
click at [325, 121] on div " Mais ações" at bounding box center [331, 120] width 26 height 11
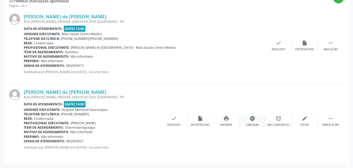
click at [257, 121] on div "cancel Cancelar" at bounding box center [253, 120] width 26 height 11
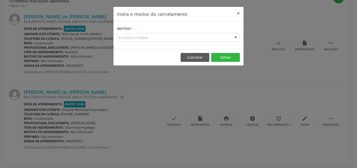
click at [226, 37] on div "Escolha o motivo" at bounding box center [178, 37] width 123 height 9
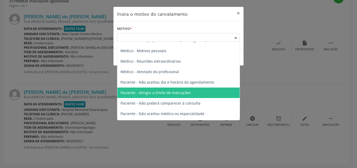
scroll to position [26, 0]
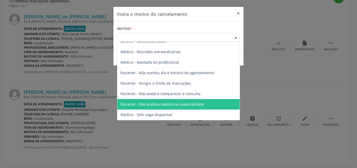
click at [177, 103] on span "Paciente - Não aceitou médico ou especialidade" at bounding box center [163, 103] width 84 height 5
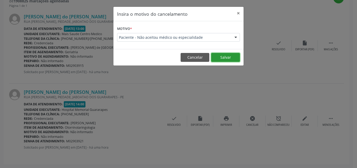
click at [226, 59] on button "Salvar" at bounding box center [225, 57] width 29 height 9
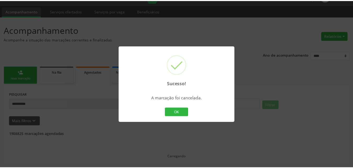
scroll to position [12, 0]
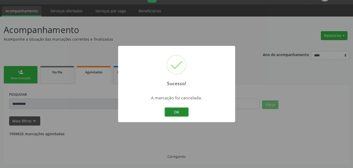
click at [182, 112] on button "OK" at bounding box center [177, 111] width 24 height 9
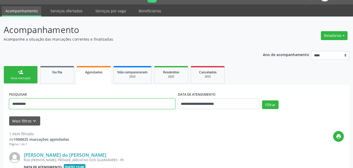
click at [115, 103] on input "**********" at bounding box center [92, 103] width 166 height 10
paste input "text"
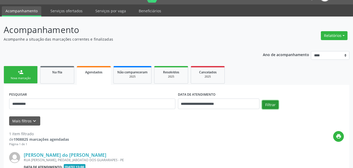
click at [270, 101] on button "Filtrar" at bounding box center [270, 104] width 16 height 9
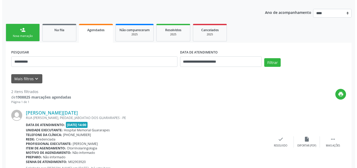
scroll to position [150, 0]
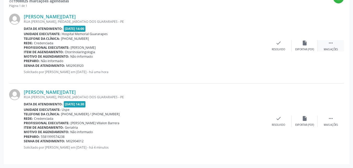
click at [330, 49] on div "Mais ações" at bounding box center [331, 50] width 14 height 4
click at [256, 48] on div "Cancelar" at bounding box center [252, 50] width 12 height 4
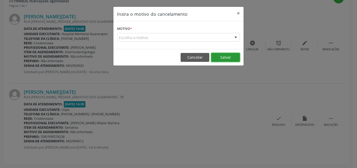
click at [236, 59] on button "Salvar" at bounding box center [225, 57] width 29 height 9
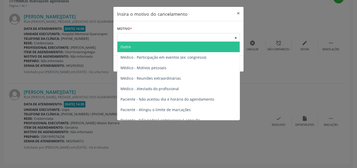
click at [199, 39] on div "Escolha o motivo" at bounding box center [178, 37] width 123 height 9
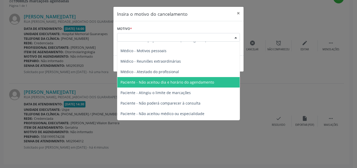
scroll to position [26, 0]
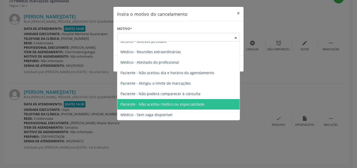
click at [171, 105] on span "Paciente - Não aceitou médico ou especialidade" at bounding box center [163, 103] width 84 height 5
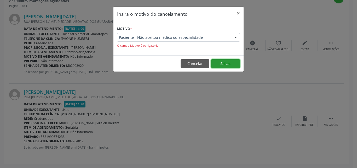
click at [227, 63] on button "Salvar" at bounding box center [225, 63] width 29 height 9
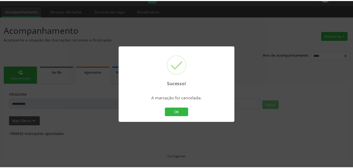
scroll to position [12, 0]
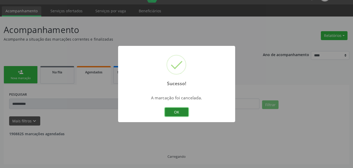
click at [179, 111] on button "OK" at bounding box center [177, 111] width 24 height 9
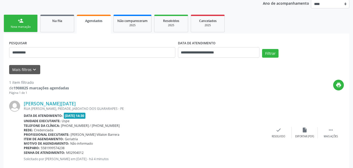
scroll to position [75, 0]
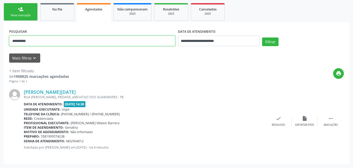
click at [126, 41] on input "**********" at bounding box center [92, 41] width 166 height 10
paste input "text"
type input "**********"
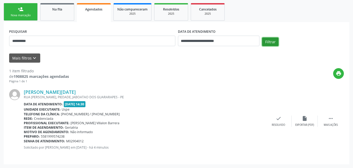
click at [270, 43] on button "Filtrar" at bounding box center [270, 41] width 16 height 9
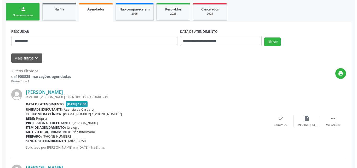
scroll to position [150, 0]
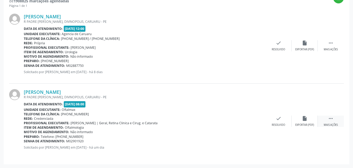
click at [333, 123] on div "Mais ações" at bounding box center [331, 125] width 14 height 4
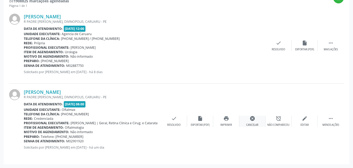
click at [252, 122] on div "cancel Cancelar" at bounding box center [253, 120] width 26 height 11
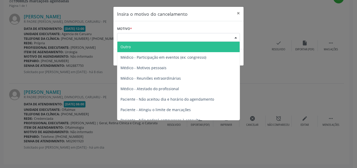
click at [192, 33] on div "Escolha o motivo" at bounding box center [178, 37] width 123 height 9
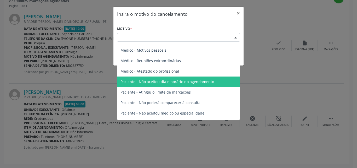
scroll to position [26, 0]
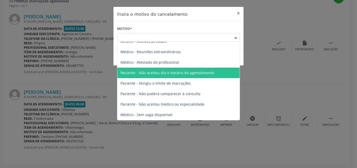
click at [185, 72] on span "Paciente - Não aceitou dia e horário do agendamento" at bounding box center [168, 72] width 94 height 5
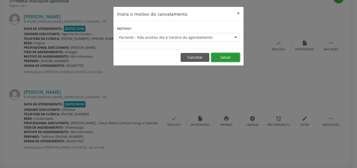
click at [234, 55] on button "Salvar" at bounding box center [225, 57] width 29 height 9
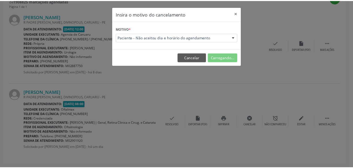
scroll to position [12, 0]
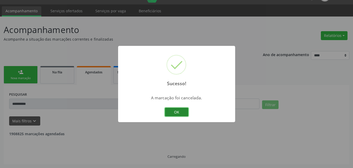
click at [177, 111] on button "OK" at bounding box center [177, 111] width 24 height 9
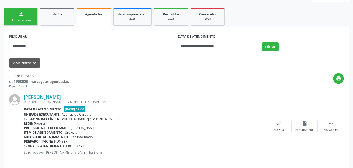
scroll to position [75, 0]
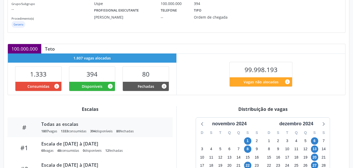
scroll to position [137, 0]
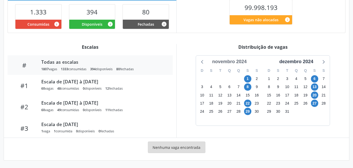
click at [229, 61] on div "novembro 2024" at bounding box center [229, 61] width 39 height 7
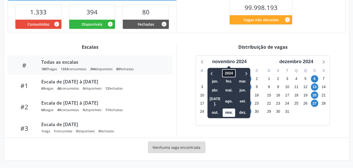
drag, startPoint x: 228, startPoint y: 73, endPoint x: 228, endPoint y: 76, distance: 3.0
click at [228, 74] on span "2024" at bounding box center [228, 73] width 13 height 8
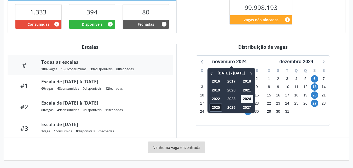
click at [219, 109] on span "2025" at bounding box center [216, 107] width 13 height 8
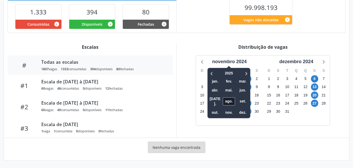
click at [224, 98] on span "ago." at bounding box center [229, 101] width 13 height 8
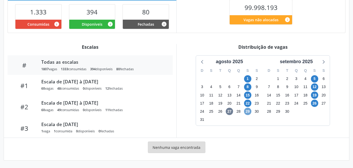
click at [247, 111] on span "29" at bounding box center [247, 110] width 7 height 7
click at [323, 64] on icon at bounding box center [323, 61] width 7 height 7
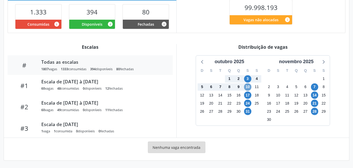
click at [249, 89] on span "10" at bounding box center [247, 86] width 7 height 7
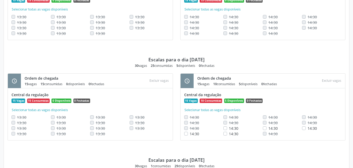
scroll to position [627, 0]
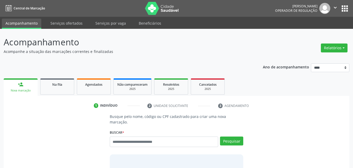
scroll to position [7, 0]
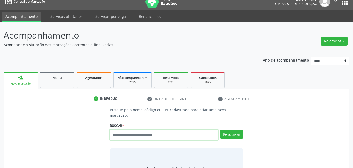
click at [138, 129] on input "text" at bounding box center [164, 134] width 109 height 10
paste input "**********"
type input "**********"
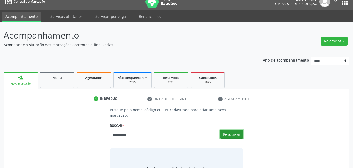
click at [226, 130] on button "Pesquisar" at bounding box center [231, 133] width 23 height 9
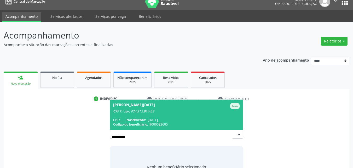
click at [187, 117] on div "CPF: -- Nascimento: [DATE]" at bounding box center [176, 119] width 127 height 4
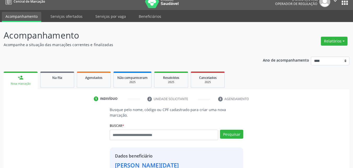
scroll to position [103, 0]
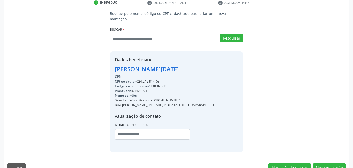
click at [146, 79] on div "CPF do titular: 024.212.914-53" at bounding box center [165, 81] width 100 height 5
copy div "024.212.914"
click at [162, 36] on input "text" at bounding box center [164, 38] width 109 height 10
paste input "**********"
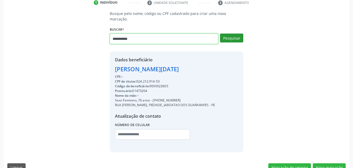
type input "**********"
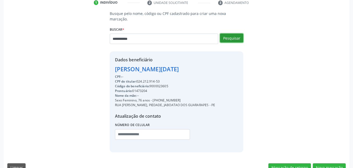
click at [232, 33] on button "Pesquisar" at bounding box center [231, 37] width 23 height 9
type input "**********"
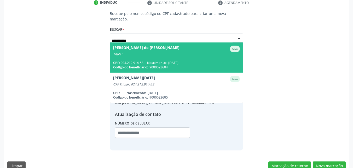
click at [194, 52] on div "Titular" at bounding box center [176, 54] width 127 height 4
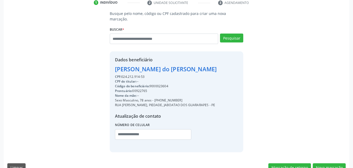
click at [165, 84] on div "Código do beneficiário: 9000023604" at bounding box center [166, 86] width 102 height 5
copy div "9000023604"
click at [326, 163] on button "Nova marcação" at bounding box center [329, 167] width 33 height 9
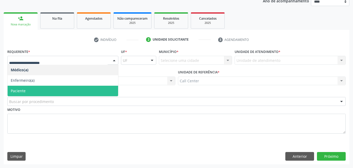
click at [63, 91] on span "Paciente" at bounding box center [63, 91] width 111 height 10
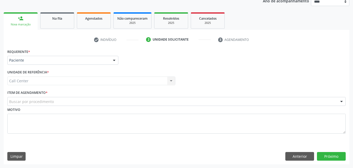
click at [59, 103] on div "Buscar por procedimento" at bounding box center [176, 101] width 339 height 9
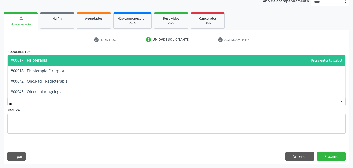
type input "***"
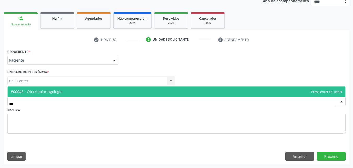
click at [67, 92] on span "#00045 - Otorrinolaringologia" at bounding box center [177, 91] width 338 height 10
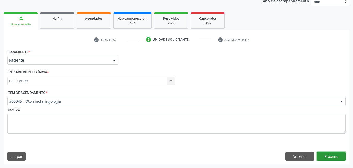
click at [328, 156] on button "Próximo" at bounding box center [331, 156] width 29 height 9
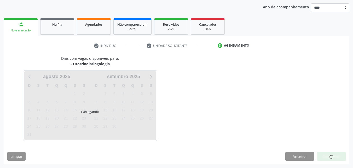
scroll to position [60, 0]
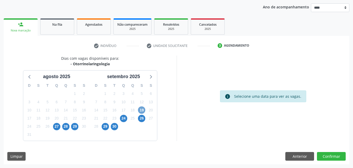
click at [142, 111] on span "19" at bounding box center [141, 109] width 7 height 7
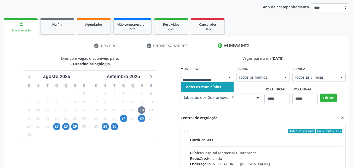
click at [119, 121] on div "24" at bounding box center [123, 118] width 9 height 8
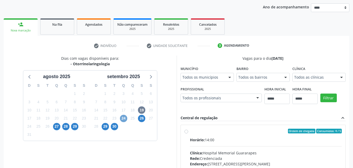
click at [124, 118] on span "24" at bounding box center [123, 118] width 7 height 7
click at [202, 82] on fieldset "Município Todos os municípios Todos os municípios [GEOGRAPHIC_DATA] - [GEOGRAPH…" at bounding box center [207, 75] width 53 height 20
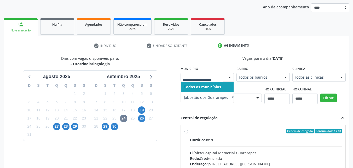
click at [203, 81] on div at bounding box center [207, 77] width 53 height 9
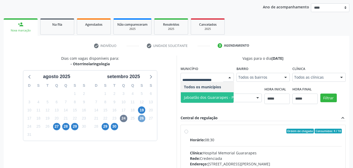
click at [142, 117] on span "26" at bounding box center [141, 118] width 7 height 7
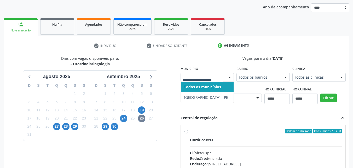
click at [203, 81] on div at bounding box center [207, 77] width 53 height 9
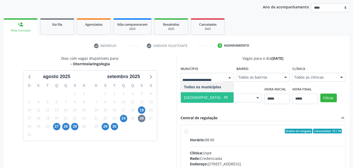
click at [194, 95] on span "[GEOGRAPHIC_DATA] - PE" at bounding box center [206, 97] width 44 height 5
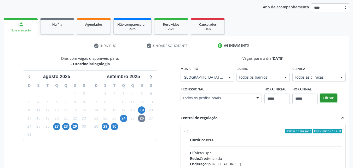
click at [324, 96] on button "Filtrar" at bounding box center [329, 97] width 16 height 9
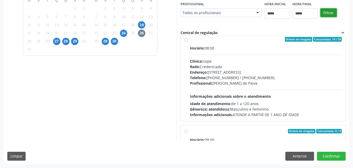
scroll to position [0, 0]
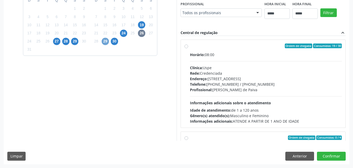
click at [106, 42] on span "29" at bounding box center [105, 41] width 7 height 7
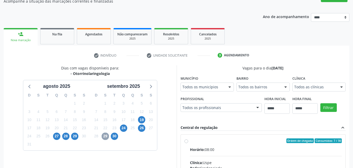
scroll to position [49, 0]
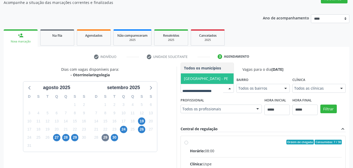
click at [210, 77] on span "[GEOGRAPHIC_DATA] - PE" at bounding box center [207, 78] width 53 height 10
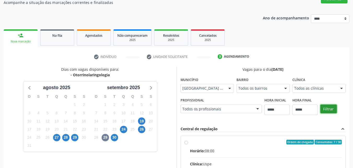
click at [332, 109] on button "Filtrar" at bounding box center [329, 108] width 16 height 9
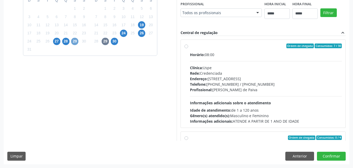
click at [76, 42] on span "29" at bounding box center [74, 41] width 7 height 7
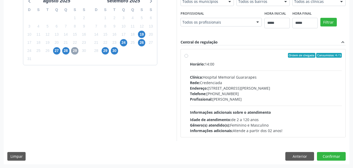
scroll to position [39, 0]
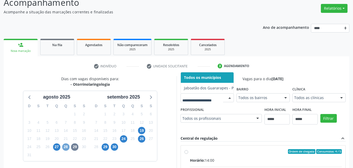
click at [64, 147] on span "28" at bounding box center [65, 146] width 7 height 7
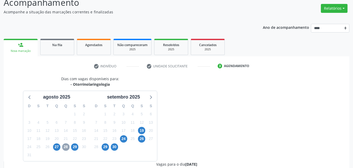
scroll to position [135, 0]
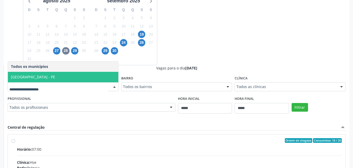
click at [94, 77] on span "[GEOGRAPHIC_DATA] - PE" at bounding box center [63, 77] width 111 height 10
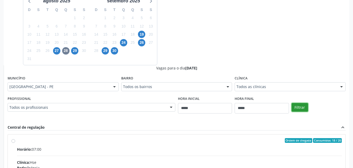
click at [300, 106] on button "Filtrar" at bounding box center [300, 107] width 16 height 9
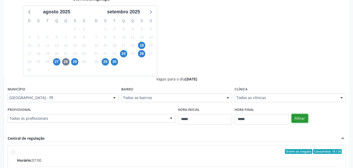
scroll to position [220, 0]
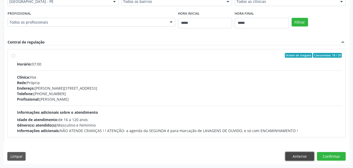
click at [296, 153] on button "Anterior" at bounding box center [300, 156] width 29 height 9
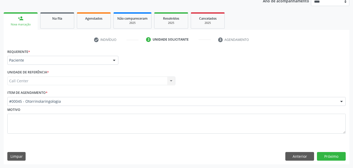
scroll to position [66, 0]
click at [296, 153] on button "Anterior" at bounding box center [300, 156] width 29 height 9
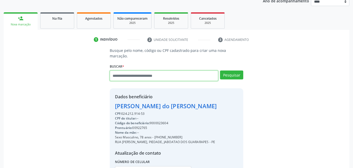
click at [158, 70] on input "text" at bounding box center [164, 75] width 109 height 10
paste input "**********"
type input "**********"
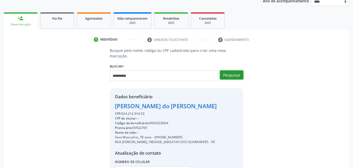
click at [231, 70] on button "Pesquisar" at bounding box center [231, 74] width 23 height 9
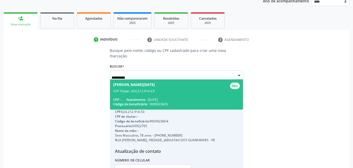
click at [184, 88] on span "Maria Lucia de Lira Ativo CPF Titular: 024.212.914-53 CPF: -- Nascimento: 30/09…" at bounding box center [176, 94] width 133 height 30
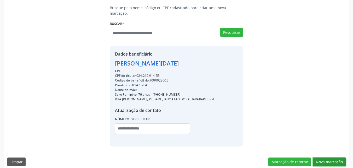
click at [331, 157] on button "Nova marcação" at bounding box center [329, 161] width 33 height 9
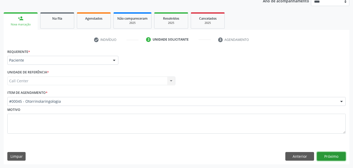
click at [342, 156] on button "Próximo" at bounding box center [331, 156] width 29 height 9
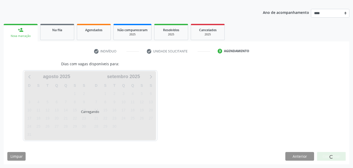
scroll to position [54, 0]
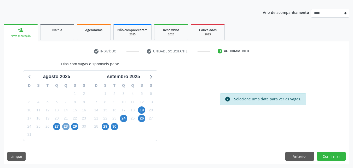
click at [66, 128] on span "28" at bounding box center [65, 126] width 7 height 7
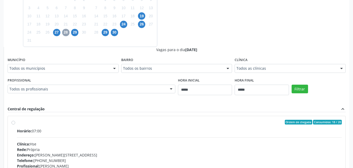
scroll to position [150, 0]
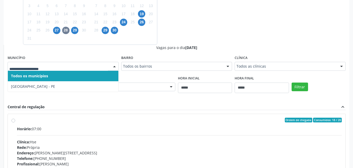
click at [87, 69] on div at bounding box center [63, 66] width 111 height 9
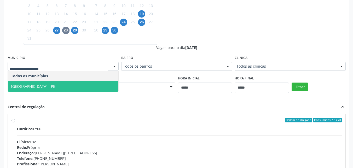
click at [71, 83] on span "[GEOGRAPHIC_DATA] - PE" at bounding box center [63, 86] width 111 height 10
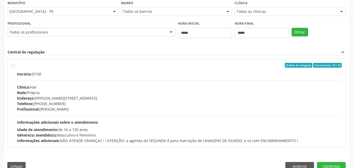
scroll to position [215, 0]
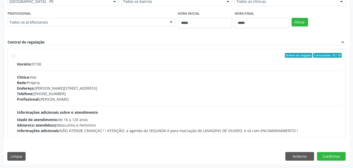
click at [158, 98] on div "Profissional: Hebert Barbosa Ferreira" at bounding box center [179, 98] width 325 height 5
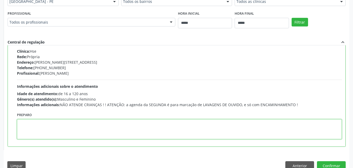
click at [123, 128] on textarea at bounding box center [179, 129] width 325 height 20
paste textarea "**********"
type textarea "**********"
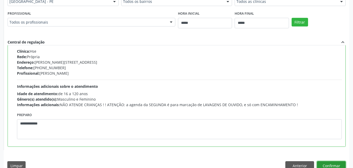
click at [337, 162] on button "Confirmar" at bounding box center [331, 165] width 29 height 9
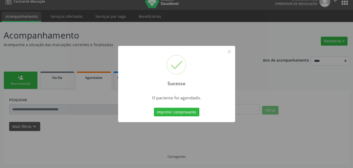
scroll to position [7, 0]
click at [196, 112] on button "Imprimir comprovante" at bounding box center [177, 111] width 46 height 9
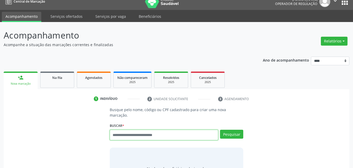
scroll to position [7, 0]
click at [168, 129] on input "text" at bounding box center [164, 134] width 109 height 10
type input "******"
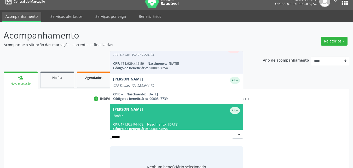
scroll to position [13, 0]
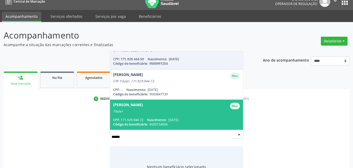
click at [194, 109] on div "Titular" at bounding box center [176, 111] width 127 height 4
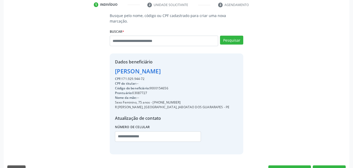
scroll to position [103, 0]
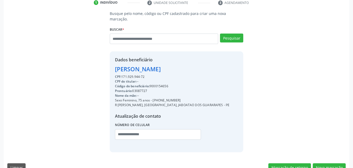
click at [167, 84] on div "Código do beneficiário: 9000154656" at bounding box center [172, 86] width 115 height 5
copy div "9000154656"
click at [333, 163] on button "Nova marcação" at bounding box center [329, 167] width 33 height 9
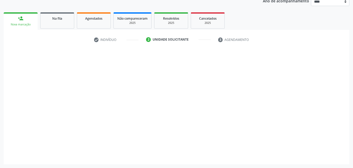
scroll to position [66, 0]
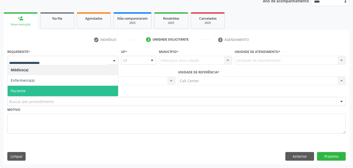
drag, startPoint x: 59, startPoint y: 89, endPoint x: 59, endPoint y: 95, distance: 6.0
click at [59, 89] on span "Paciente" at bounding box center [63, 91] width 111 height 10
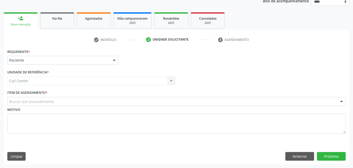
click at [59, 102] on div "Buscar por procedimento" at bounding box center [176, 101] width 339 height 9
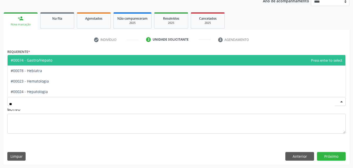
type input "***"
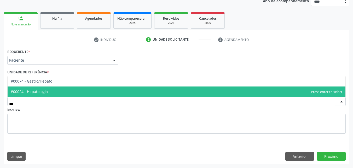
click at [75, 92] on span "#00024 - Hepatologia" at bounding box center [177, 91] width 338 height 10
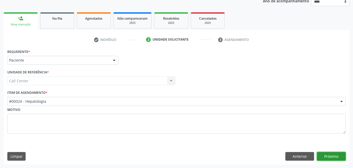
click at [329, 156] on button "Próximo" at bounding box center [331, 156] width 29 height 9
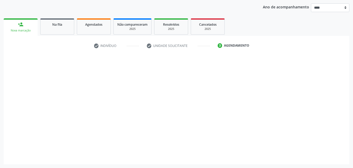
scroll to position [60, 0]
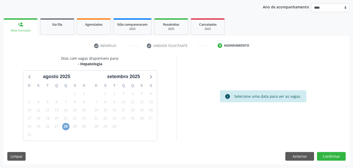
click at [68, 128] on span "28" at bounding box center [65, 126] width 7 height 7
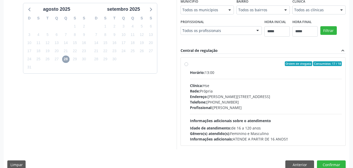
scroll to position [135, 0]
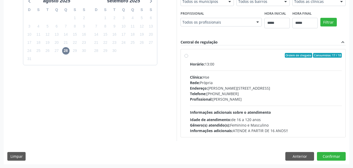
click at [201, 77] on span "Clínica:" at bounding box center [196, 77] width 13 height 5
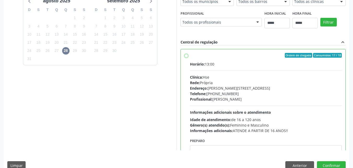
scroll to position [26, 0]
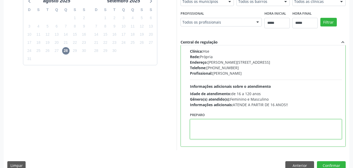
click at [232, 130] on textarea at bounding box center [266, 129] width 152 height 20
paste textarea "**********"
type textarea "**********"
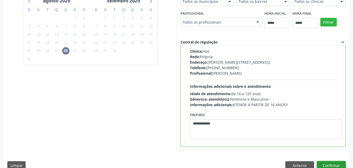
click at [328, 162] on button "Confirmar" at bounding box center [331, 165] width 29 height 9
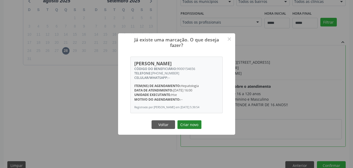
click at [196, 128] on button "Criar novo" at bounding box center [190, 124] width 24 height 9
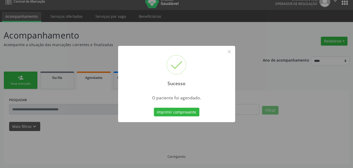
scroll to position [7, 0]
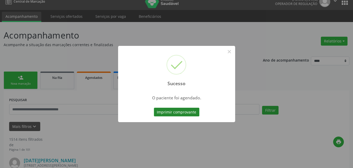
click at [187, 112] on button "Imprimir comprovante" at bounding box center [177, 111] width 46 height 9
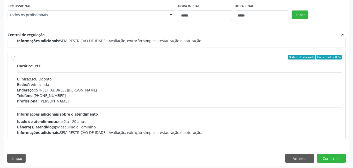
scroll to position [230, 0]
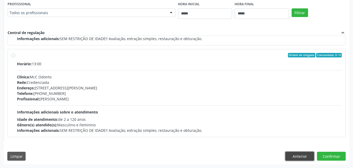
click at [293, 157] on button "Anterior" at bounding box center [300, 155] width 29 height 9
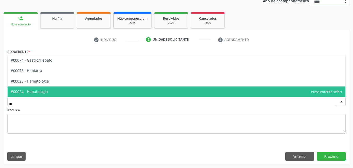
click at [148, 94] on span "#00024 - Hepatologia" at bounding box center [177, 91] width 338 height 10
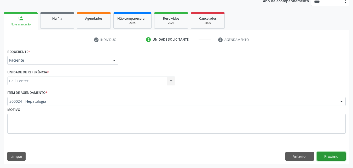
click at [332, 155] on button "Próximo" at bounding box center [331, 156] width 29 height 9
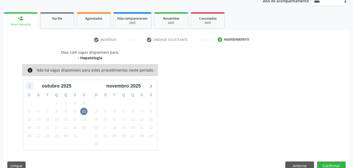
click at [30, 86] on icon at bounding box center [29, 85] width 7 height 7
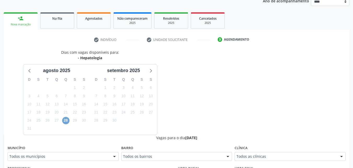
click at [65, 118] on span "28" at bounding box center [65, 120] width 7 height 7
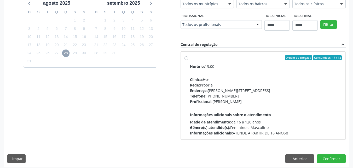
scroll to position [135, 0]
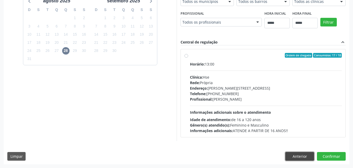
click at [297, 155] on button "Anterior" at bounding box center [300, 156] width 29 height 9
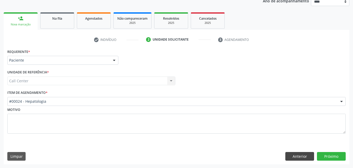
scroll to position [66, 0]
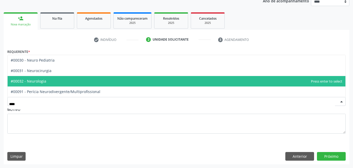
click at [82, 81] on span "#00032 - Neurologia" at bounding box center [177, 81] width 338 height 10
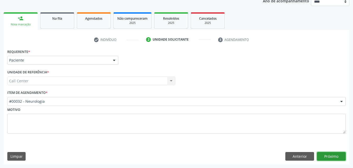
click at [337, 160] on button "Próximo" at bounding box center [331, 156] width 29 height 9
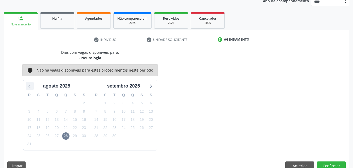
click at [29, 83] on icon at bounding box center [29, 85] width 7 height 7
click at [150, 85] on icon at bounding box center [150, 85] width 7 height 7
click at [301, 162] on button "Anterior" at bounding box center [300, 165] width 29 height 9
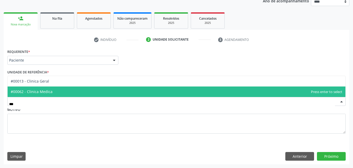
click at [84, 91] on span "#00062 - Clinica Medica" at bounding box center [177, 91] width 338 height 10
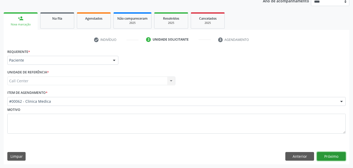
click at [334, 155] on button "Próximo" at bounding box center [331, 156] width 29 height 9
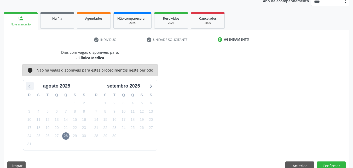
click at [30, 88] on icon at bounding box center [29, 86] width 2 height 4
click at [150, 86] on icon at bounding box center [150, 85] width 7 height 7
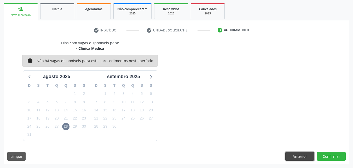
click at [304, 155] on button "Anterior" at bounding box center [300, 156] width 29 height 9
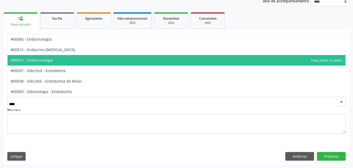
click at [73, 61] on span "#00016 - Endocrinologia" at bounding box center [177, 60] width 338 height 10
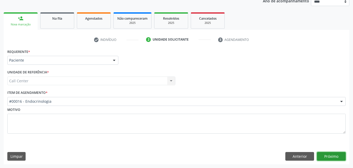
click at [339, 159] on button "Próximo" at bounding box center [331, 156] width 29 height 9
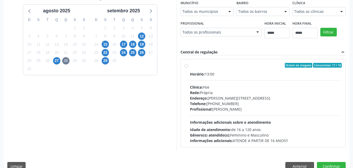
scroll to position [135, 0]
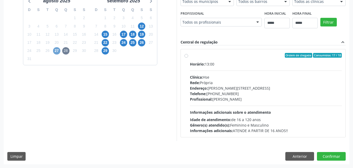
click at [59, 50] on span "27" at bounding box center [56, 50] width 7 height 7
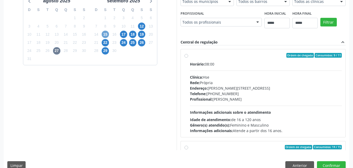
click at [106, 34] on span "15" at bounding box center [105, 34] width 7 height 7
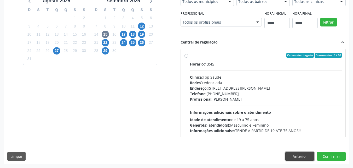
click at [301, 156] on button "Anterior" at bounding box center [300, 156] width 29 height 9
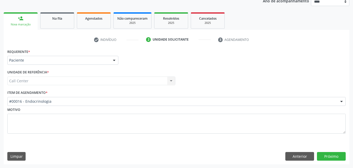
scroll to position [66, 0]
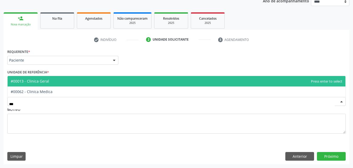
click at [100, 83] on span "#00013 - Clinica Geral" at bounding box center [177, 81] width 338 height 10
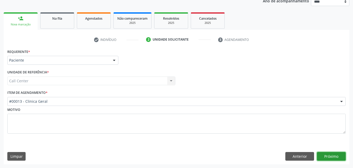
click at [335, 156] on button "Próximo" at bounding box center [331, 156] width 29 height 9
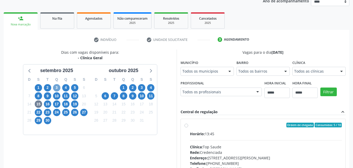
click at [56, 90] on span "3" at bounding box center [56, 87] width 7 height 7
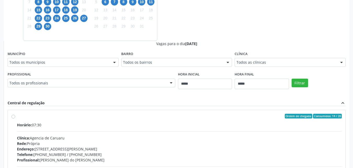
scroll to position [162, 0]
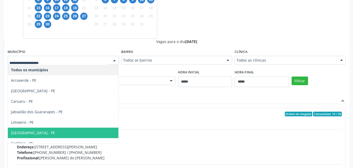
click at [33, 132] on span "Recife - PE" at bounding box center [63, 132] width 111 height 10
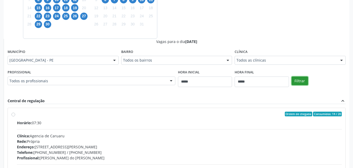
click at [303, 79] on button "Filtrar" at bounding box center [300, 80] width 16 height 9
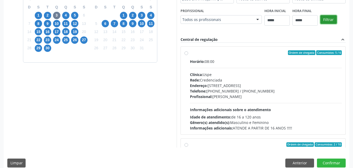
scroll to position [145, 0]
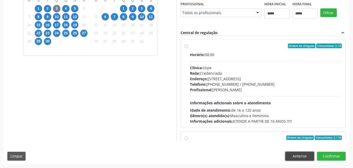
click at [302, 154] on button "Anterior" at bounding box center [300, 155] width 29 height 9
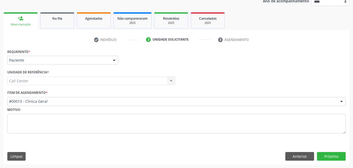
scroll to position [66, 0]
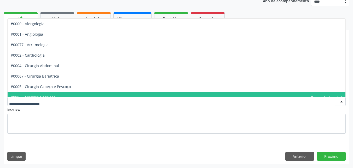
click at [104, 139] on div "Motivo" at bounding box center [176, 123] width 341 height 35
click at [100, 105] on div at bounding box center [176, 101] width 339 height 9
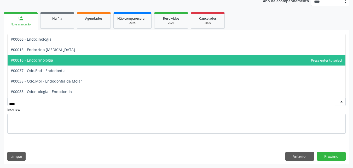
click at [90, 61] on span "#00016 - Endocrinologia" at bounding box center [177, 60] width 338 height 10
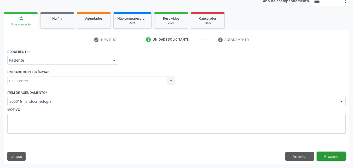
click at [338, 160] on button "Próximo" at bounding box center [331, 156] width 29 height 9
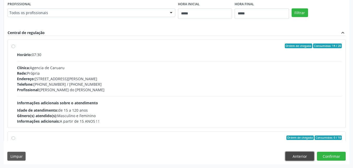
click at [304, 156] on button "Anterior" at bounding box center [300, 155] width 29 height 9
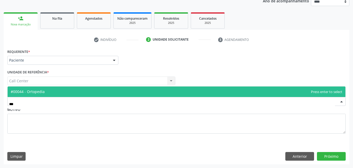
type input "****"
click at [116, 93] on span "#00044 - Ortopedia" at bounding box center [177, 91] width 338 height 10
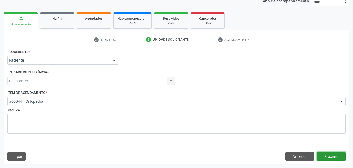
click at [337, 157] on button "Próximo" at bounding box center [331, 156] width 29 height 9
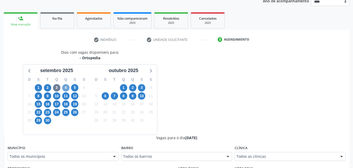
click at [64, 88] on span "4" at bounding box center [65, 87] width 7 height 7
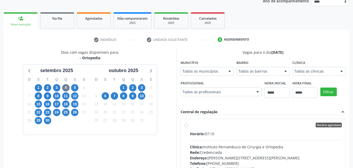
drag, startPoint x: 195, startPoint y: 77, endPoint x: 198, endPoint y: 70, distance: 7.7
click at [195, 76] on fieldset "Município Todos os municípios Todos os municípios Arcoverde - PE Caruaru - PE N…" at bounding box center [207, 69] width 53 height 20
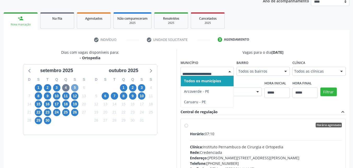
click at [73, 87] on span "5" at bounding box center [74, 87] width 7 height 7
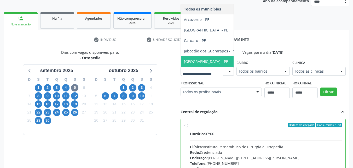
drag, startPoint x: 69, startPoint y: 146, endPoint x: 127, endPoint y: 145, distance: 57.3
click at [181, 67] on span "Recife - PE" at bounding box center [210, 61] width 58 height 10
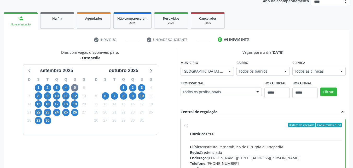
scroll to position [162, 0]
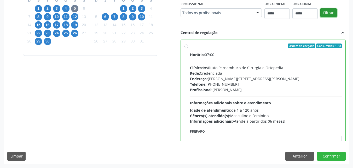
click at [321, 17] on button "Filtrar" at bounding box center [329, 12] width 16 height 9
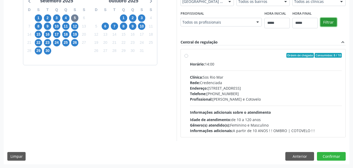
scroll to position [220, 0]
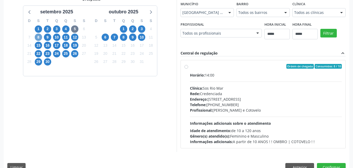
click at [40, 36] on span "8" at bounding box center [38, 36] width 7 height 7
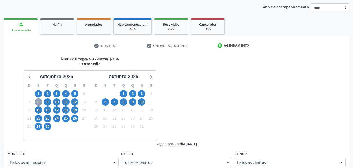
scroll to position [124, 0]
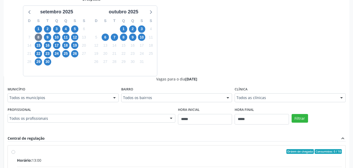
click at [94, 102] on fieldset "Município Todos os municípios Todos os municípios Arcoverde - PE Bezerros - PE …" at bounding box center [63, 95] width 111 height 20
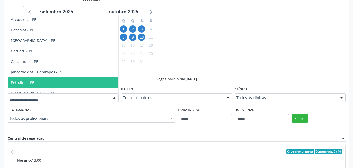
scroll to position [16, 0]
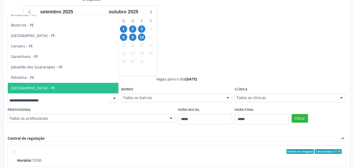
click at [47, 87] on span "Recife - PE" at bounding box center [63, 88] width 111 height 10
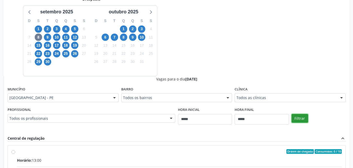
click at [301, 119] on button "Filtrar" at bounding box center [300, 118] width 16 height 9
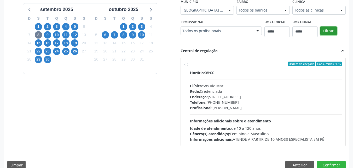
scroll to position [124, 0]
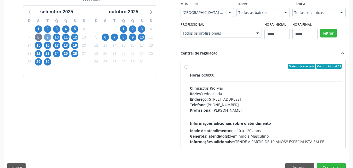
click at [49, 38] on span "9" at bounding box center [47, 36] width 7 height 7
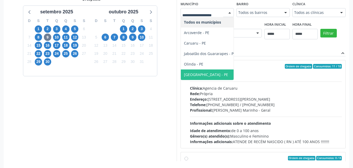
drag, startPoint x: 197, startPoint y: 72, endPoint x: 267, endPoint y: 68, distance: 69.4
click at [198, 73] on span "Recife - PE" at bounding box center [206, 74] width 44 height 5
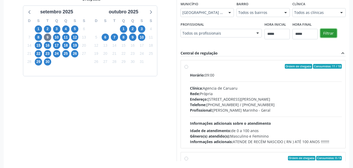
click at [331, 34] on button "Filtrar" at bounding box center [329, 33] width 16 height 9
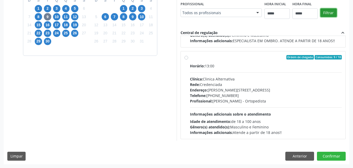
scroll to position [78, 0]
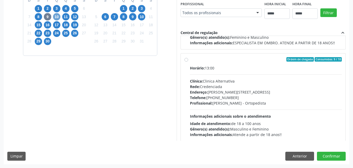
click at [58, 16] on span "10" at bounding box center [56, 16] width 7 height 7
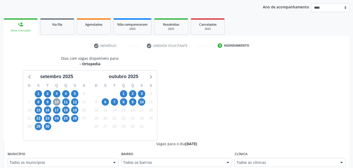
scroll to position [145, 0]
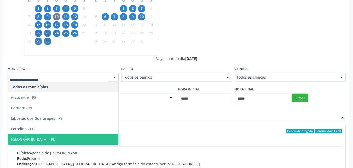
click at [27, 138] on span "Recife - PE" at bounding box center [33, 139] width 44 height 5
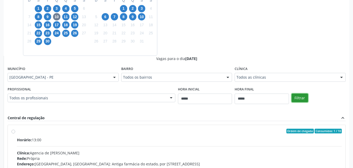
click at [303, 100] on button "Filtrar" at bounding box center [300, 97] width 16 height 9
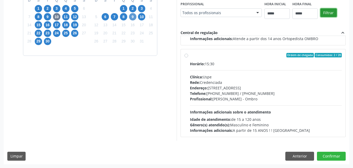
scroll to position [49, 0]
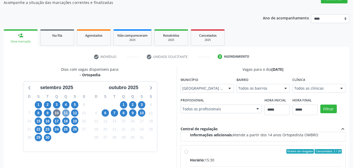
click at [65, 114] on span "11" at bounding box center [65, 112] width 7 height 7
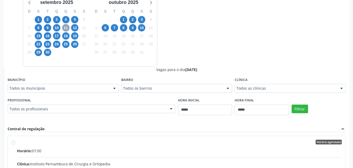
scroll to position [145, 0]
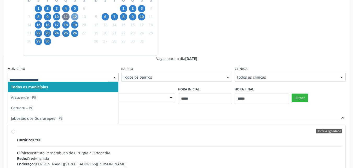
click at [75, 18] on span "12" at bounding box center [74, 16] width 7 height 7
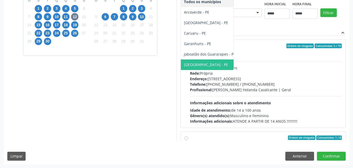
click at [181, 70] on span "Recife - PE" at bounding box center [210, 64] width 58 height 10
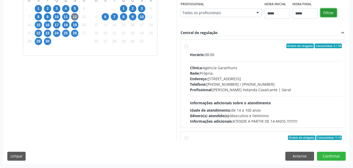
click at [321, 17] on button "Filtrar" at bounding box center [329, 12] width 16 height 9
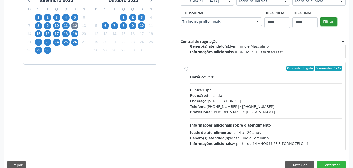
scroll to position [134, 0]
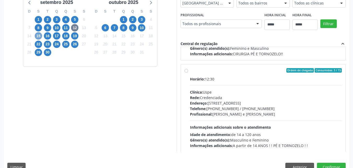
click at [38, 35] on span "15" at bounding box center [38, 35] width 7 height 7
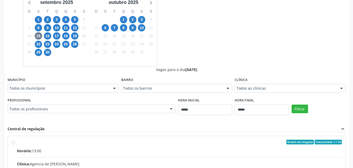
click at [68, 85] on div "Todos os municípios" at bounding box center [63, 88] width 111 height 9
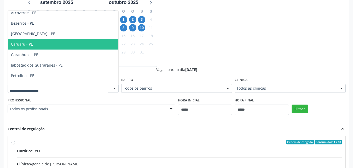
scroll to position [21, 0]
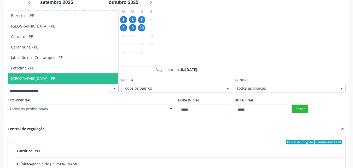
click at [47, 75] on span "Recife - PE" at bounding box center [63, 78] width 111 height 10
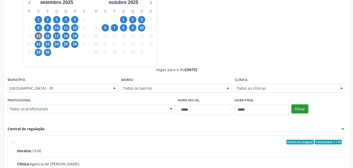
click at [295, 111] on button "Filtrar" at bounding box center [300, 108] width 16 height 9
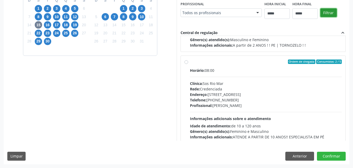
scroll to position [82, 0]
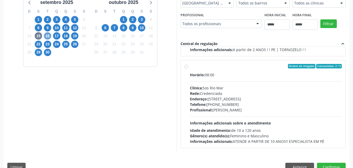
click at [48, 35] on span "16" at bounding box center [47, 35] width 7 height 7
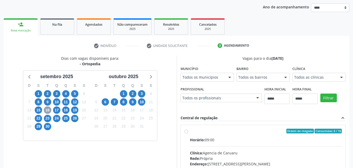
scroll to position [134, 0]
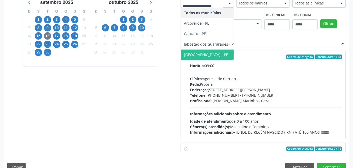
click at [202, 53] on span "Recife - PE" at bounding box center [210, 54] width 58 height 10
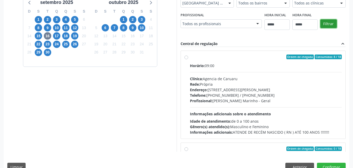
click at [333, 22] on button "Filtrar" at bounding box center [329, 23] width 16 height 9
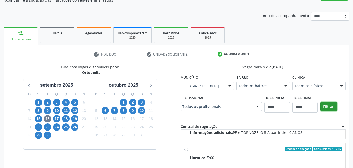
scroll to position [49, 0]
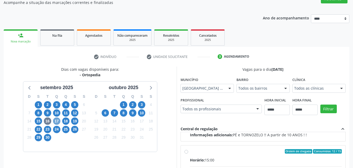
click at [54, 122] on span "17" at bounding box center [56, 120] width 7 height 7
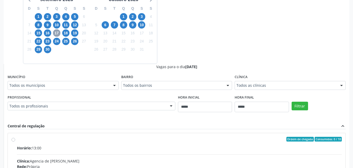
scroll to position [145, 0]
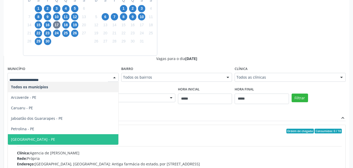
click at [30, 136] on span "Recife - PE" at bounding box center [63, 139] width 111 height 10
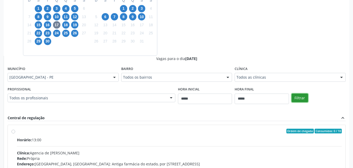
click at [296, 97] on button "Filtrar" at bounding box center [300, 97] width 16 height 9
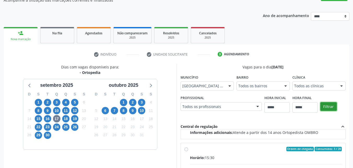
scroll to position [49, 0]
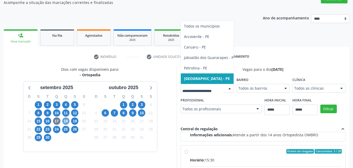
click at [67, 120] on span "18" at bounding box center [65, 120] width 7 height 7
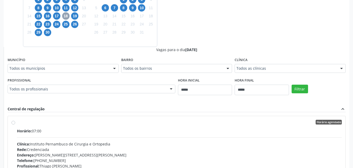
scroll to position [156, 0]
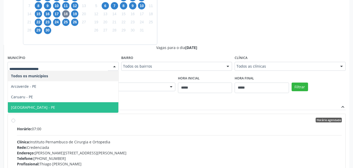
drag, startPoint x: 37, startPoint y: 105, endPoint x: 51, endPoint y: 105, distance: 13.9
click at [37, 105] on span "Recife - PE" at bounding box center [63, 107] width 111 height 10
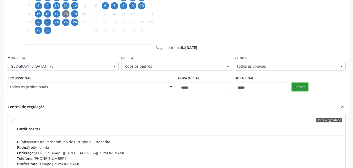
click at [304, 90] on button "Filtrar" at bounding box center [300, 86] width 16 height 9
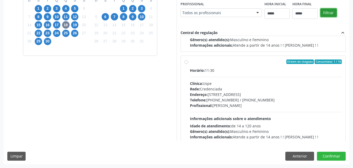
scroll to position [82, 0]
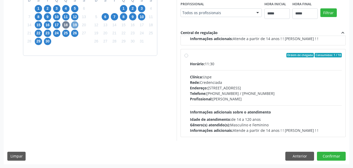
click at [74, 25] on span "19" at bounding box center [74, 24] width 7 height 7
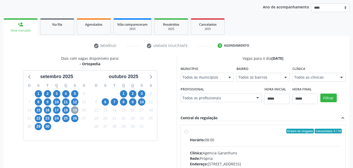
scroll to position [145, 0]
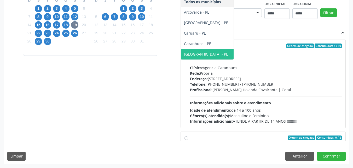
click at [181, 59] on span "Recife - PE" at bounding box center [207, 54] width 53 height 10
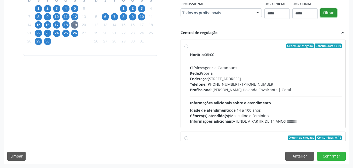
click at [321, 17] on button "Filtrar" at bounding box center [329, 12] width 16 height 9
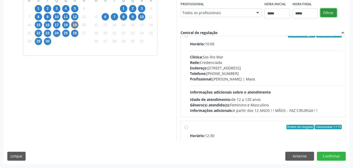
scroll to position [192, 0]
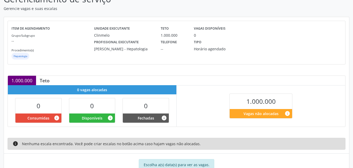
scroll to position [60, 0]
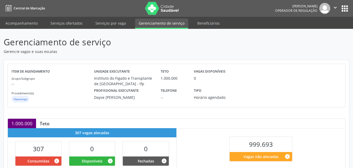
scroll to position [96, 0]
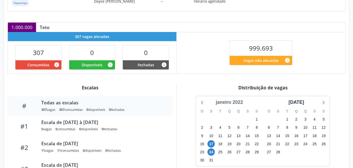
click at [226, 100] on div "janeiro 2022" at bounding box center [229, 102] width 31 height 7
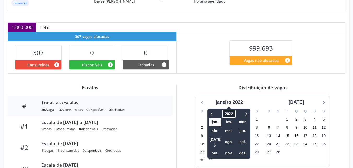
click at [229, 113] on span "2022" at bounding box center [228, 114] width 13 height 8
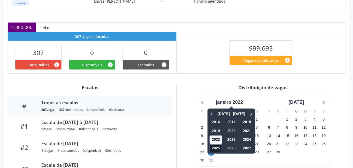
click at [215, 146] on span "2025" at bounding box center [216, 148] width 13 height 8
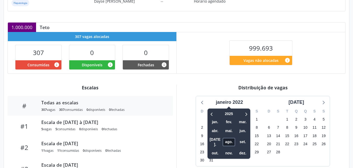
click at [227, 140] on span "ago." at bounding box center [229, 142] width 13 height 8
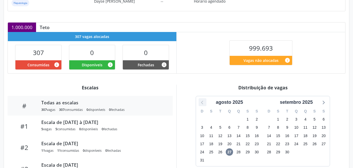
click at [201, 104] on icon at bounding box center [202, 102] width 7 height 7
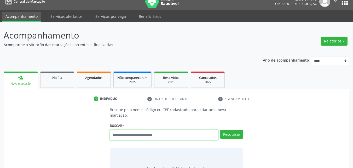
scroll to position [7, 0]
click at [165, 129] on input "text" at bounding box center [164, 134] width 109 height 10
type input "******"
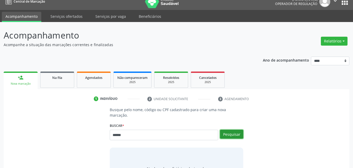
click at [232, 129] on button "Pesquisar" at bounding box center [231, 133] width 23 height 9
type input "******"
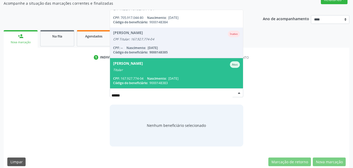
scroll to position [0, 0]
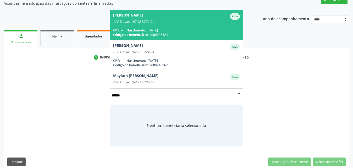
click at [188, 13] on div "Jose Mario de Souza Ativo" at bounding box center [176, 16] width 127 height 7
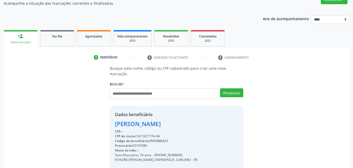
scroll to position [109, 0]
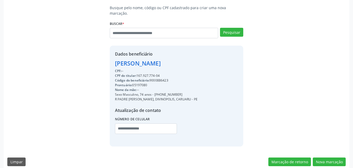
click at [157, 78] on div "Código do beneficiário: 9000886423" at bounding box center [156, 80] width 83 height 5
copy div "9000886423"
click at [174, 28] on input "text" at bounding box center [164, 33] width 109 height 10
click at [156, 30] on input "text" at bounding box center [164, 33] width 109 height 10
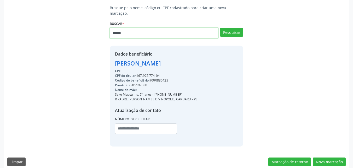
type input "******"
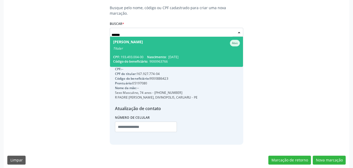
scroll to position [107, 0]
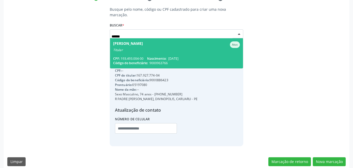
click at [183, 47] on span "Maria Aparecida Gadelha Ada Silva Ativo Titular CPF: 193.493.004-00 Nascimento:…" at bounding box center [176, 53] width 133 height 30
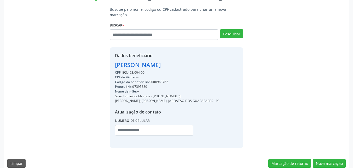
click at [162, 79] on div "Código do beneficiário: 9000963766" at bounding box center [167, 81] width 105 height 5
copy div "9000963766"
click at [328, 159] on button "Nova marcação" at bounding box center [329, 163] width 33 height 9
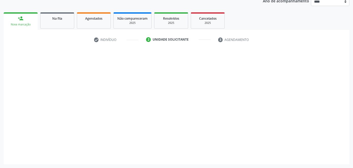
scroll to position [66, 0]
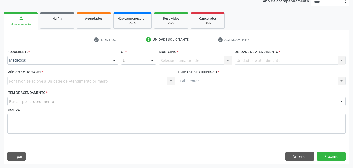
drag, startPoint x: 77, startPoint y: 60, endPoint x: 71, endPoint y: 73, distance: 14.9
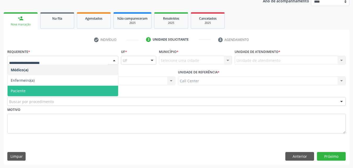
click at [59, 92] on span "Paciente" at bounding box center [63, 91] width 111 height 10
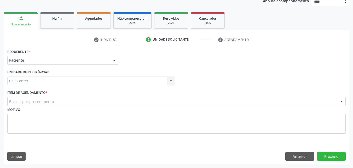
click at [64, 103] on div "Buscar por procedimento" at bounding box center [176, 101] width 339 height 9
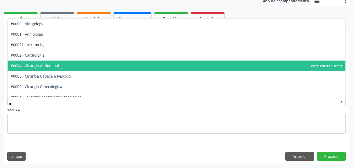
type input "**"
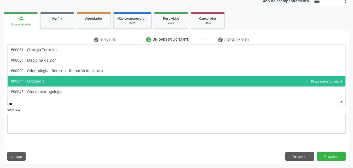
click at [51, 78] on span "#00044 - Ortopedia" at bounding box center [177, 81] width 338 height 10
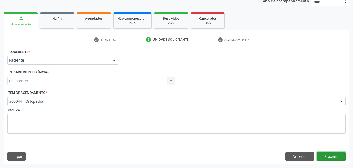
click at [331, 155] on button "Próximo" at bounding box center [331, 156] width 29 height 9
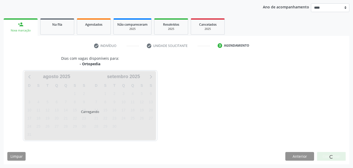
scroll to position [60, 0]
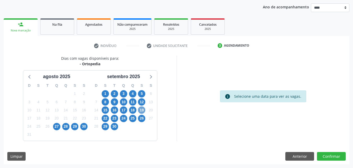
click at [143, 112] on span "19" at bounding box center [141, 109] width 7 height 7
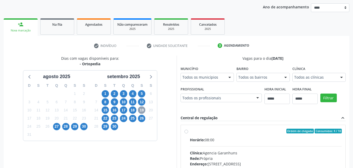
scroll to position [156, 0]
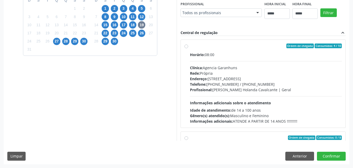
type input "**"
click at [181, 7] on span "Recife - PE" at bounding box center [207, 2] width 53 height 10
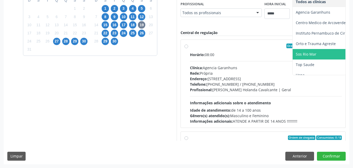
drag, startPoint x: 259, startPoint y: 128, endPoint x: 289, endPoint y: 99, distance: 42.3
click at [293, 59] on span "Sos Rio Mar" at bounding box center [336, 54] width 87 height 10
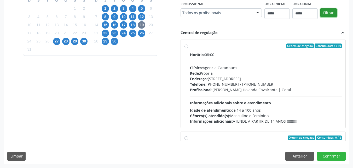
click at [321, 17] on button "Filtrar" at bounding box center [329, 12] width 16 height 9
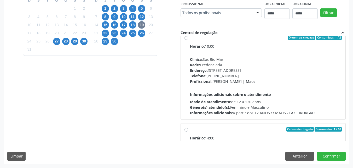
click at [210, 92] on div "Horário: 10:00 Clínica: Sos Rio Mar Rede: Credenciada Endereço: Av Republica do…" at bounding box center [266, 79] width 152 height 72
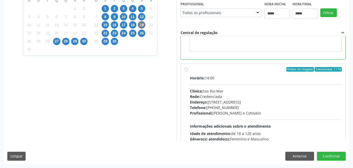
scroll to position [191, 0]
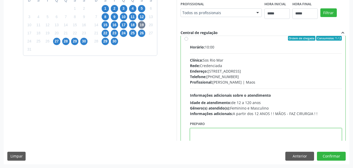
click at [190, 131] on textarea at bounding box center [266, 138] width 152 height 20
paste textarea "**********"
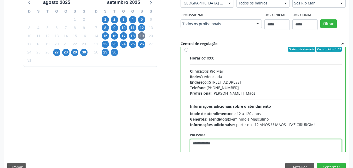
scroll to position [230, 0]
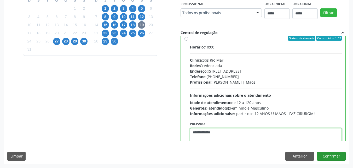
type textarea "**********"
click at [337, 155] on button "Confirmar" at bounding box center [331, 155] width 29 height 9
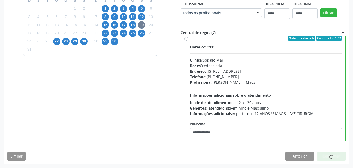
scroll to position [7, 0]
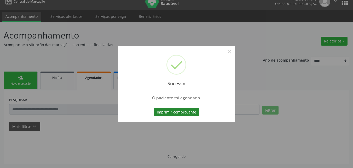
click at [182, 112] on button "Imprimir comprovante" at bounding box center [177, 111] width 46 height 9
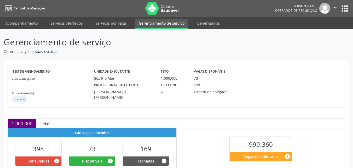
scroll to position [96, 0]
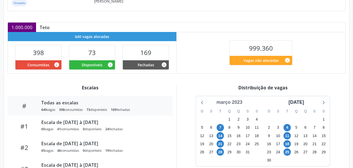
click at [230, 103] on div "março 2023" at bounding box center [229, 102] width 30 height 7
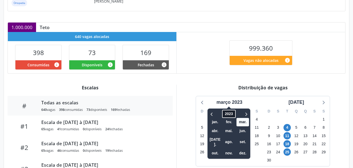
click at [230, 114] on span "2023" at bounding box center [229, 114] width 13 height 8
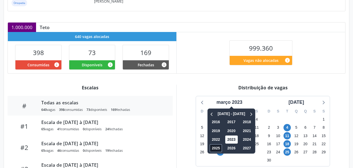
click at [219, 148] on span "2025" at bounding box center [216, 148] width 13 height 8
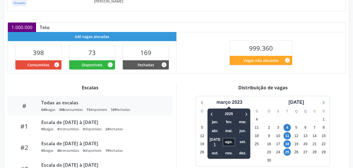
click at [228, 140] on span "ago." at bounding box center [229, 142] width 13 height 8
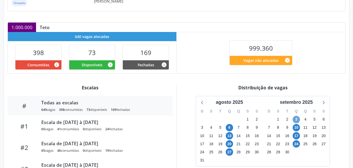
click at [296, 119] on span "3" at bounding box center [296, 119] width 7 height 7
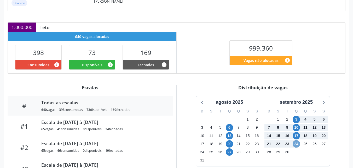
click at [296, 143] on span "24" at bounding box center [296, 143] width 7 height 7
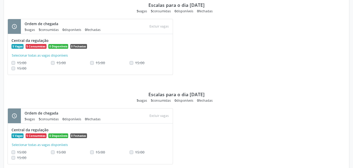
scroll to position [91, 0]
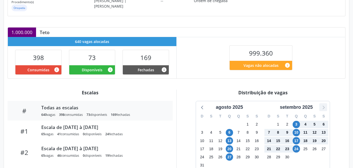
click at [322, 107] on icon at bounding box center [323, 107] width 7 height 7
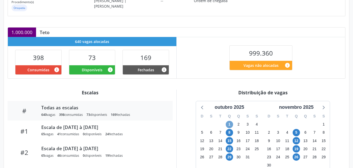
click at [230, 122] on span "1" at bounding box center [229, 124] width 7 height 7
click at [227, 124] on span "1" at bounding box center [229, 124] width 7 height 7
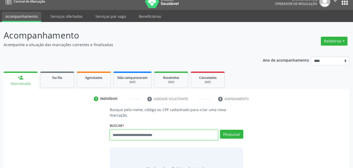
scroll to position [7, 0]
click at [179, 129] on input "text" at bounding box center [164, 134] width 109 height 10
type input "******"
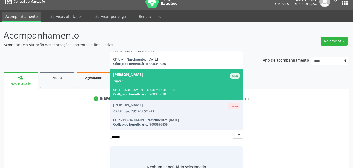
scroll to position [0, 0]
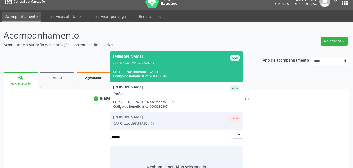
click at [195, 61] on div "CPF Titular: 295.369.524-91" at bounding box center [176, 63] width 127 height 4
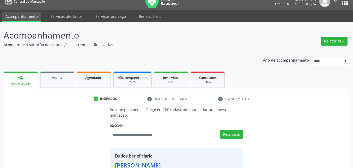
scroll to position [103, 0]
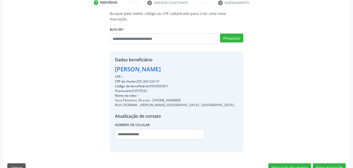
click at [164, 84] on div "Código do beneficiário: 9000500361" at bounding box center [174, 86] width 119 height 5
copy div "9000500361"
click at [337, 163] on button "Nova marcação" at bounding box center [329, 167] width 33 height 9
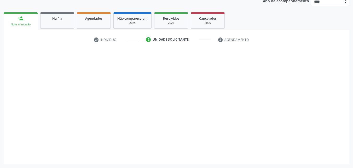
scroll to position [66, 0]
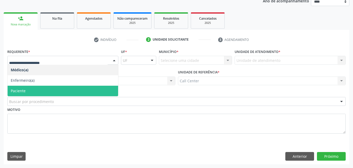
click at [63, 92] on span "Paciente" at bounding box center [63, 91] width 111 height 10
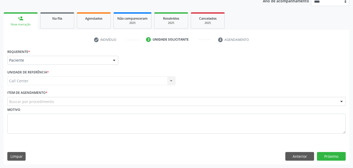
click at [66, 102] on div "Buscar por procedimento" at bounding box center [176, 101] width 339 height 9
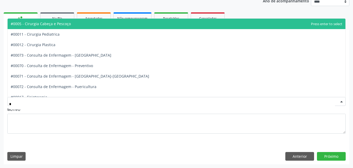
type input "**"
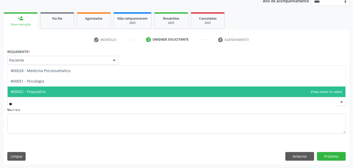
drag, startPoint x: 73, startPoint y: 89, endPoint x: 166, endPoint y: 105, distance: 94.9
click at [73, 89] on span "#00052 - Psiquiatria" at bounding box center [177, 91] width 338 height 10
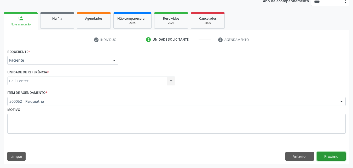
click at [323, 154] on button "Próximo" at bounding box center [331, 156] width 29 height 9
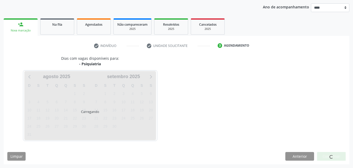
scroll to position [60, 0]
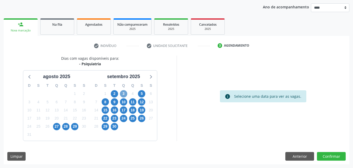
click at [124, 93] on span "3" at bounding box center [123, 93] width 7 height 7
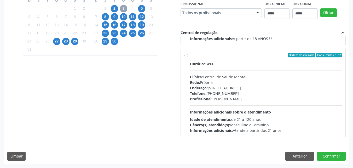
scroll to position [0, 0]
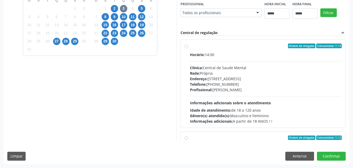
click at [263, 99] on div "Horário: 14:00 Clínica: Central de Saude Mental Rede: Própria Endereço: [STREET…" at bounding box center [266, 88] width 152 height 72
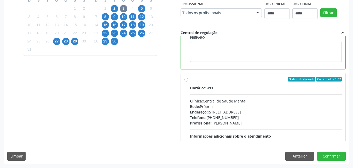
scroll to position [96, 0]
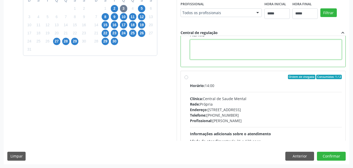
click at [232, 46] on textarea at bounding box center [266, 49] width 152 height 20
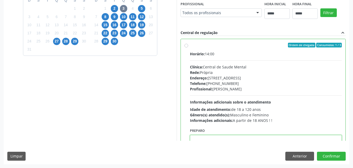
scroll to position [0, 0]
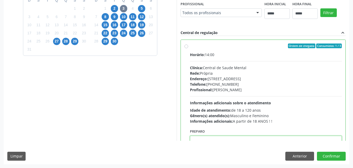
paste textarea "**********"
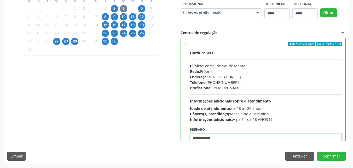
type textarea "**********"
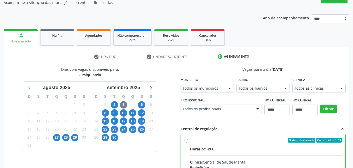
scroll to position [145, 0]
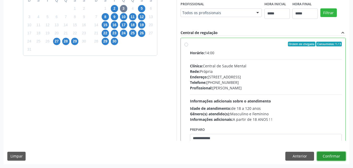
click at [339, 157] on button "Confirmar" at bounding box center [331, 155] width 29 height 9
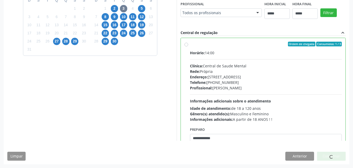
scroll to position [7, 0]
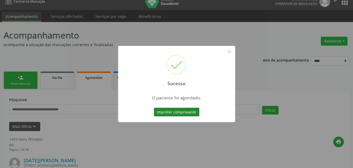
click at [185, 109] on button "Imprimir comprovante" at bounding box center [177, 111] width 46 height 9
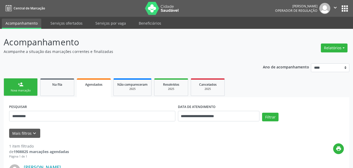
scroll to position [75, 0]
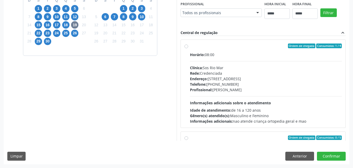
scroll to position [192, 0]
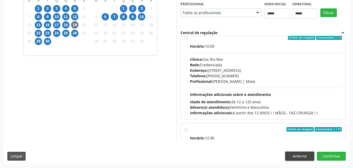
click at [299, 155] on button "Anterior" at bounding box center [300, 155] width 29 height 9
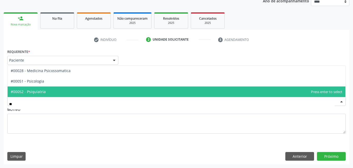
click at [102, 95] on span "#00052 - Psiquiatria" at bounding box center [177, 91] width 338 height 10
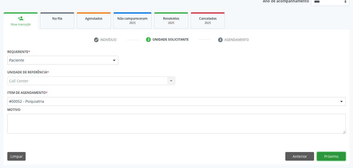
click at [340, 154] on button "Próximo" at bounding box center [331, 156] width 29 height 9
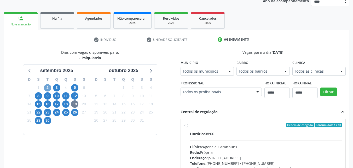
click at [47, 89] on span "2" at bounding box center [47, 87] width 7 height 7
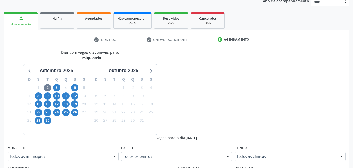
click at [92, 161] on fieldset "Município Todos os municípios Todos os municípios [GEOGRAPHIC_DATA] - [GEOGRAPH…" at bounding box center [63, 154] width 111 height 20
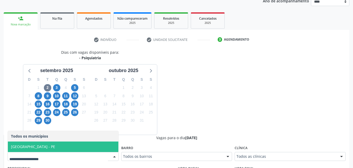
click at [94, 149] on span "[GEOGRAPHIC_DATA] - PE" at bounding box center [63, 146] width 111 height 10
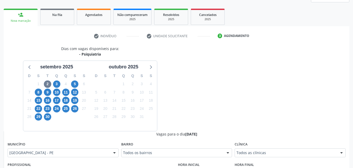
scroll to position [162, 0]
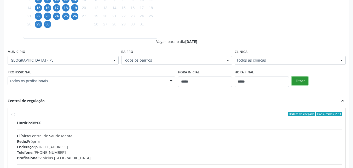
click at [301, 83] on button "Filtrar" at bounding box center [300, 80] width 16 height 9
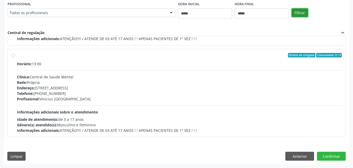
scroll to position [134, 0]
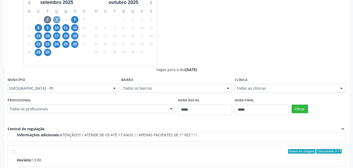
click at [59, 20] on span "3" at bounding box center [56, 19] width 7 height 7
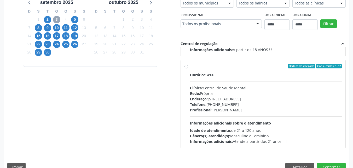
scroll to position [0, 0]
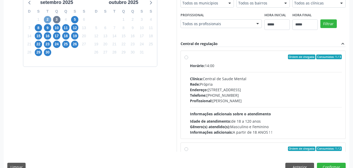
click at [49, 19] on span "2" at bounding box center [47, 19] width 7 height 7
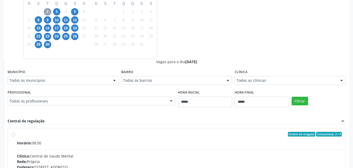
scroll to position [134, 0]
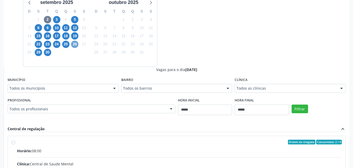
click at [75, 45] on span "26" at bounding box center [74, 44] width 7 height 7
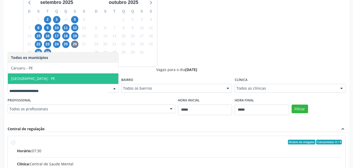
click at [84, 82] on span "[GEOGRAPHIC_DATA] - PE" at bounding box center [63, 78] width 111 height 10
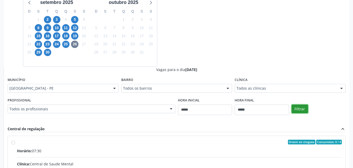
click at [301, 110] on button "Filtrar" at bounding box center [300, 108] width 16 height 9
click at [50, 37] on span "16" at bounding box center [47, 35] width 7 height 7
click at [75, 23] on span "5" at bounding box center [74, 19] width 7 height 7
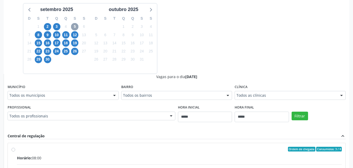
scroll to position [124, 0]
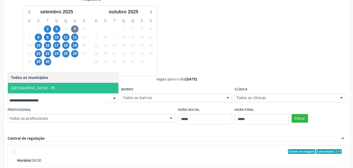
click at [81, 91] on span "[GEOGRAPHIC_DATA] - PE" at bounding box center [63, 88] width 111 height 10
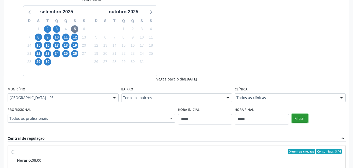
click at [301, 118] on button "Filtrar" at bounding box center [300, 118] width 16 height 9
click at [55, 29] on span "3" at bounding box center [56, 28] width 7 height 7
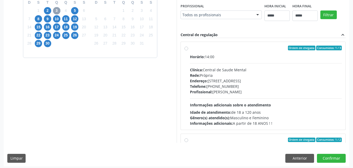
scroll to position [145, 0]
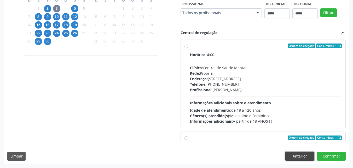
click at [308, 158] on button "Anterior" at bounding box center [300, 155] width 29 height 9
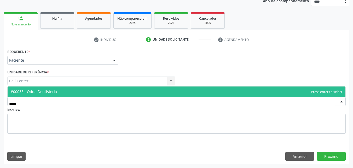
type input "****"
click at [117, 93] on span "#00082 - Odontologia - Dentística" at bounding box center [177, 91] width 338 height 10
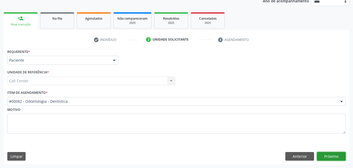
click at [326, 155] on button "Próximo" at bounding box center [331, 156] width 29 height 9
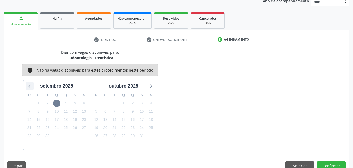
click at [33, 87] on icon at bounding box center [29, 85] width 7 height 7
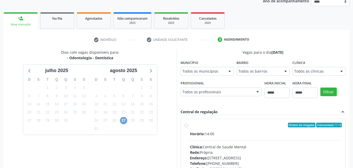
click at [122, 120] on span "27" at bounding box center [123, 120] width 7 height 7
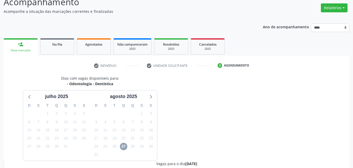
scroll to position [38, 0]
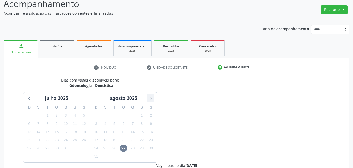
click at [150, 98] on icon at bounding box center [150, 98] width 7 height 7
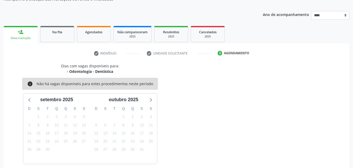
scroll to position [75, 0]
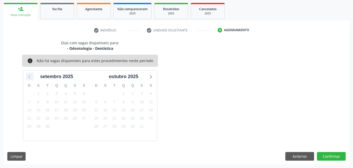
click at [28, 75] on icon at bounding box center [29, 76] width 7 height 7
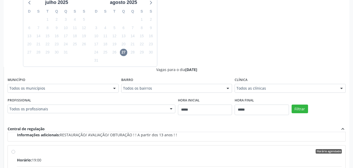
scroll to position [230, 0]
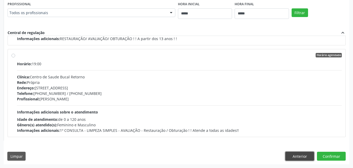
click at [301, 157] on button "Anterior" at bounding box center [300, 155] width 29 height 9
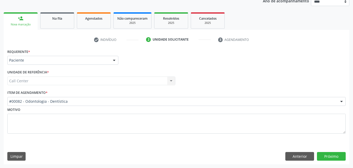
scroll to position [66, 0]
click at [328, 157] on button "Próximo" at bounding box center [331, 156] width 29 height 9
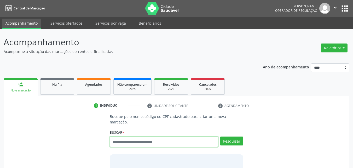
scroll to position [7, 0]
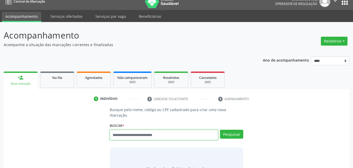
click at [133, 129] on input "text" at bounding box center [164, 134] width 109 height 10
type input "******"
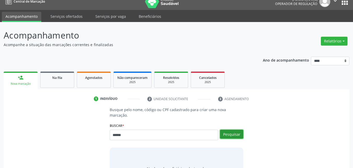
click at [229, 129] on button "Pesquisar" at bounding box center [231, 133] width 23 height 9
type input "******"
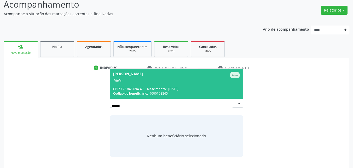
scroll to position [48, 0]
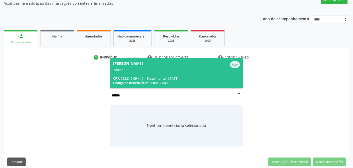
click at [191, 68] on div "Titular" at bounding box center [176, 70] width 127 height 4
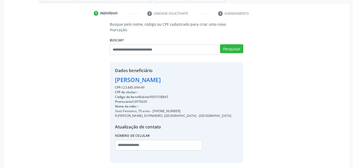
scroll to position [109, 0]
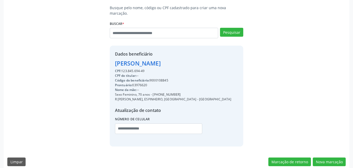
click at [164, 78] on div "Código do beneficiário: 9000108845" at bounding box center [173, 80] width 117 height 5
copy div "9000108845"
click at [332, 157] on button "Nova marcação" at bounding box center [329, 161] width 33 height 9
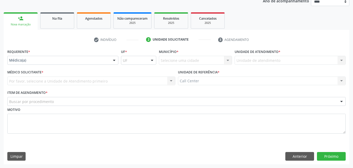
scroll to position [66, 0]
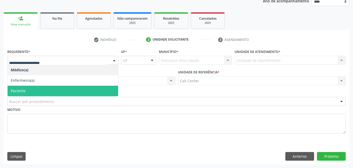
click at [55, 88] on span "Paciente" at bounding box center [63, 91] width 111 height 10
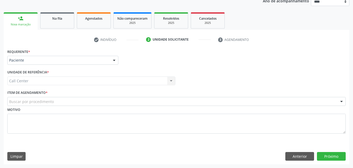
click at [73, 100] on div "Buscar por procedimento" at bounding box center [176, 101] width 339 height 9
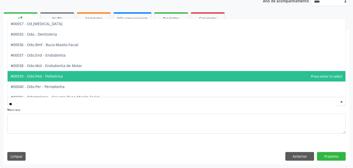
type input "*"
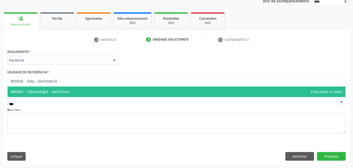
type input "****"
click at [70, 90] on span "#00082 - Odontologia - Dentística" at bounding box center [177, 91] width 338 height 10
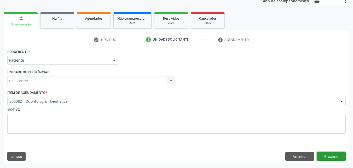
click at [332, 155] on button "Próximo" at bounding box center [331, 156] width 29 height 9
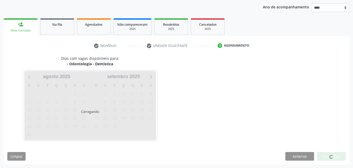
scroll to position [60, 0]
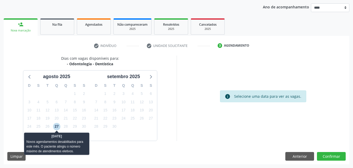
click at [59, 126] on span "27" at bounding box center [56, 126] width 7 height 7
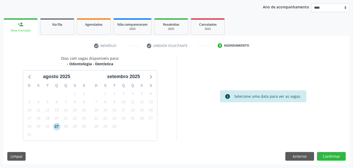
click at [173, 109] on div "Dias com vagas disponíveis para: - Odontologia - Dentística [DATE] D S T Q Q S …" at bounding box center [90, 97] width 173 height 85
click at [152, 78] on icon at bounding box center [150, 76] width 7 height 7
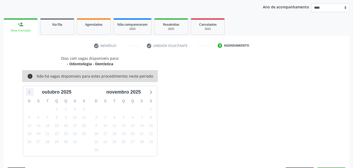
click at [28, 92] on icon at bounding box center [29, 91] width 7 height 7
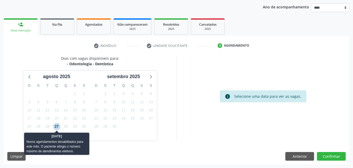
click at [58, 126] on span "27" at bounding box center [56, 126] width 7 height 7
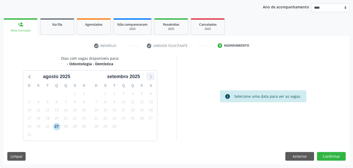
click at [151, 77] on icon at bounding box center [150, 76] width 7 height 7
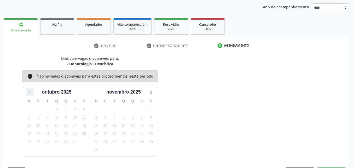
click at [29, 89] on icon at bounding box center [29, 91] width 7 height 7
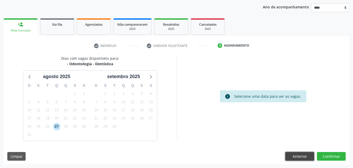
click at [294, 156] on button "Anterior" at bounding box center [300, 156] width 29 height 9
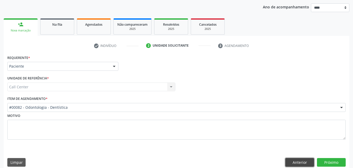
click at [293, 162] on button "Anterior" at bounding box center [300, 162] width 29 height 9
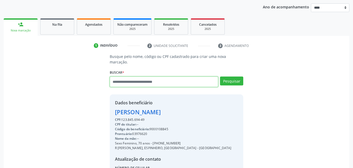
click at [176, 76] on input "text" at bounding box center [164, 81] width 109 height 10
click at [145, 79] on input "text" at bounding box center [164, 81] width 109 height 10
type input "******"
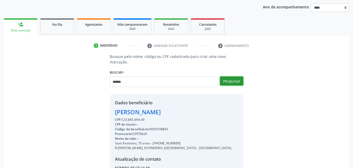
click at [233, 76] on button "Pesquisar" at bounding box center [231, 80] width 23 height 9
type input "******"
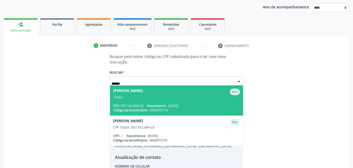
scroll to position [107, 0]
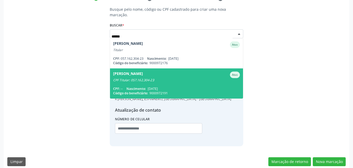
click at [182, 78] on div "CPF Titular: 057.162.304-23" at bounding box center [176, 80] width 127 height 4
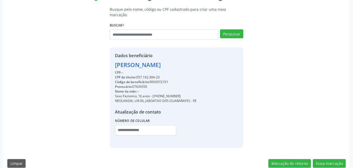
click at [161, 79] on div "Código do beneficiário: 9000972191" at bounding box center [156, 81] width 82 height 5
copy div "9000972191"
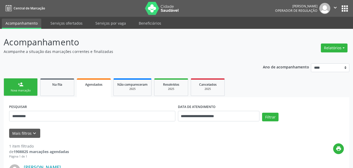
scroll to position [75, 0]
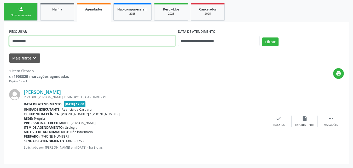
click at [130, 42] on input "**********" at bounding box center [92, 41] width 166 height 10
paste input "text"
click at [262, 37] on button "Filtrar" at bounding box center [270, 41] width 16 height 9
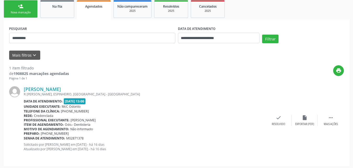
scroll to position [79, 0]
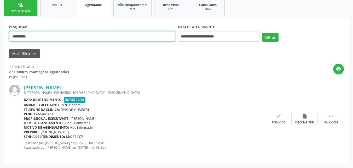
click at [94, 39] on input "**********" at bounding box center [92, 36] width 166 height 10
paste input "text"
type input "**********"
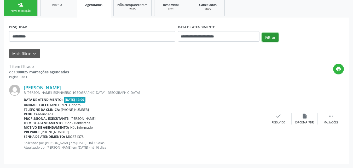
click at [275, 38] on button "Filtrar" at bounding box center [270, 37] width 16 height 9
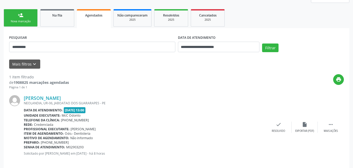
scroll to position [75, 0]
